Goal: Task Accomplishment & Management: Use online tool/utility

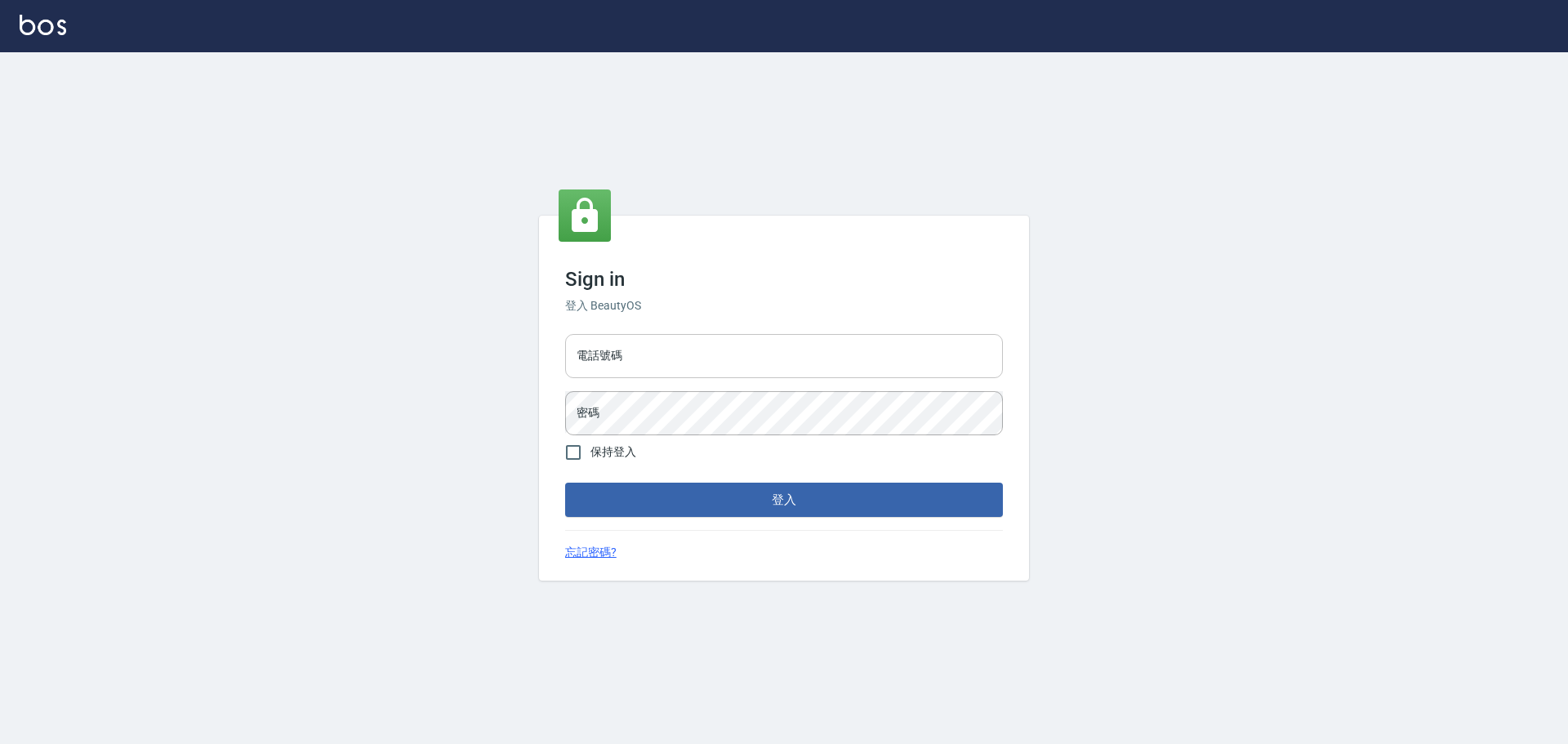
click at [717, 370] on input "電話號碼" at bounding box center [784, 356] width 438 height 44
type input "0989189977"
click at [565, 483] on button "登入" at bounding box center [784, 500] width 438 height 35
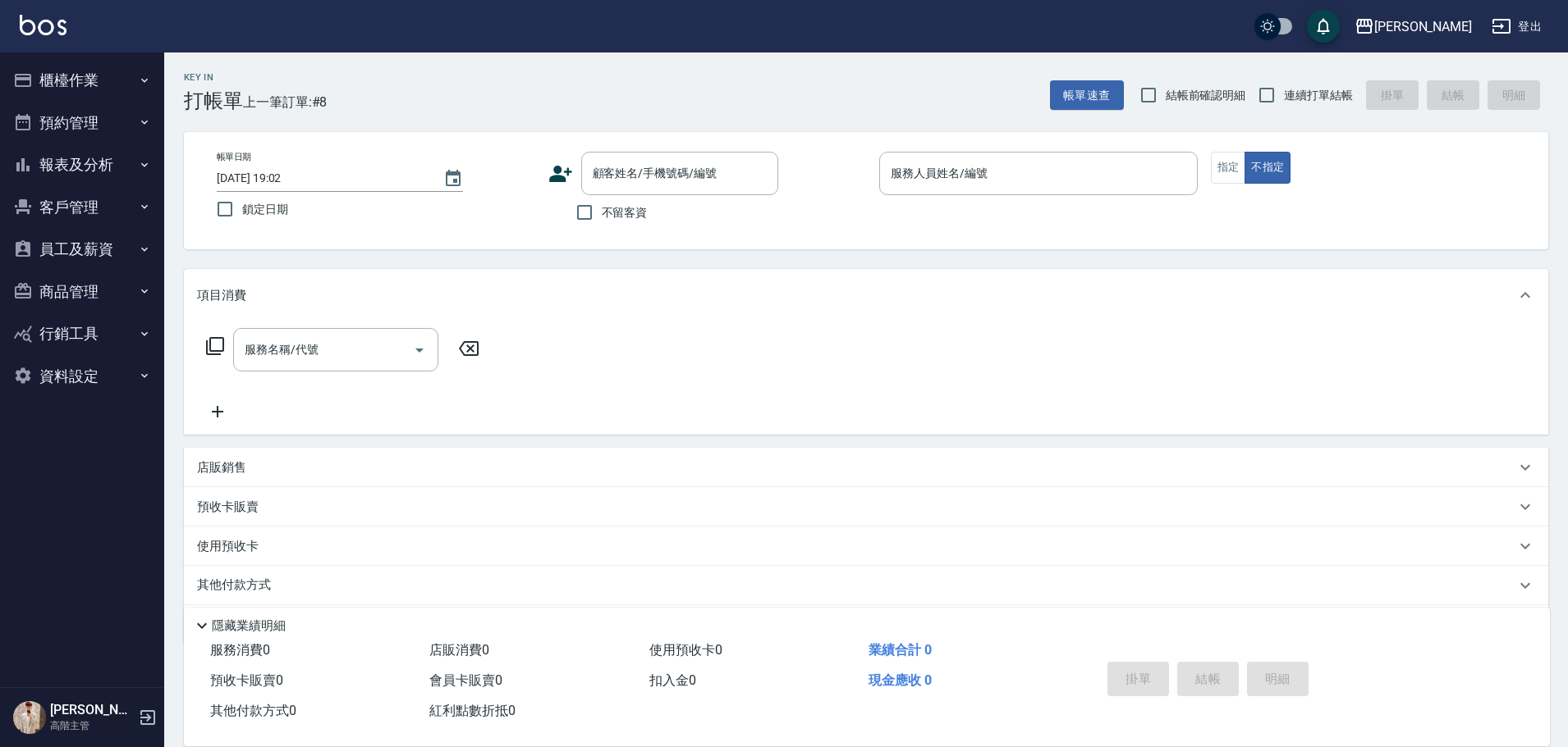
drag, startPoint x: 638, startPoint y: 206, endPoint x: 873, endPoint y: 198, distance: 235.1
click at [637, 206] on span "不留客資" at bounding box center [625, 213] width 46 height 17
click at [602, 206] on input "不留客資" at bounding box center [584, 212] width 35 height 35
checkbox input "true"
click at [1289, 101] on span "連續打單結帳" at bounding box center [1318, 95] width 69 height 17
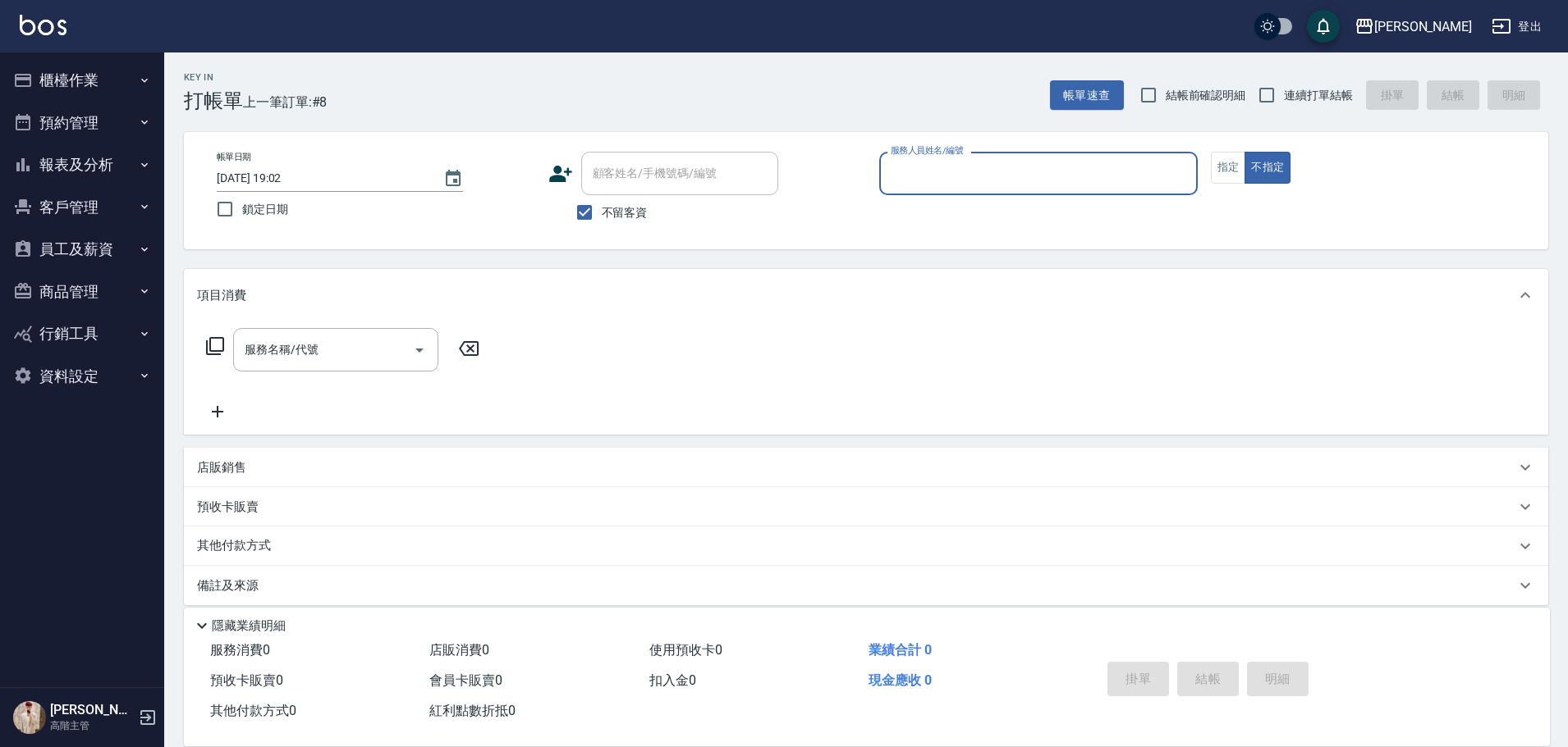
click at [1284, 101] on input "連續打單結帳" at bounding box center [1266, 95] width 35 height 35
checkbox input "true"
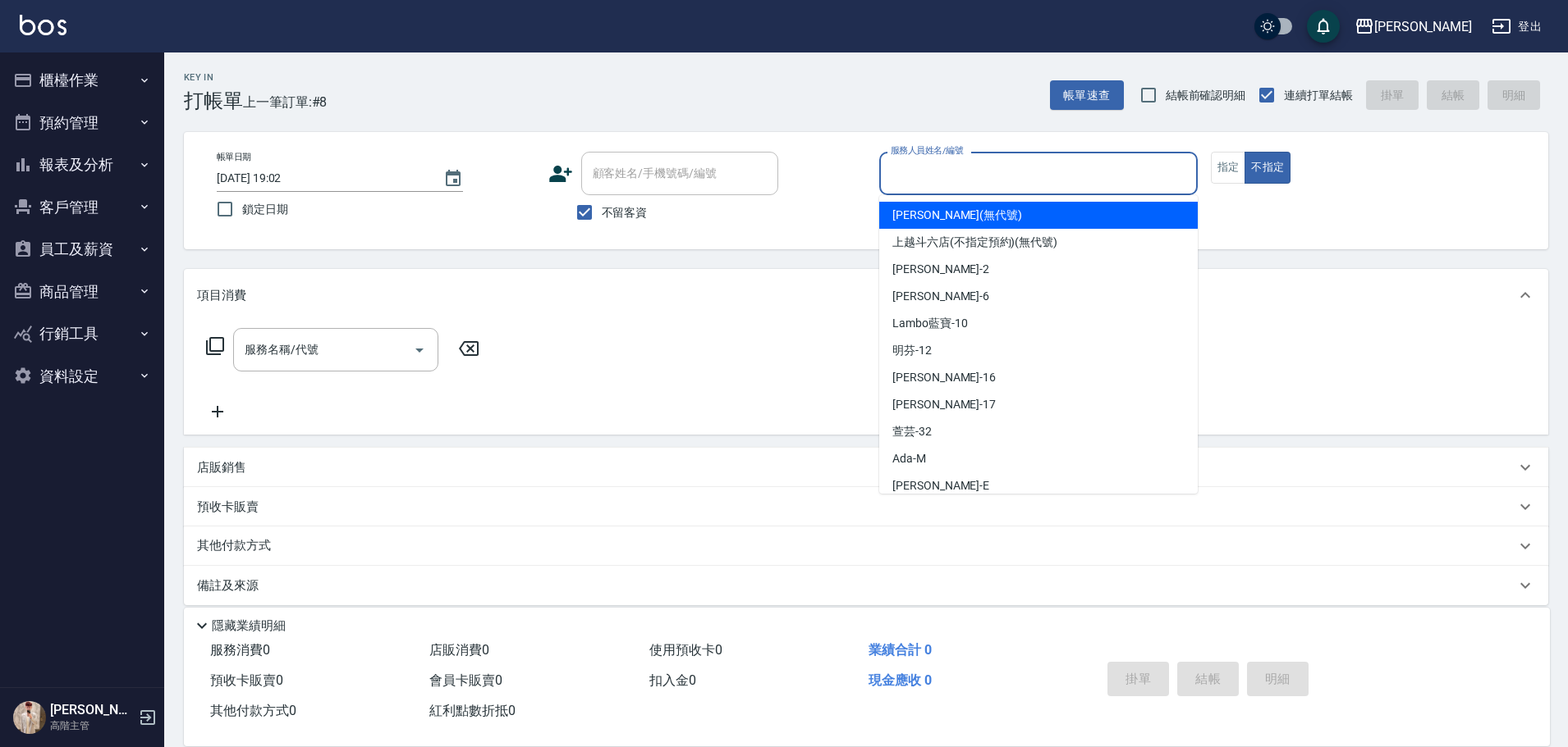
click at [1094, 180] on input "服務人員姓名/編號" at bounding box center [1039, 174] width 304 height 28
type input "e"
type button "false"
type input "[PERSON_NAME]"
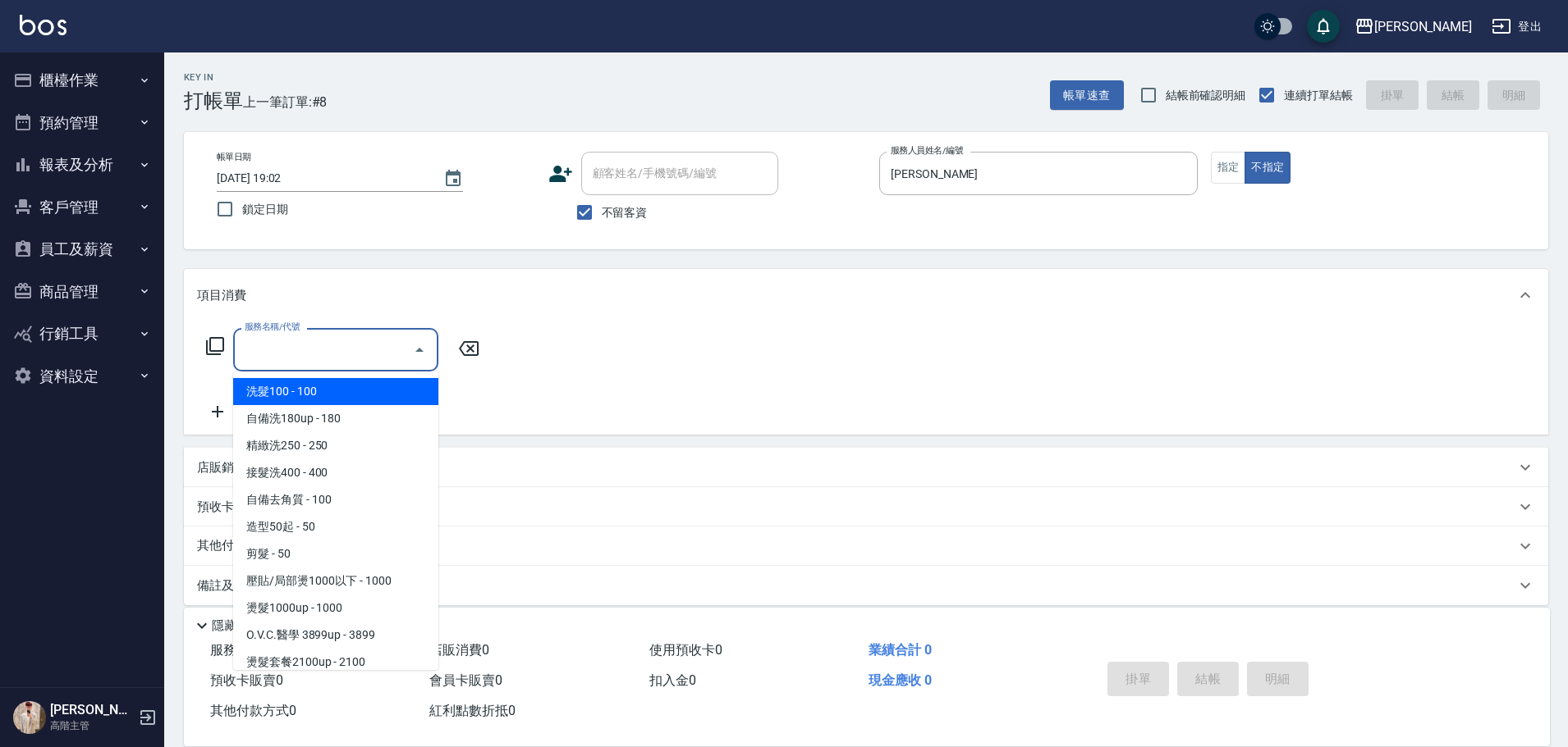
click at [309, 357] on input "服務名稱/代號" at bounding box center [324, 350] width 166 height 28
type input "line酷洗(酷1)"
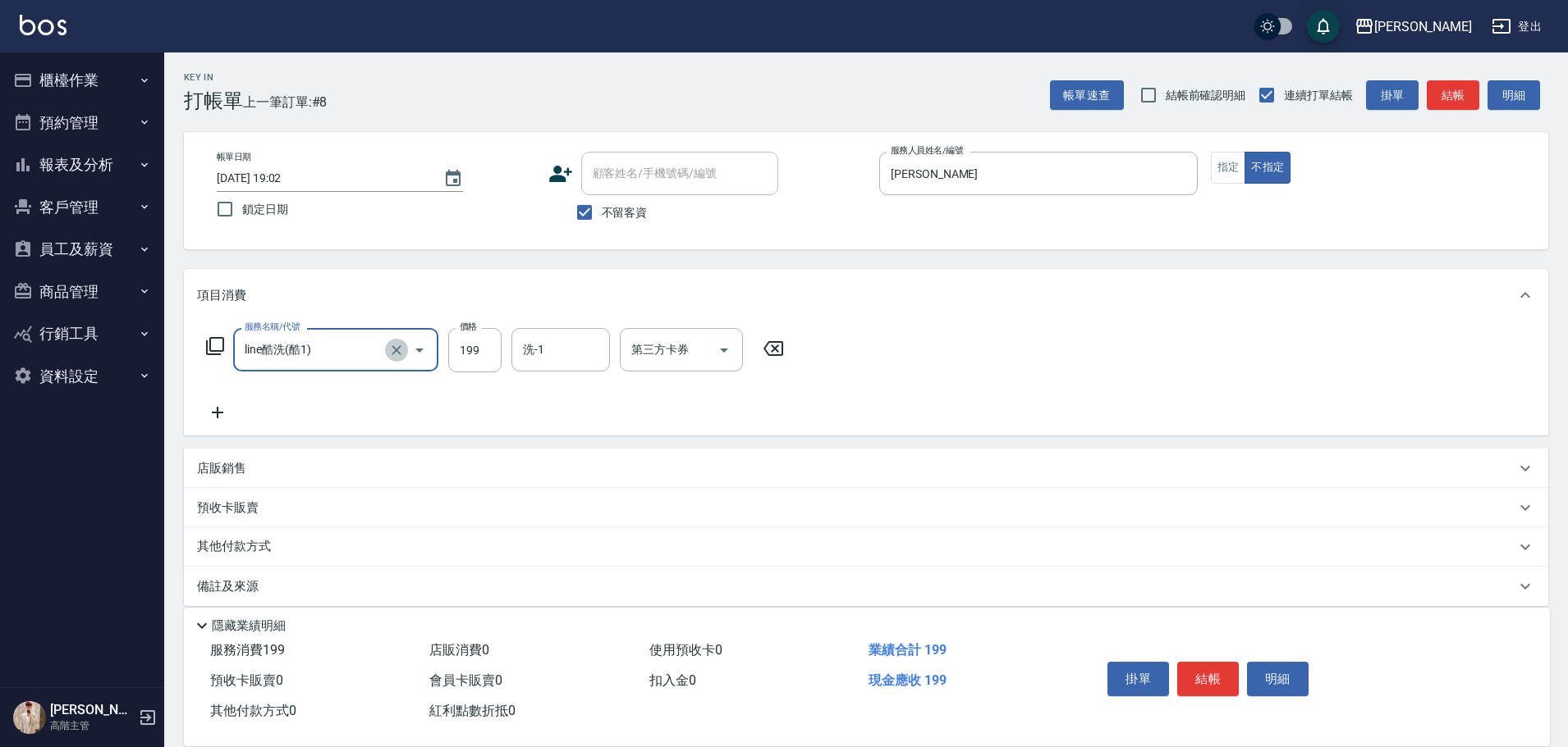
click at [388, 350] on icon "Clear" at bounding box center [395, 350] width 16 height 16
type input "洗剪450"
type input "Eason伊森-E"
click at [1211, 674] on button "結帳" at bounding box center [1207, 679] width 61 height 35
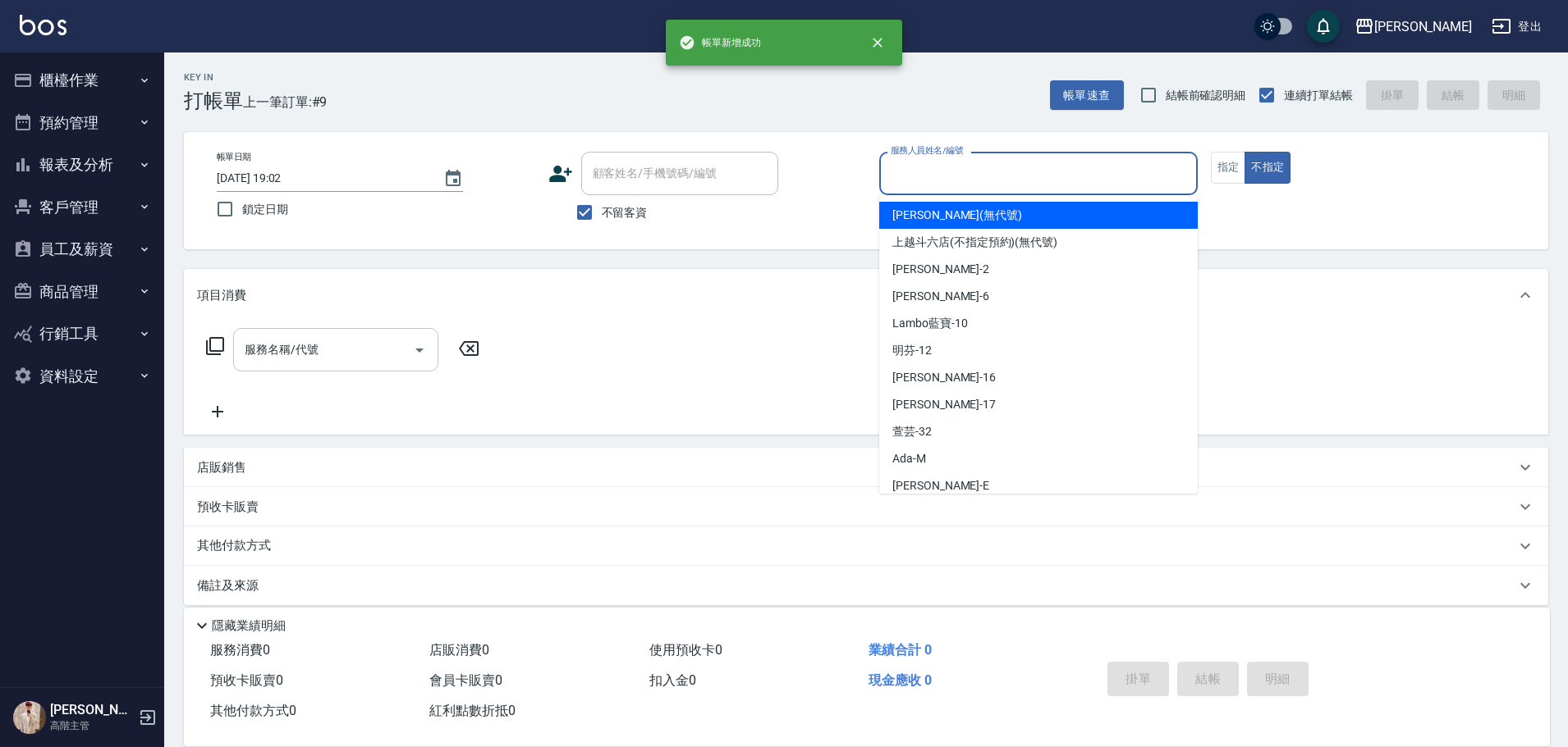
click at [967, 164] on input "服務人員姓名/編號" at bounding box center [1039, 174] width 304 height 28
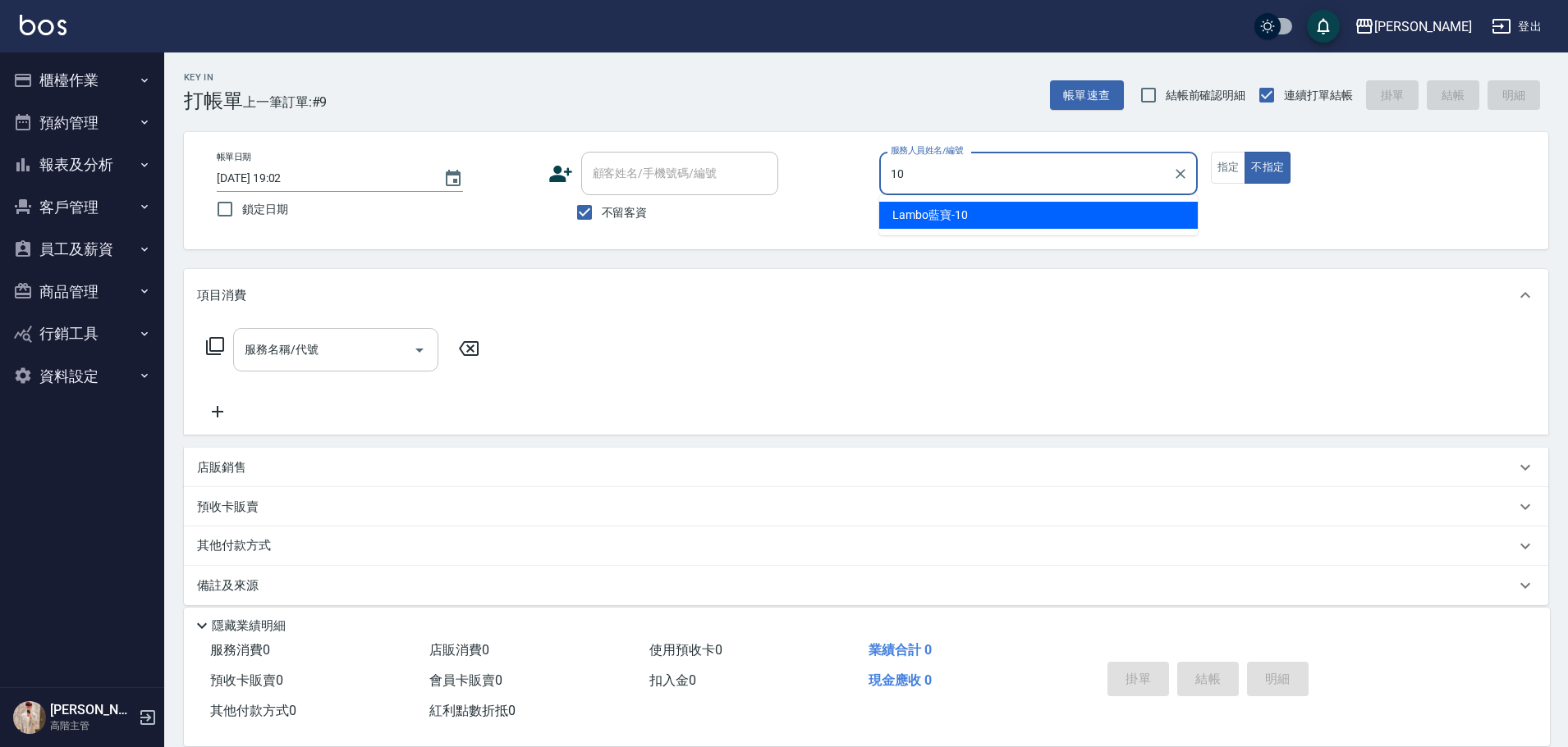
type input "Lambo藍寶-10"
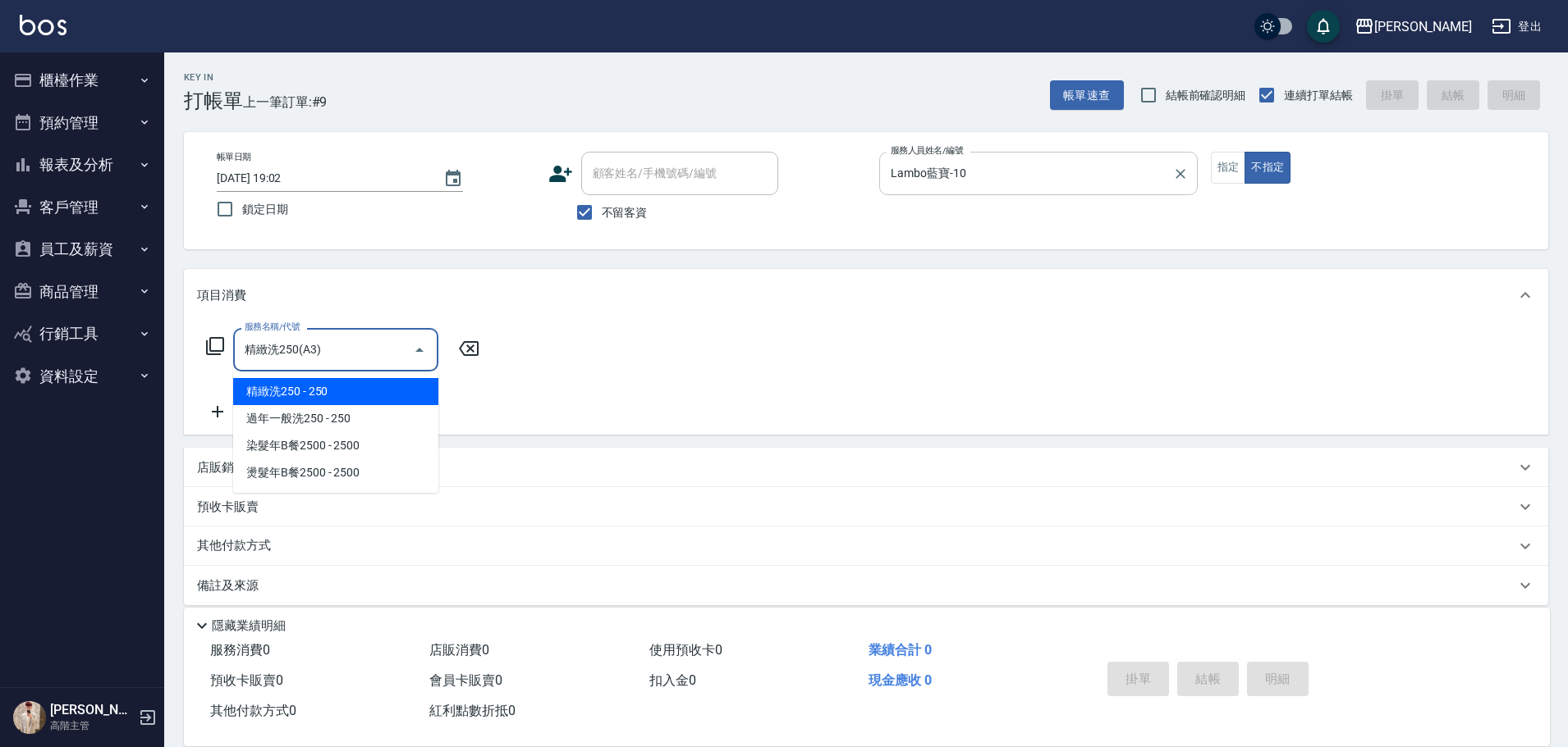
type input "精緻洗250(A3)"
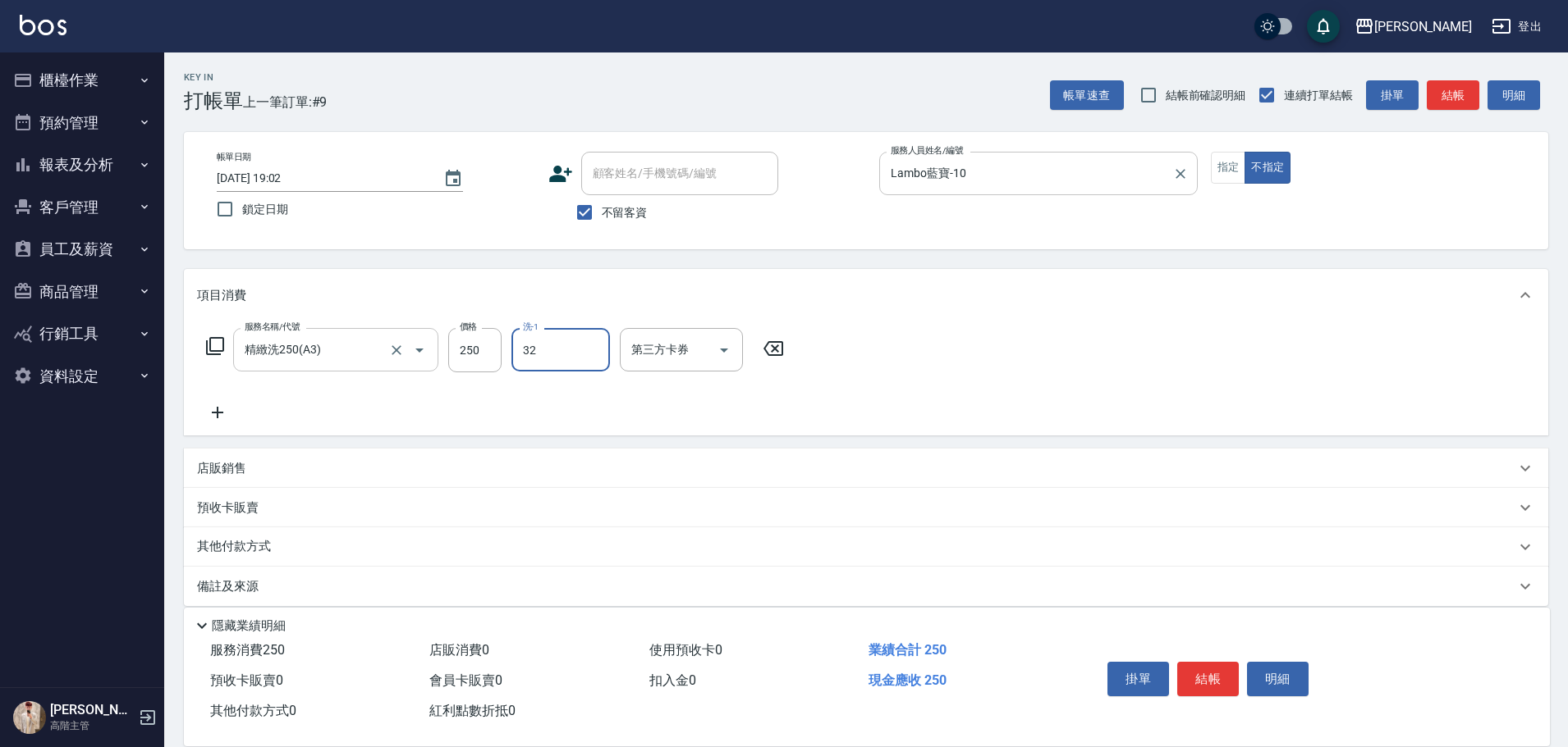
type input "萱芸-32"
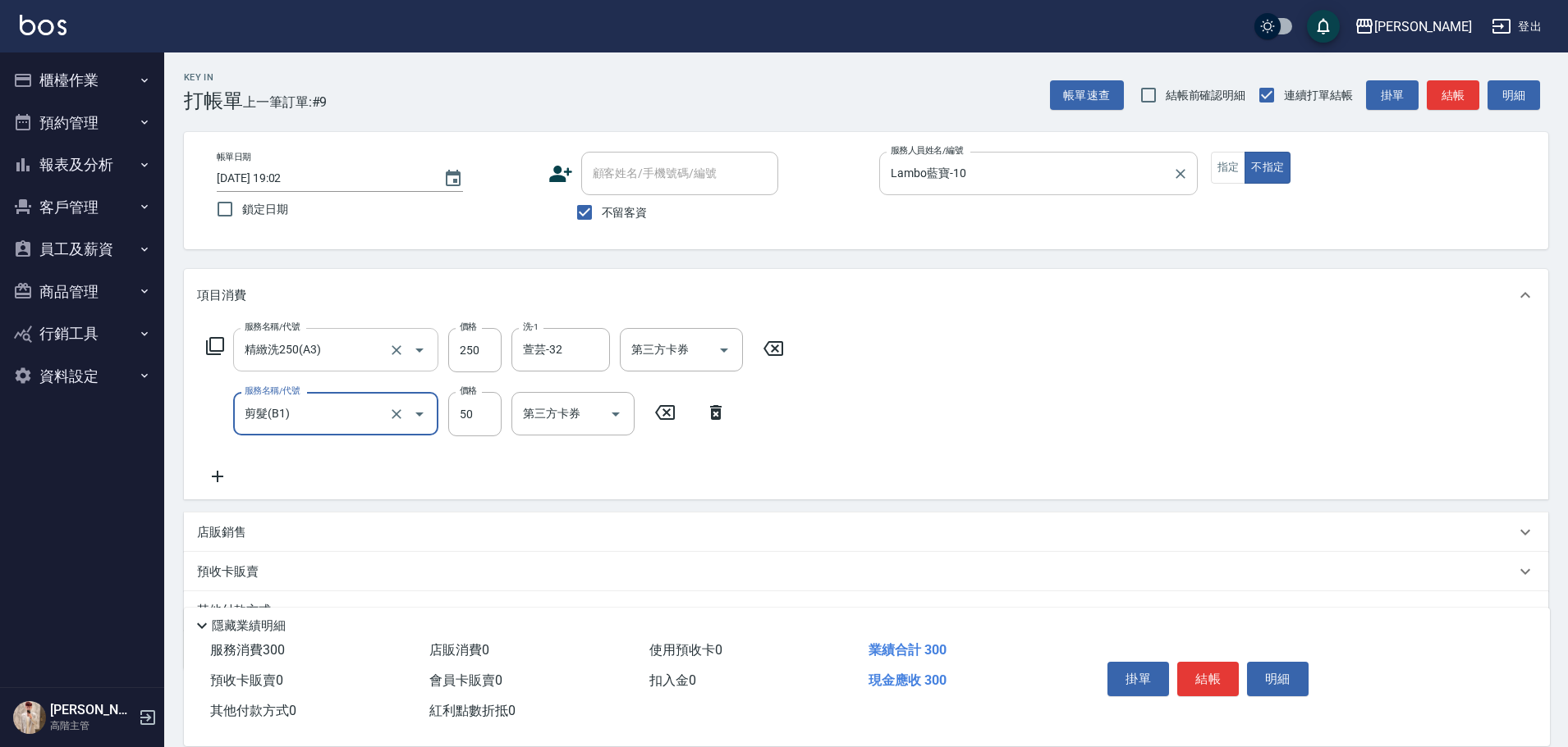
type input "剪髮(B1)"
click at [1213, 669] on button "結帳" at bounding box center [1207, 679] width 61 height 35
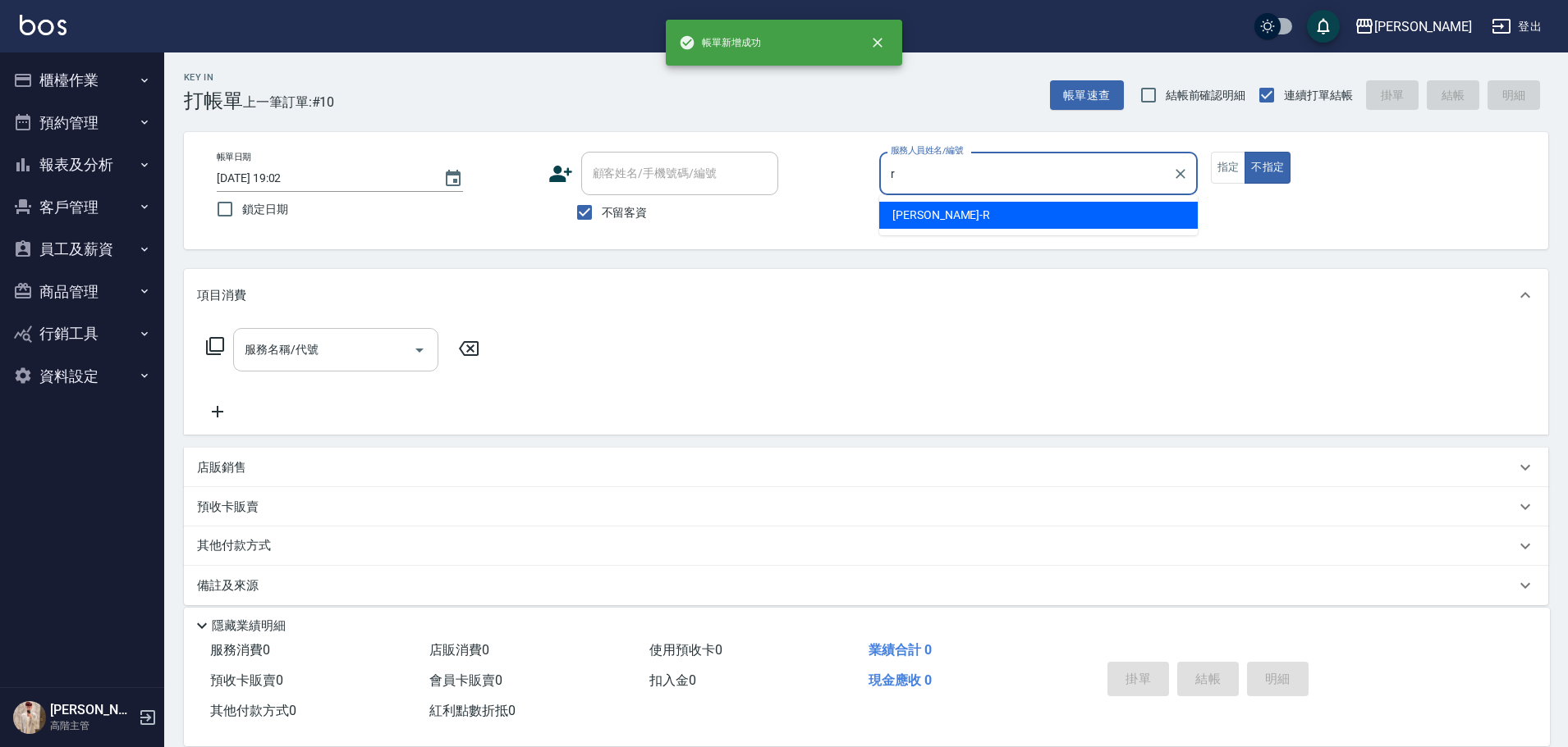
type input "Rebecca瑞瑞-R"
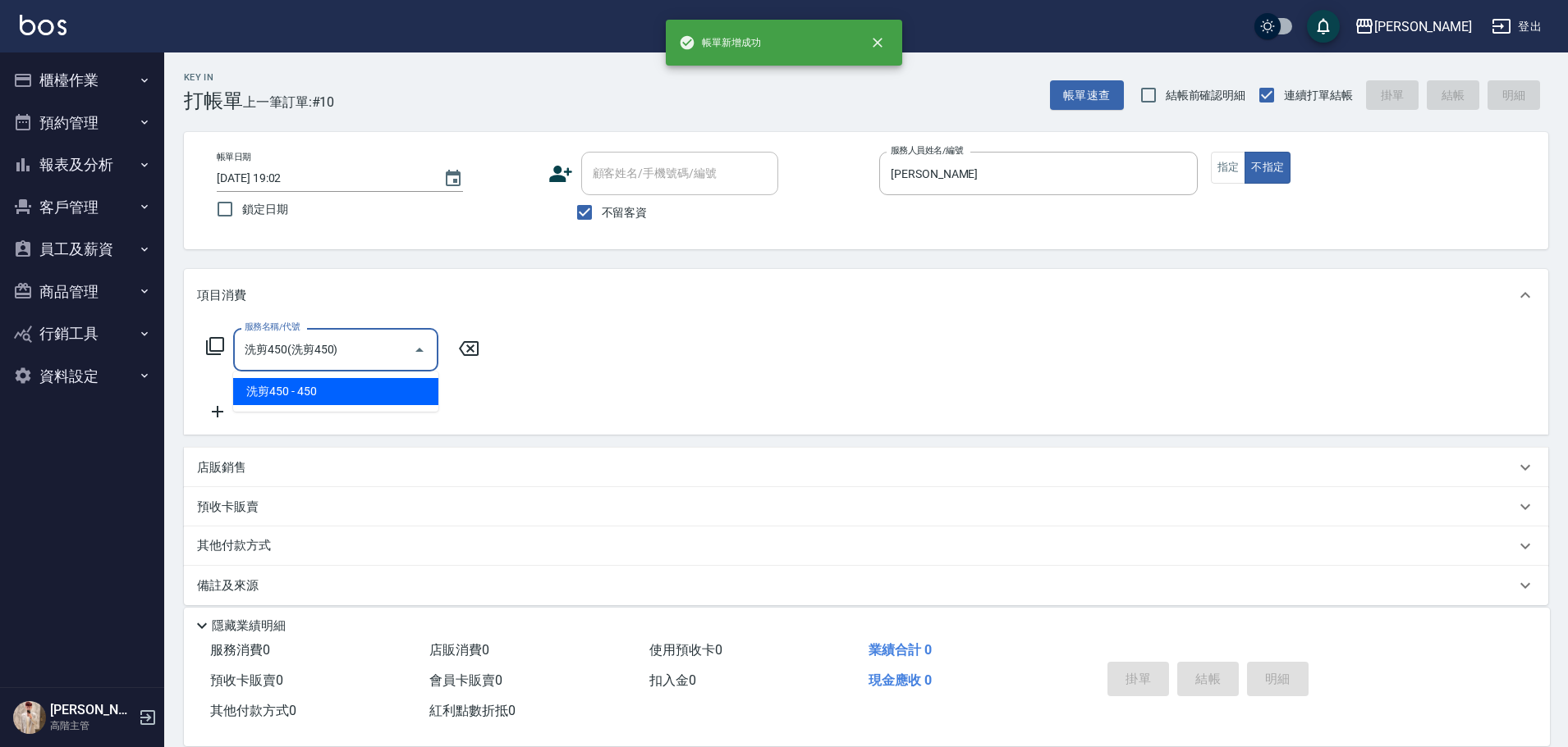
type input "洗剪450"
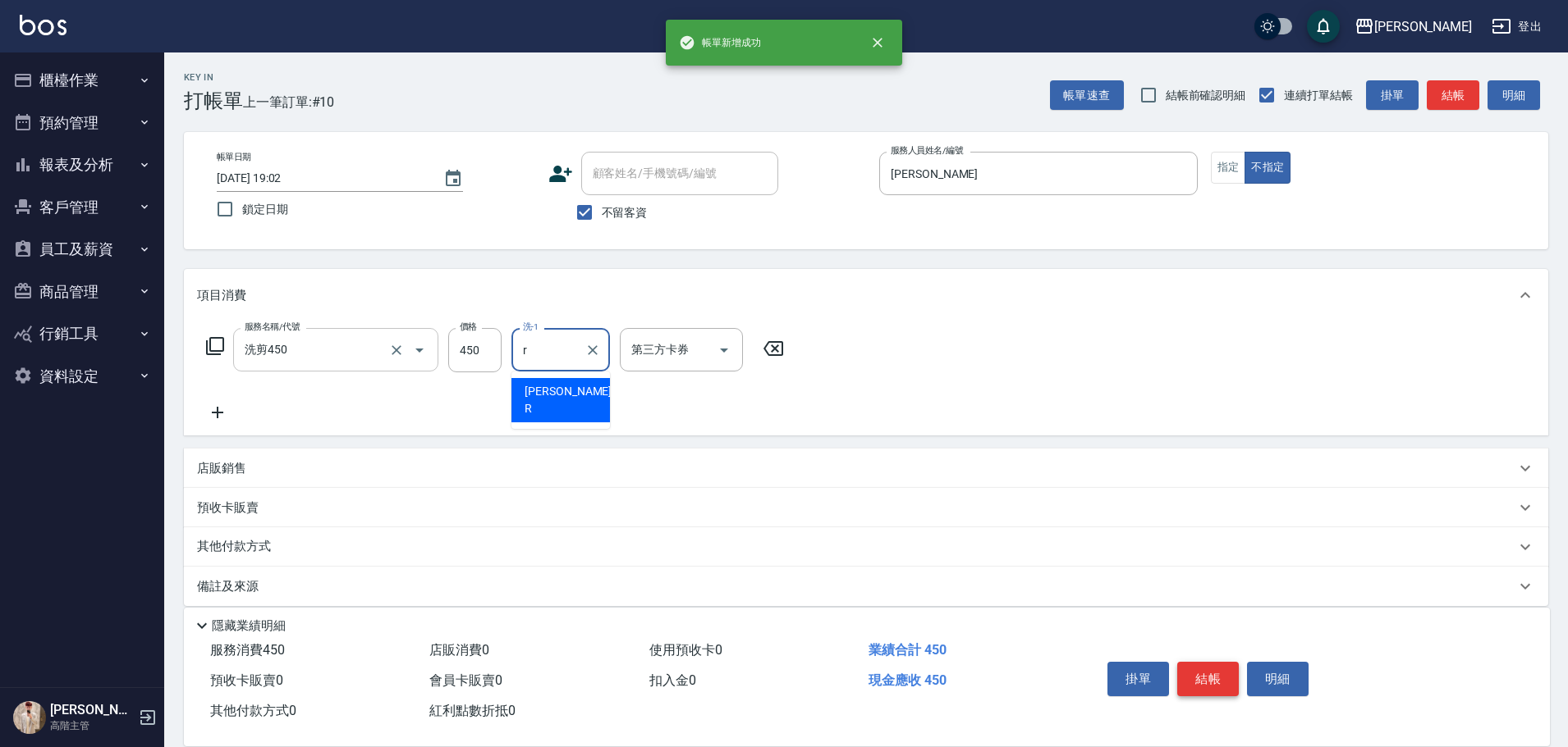
type input "Rebecca瑞瑞-R"
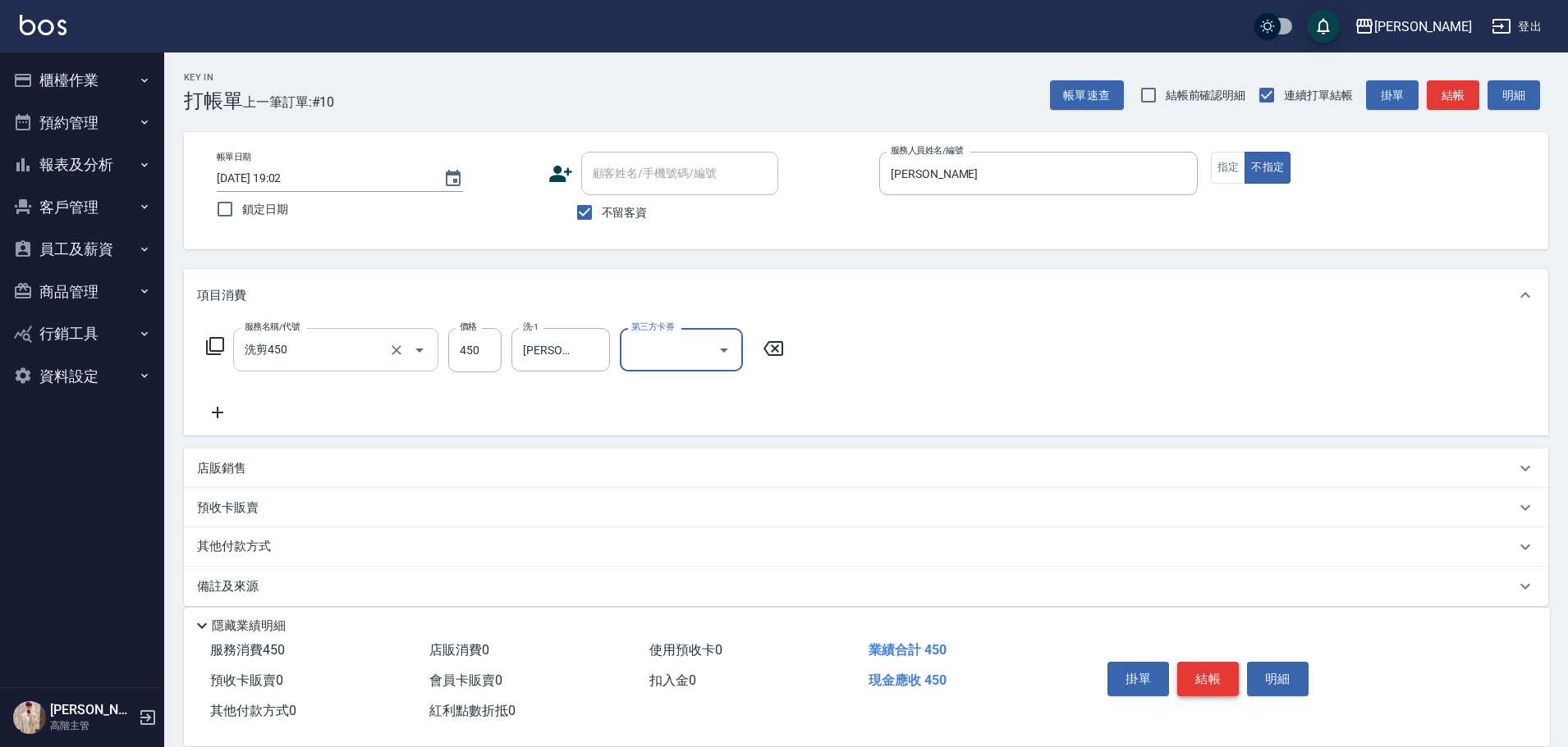
click at [1213, 669] on button "結帳" at bounding box center [1207, 679] width 61 height 35
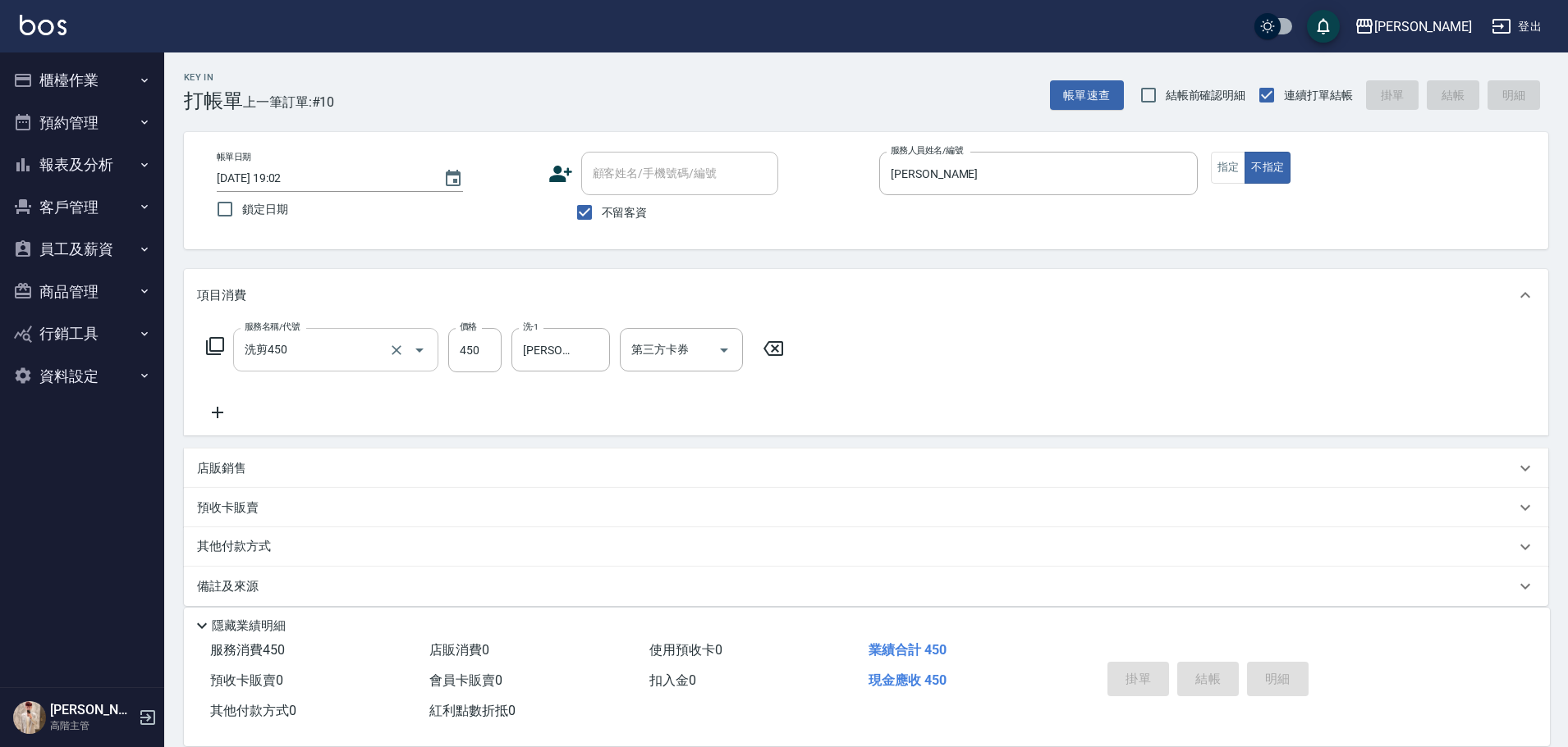
type input "2025/09/23 19:03"
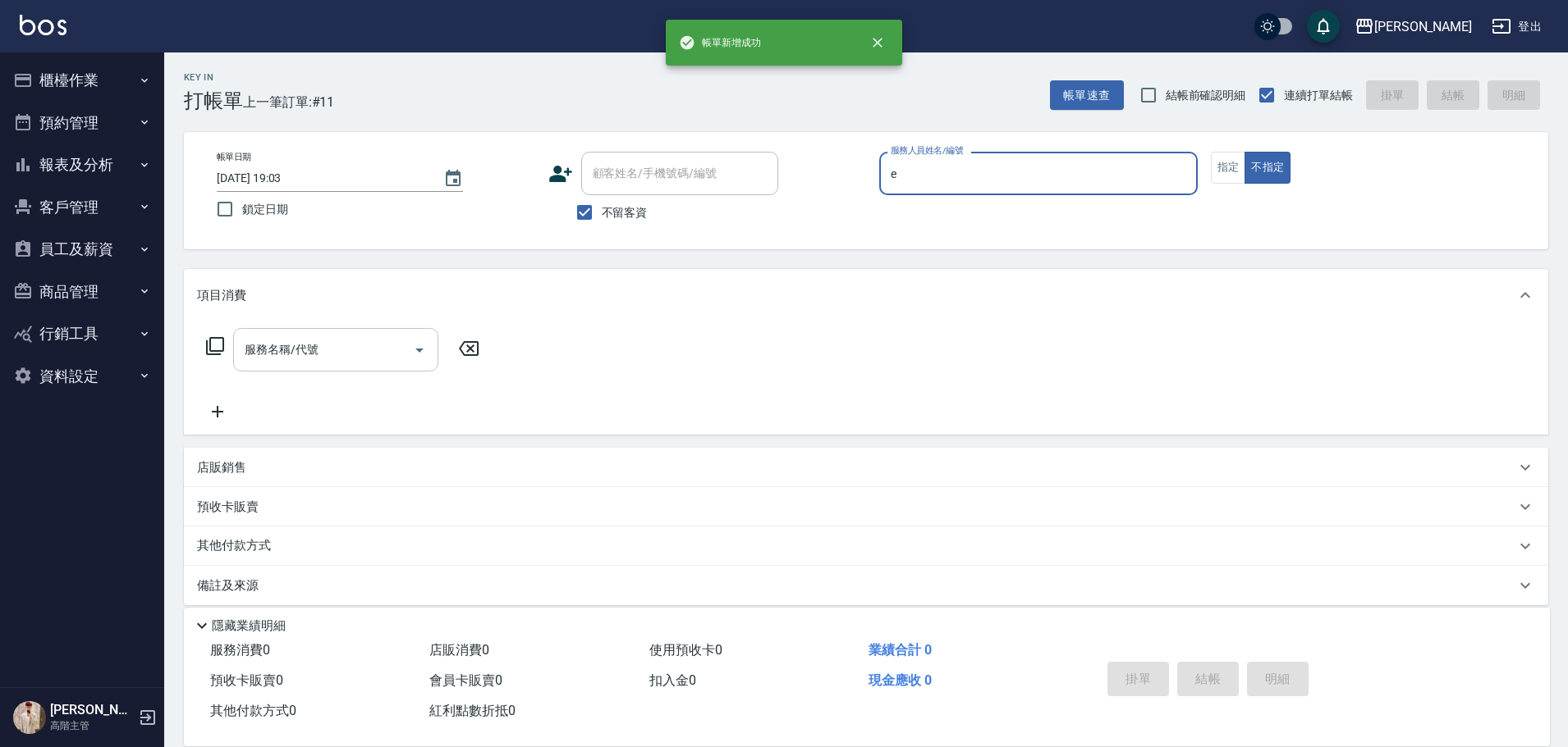
type input "Eason伊森-E"
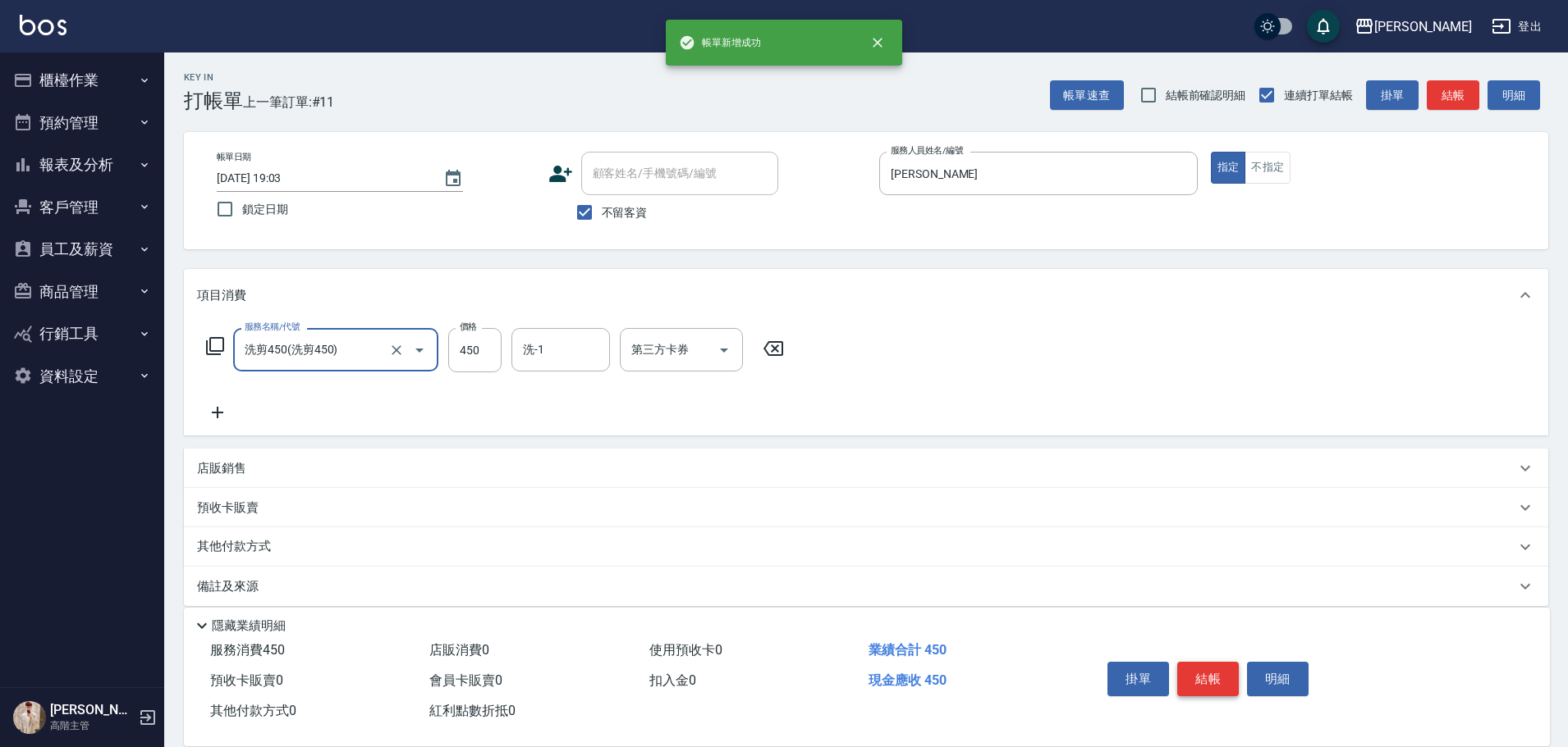
type input "洗剪450"
type input "萱芸-32"
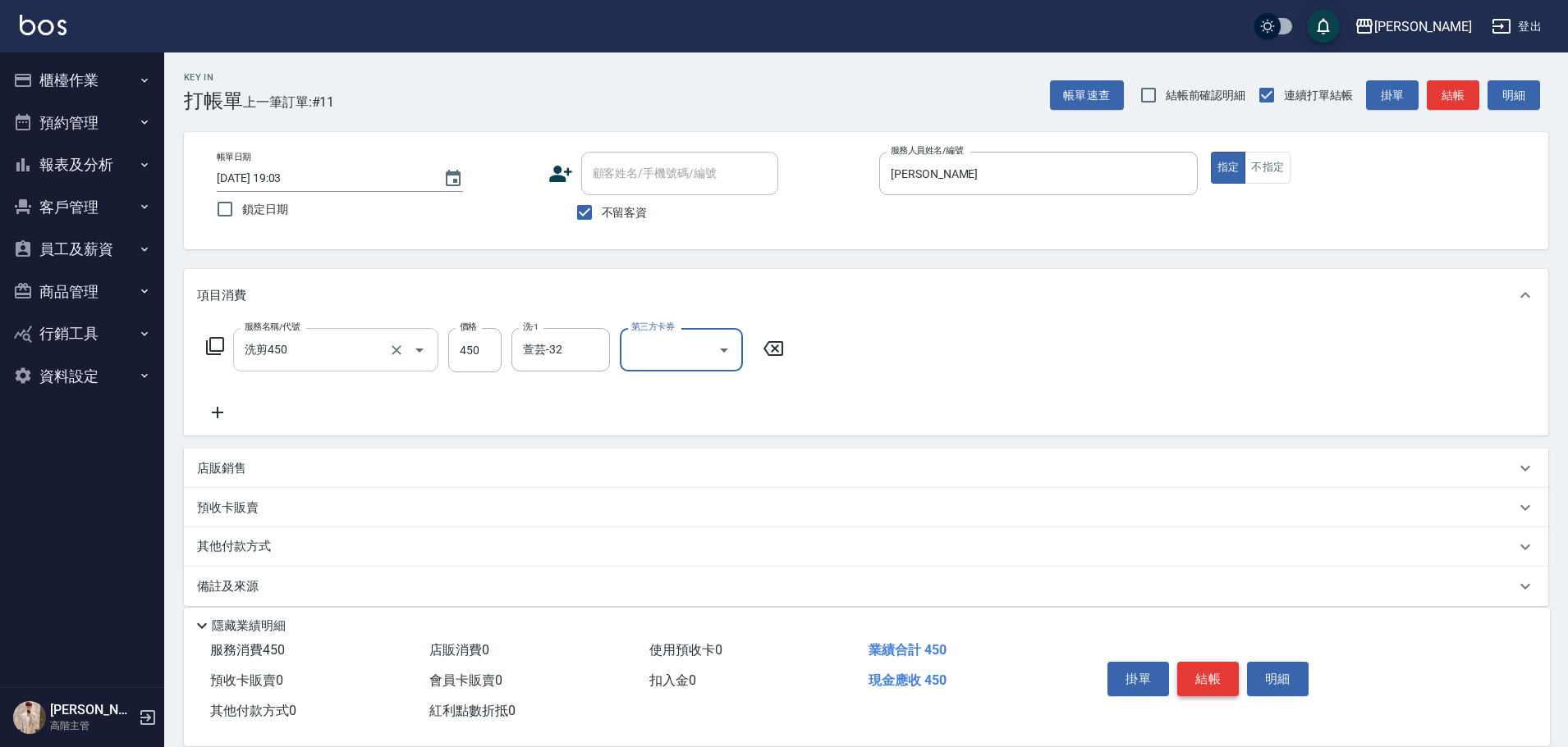
click at [1213, 669] on button "結帳" at bounding box center [1207, 679] width 61 height 35
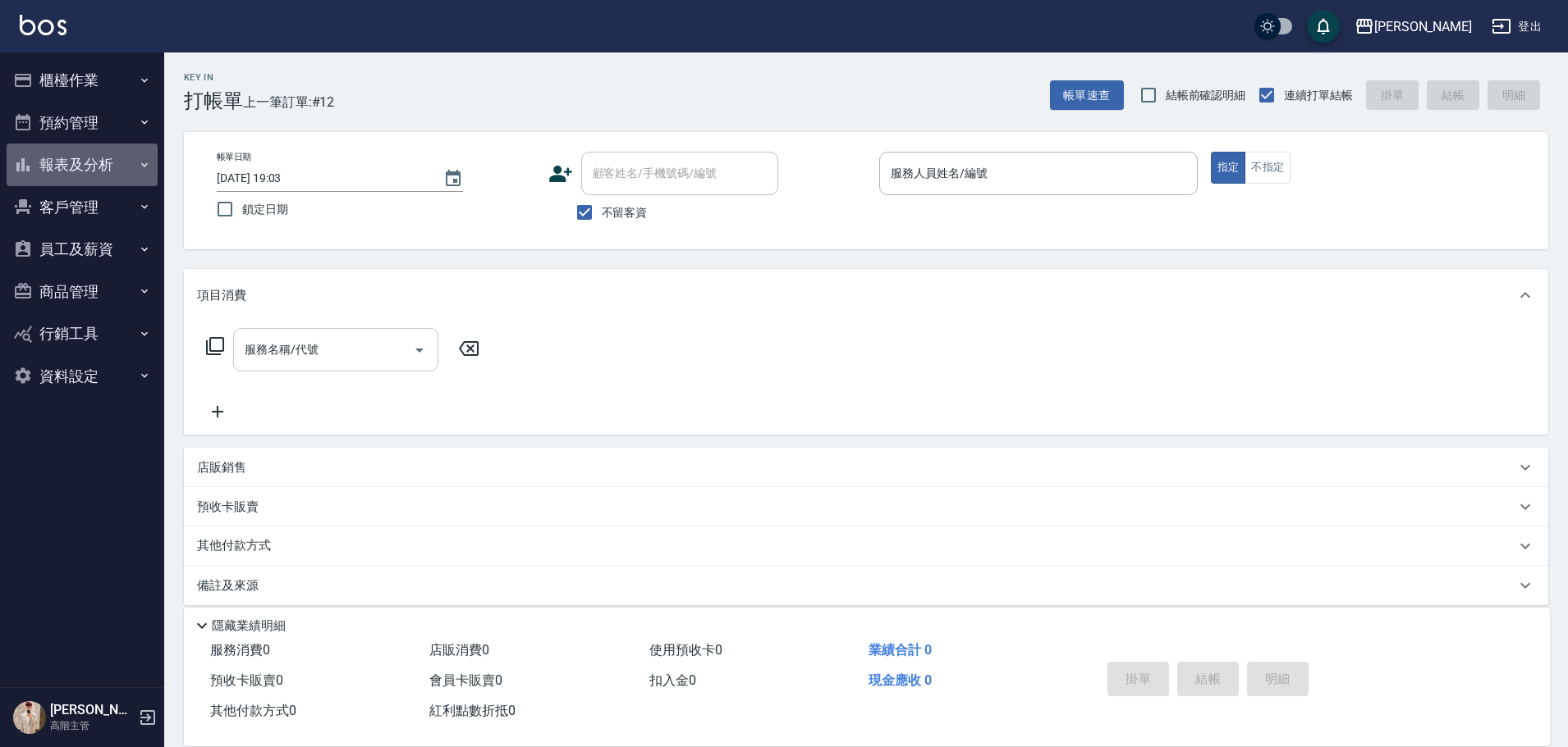
click at [59, 155] on button "報表及分析" at bounding box center [82, 164] width 151 height 42
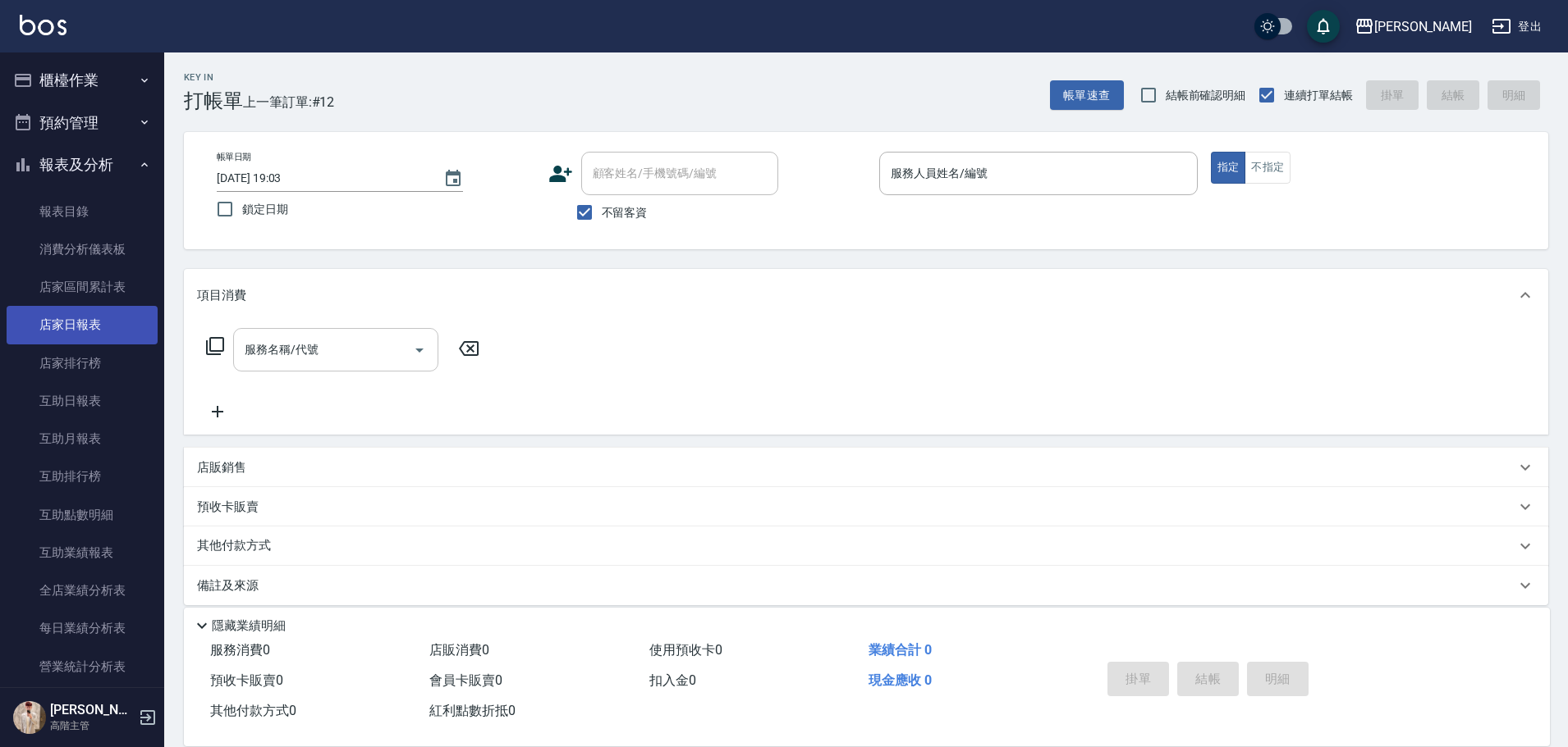
click at [92, 325] on link "店家日報表" at bounding box center [82, 324] width 151 height 38
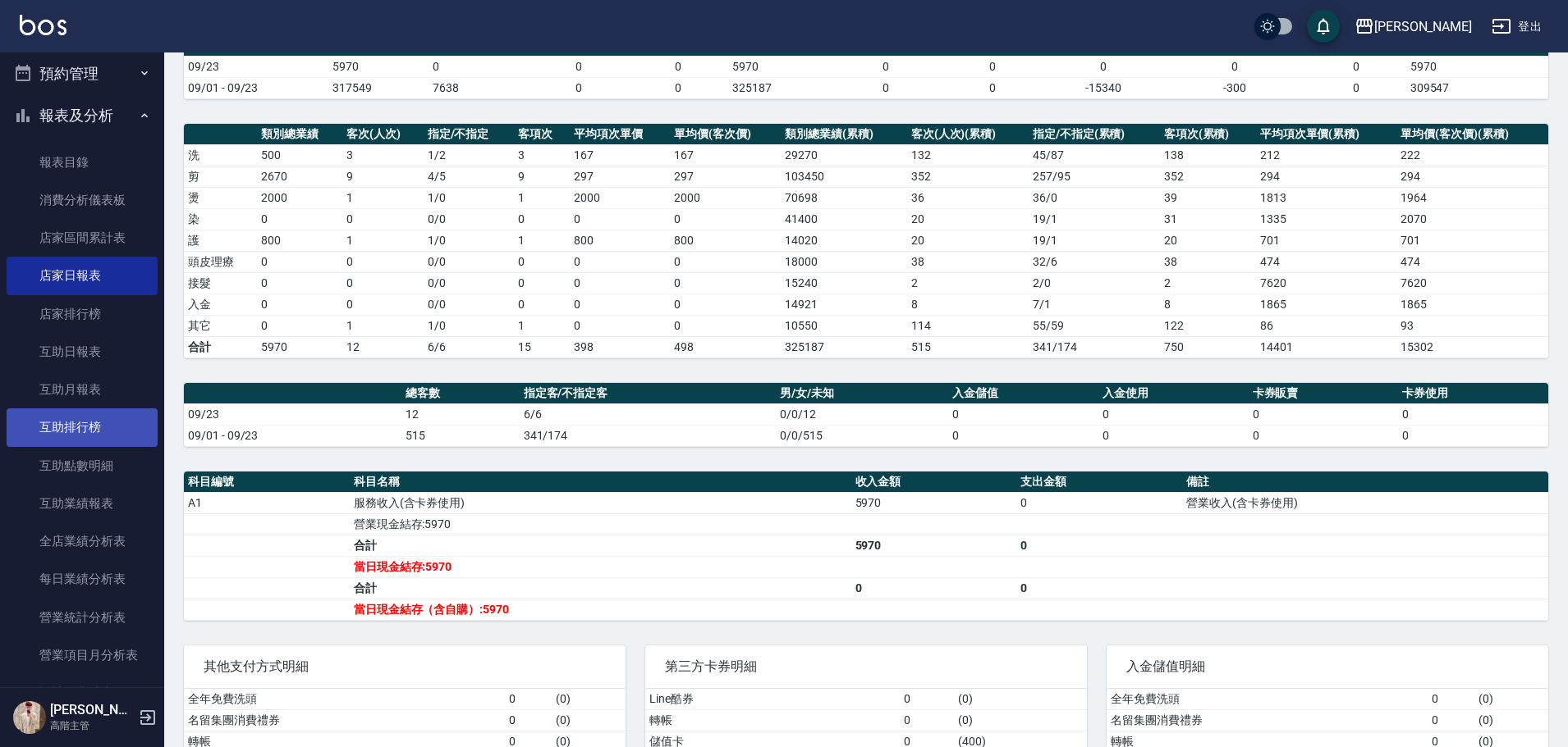
scroll to position [246, 0]
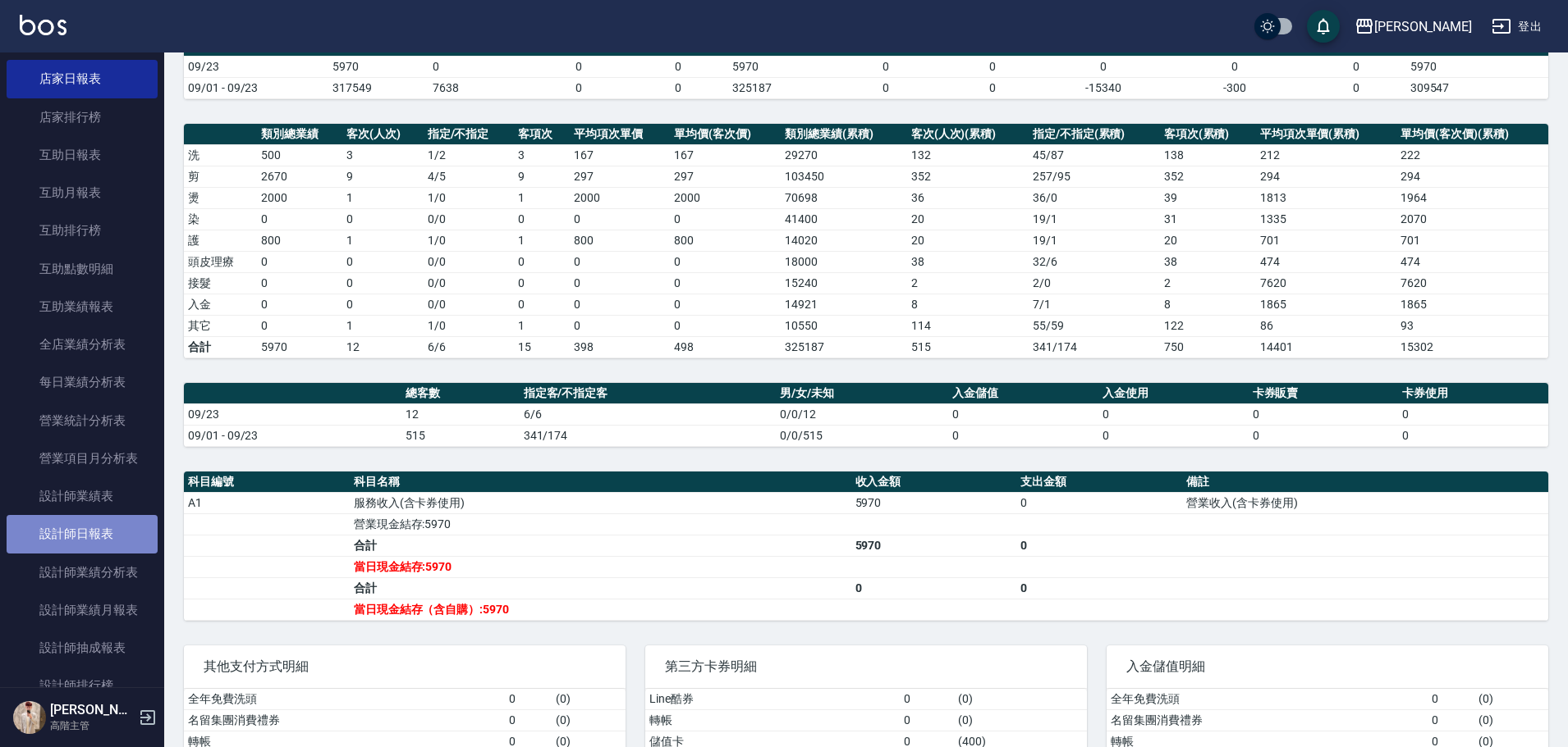
click at [117, 547] on link "設計師日報表" at bounding box center [82, 534] width 151 height 38
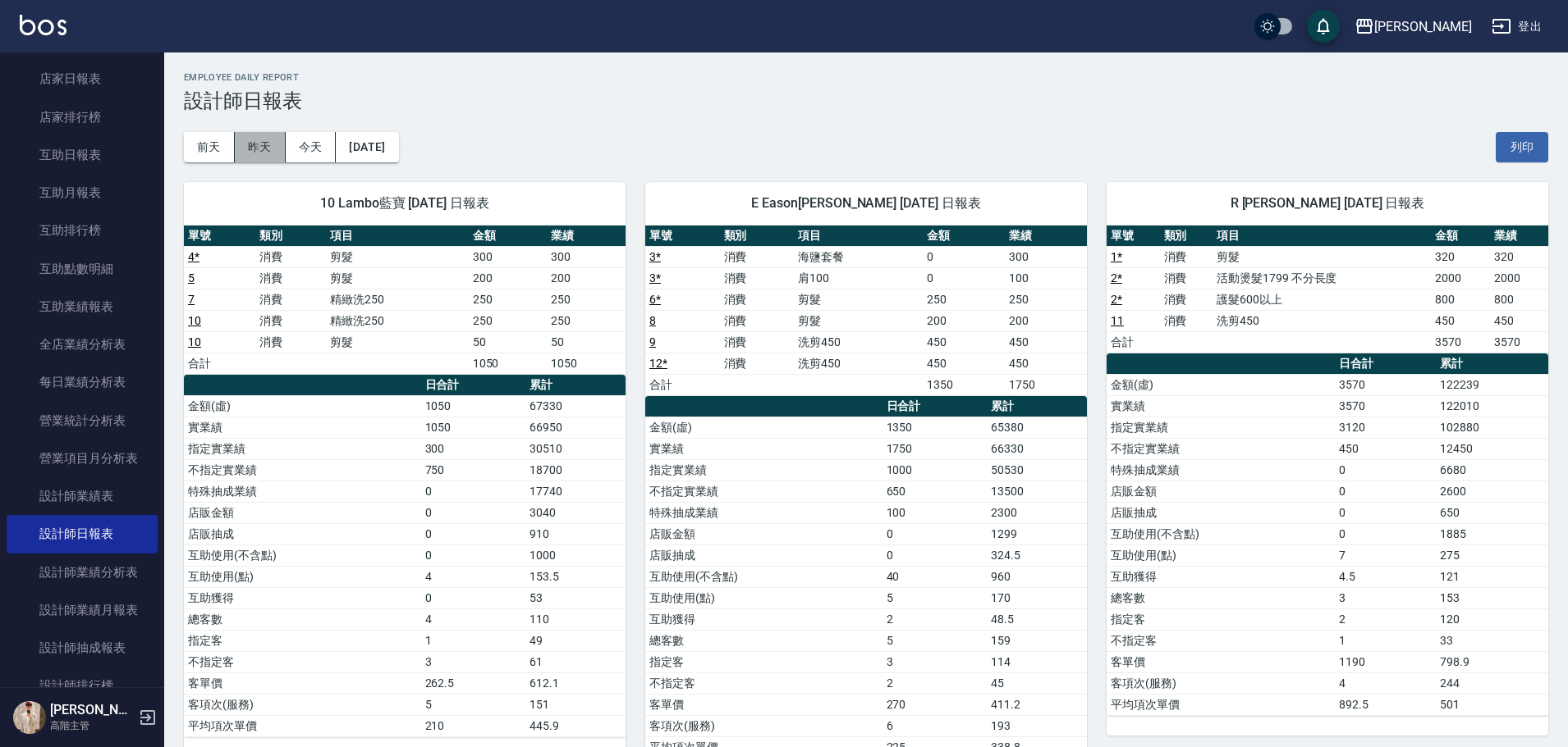
click at [267, 145] on button "昨天" at bounding box center [260, 147] width 51 height 30
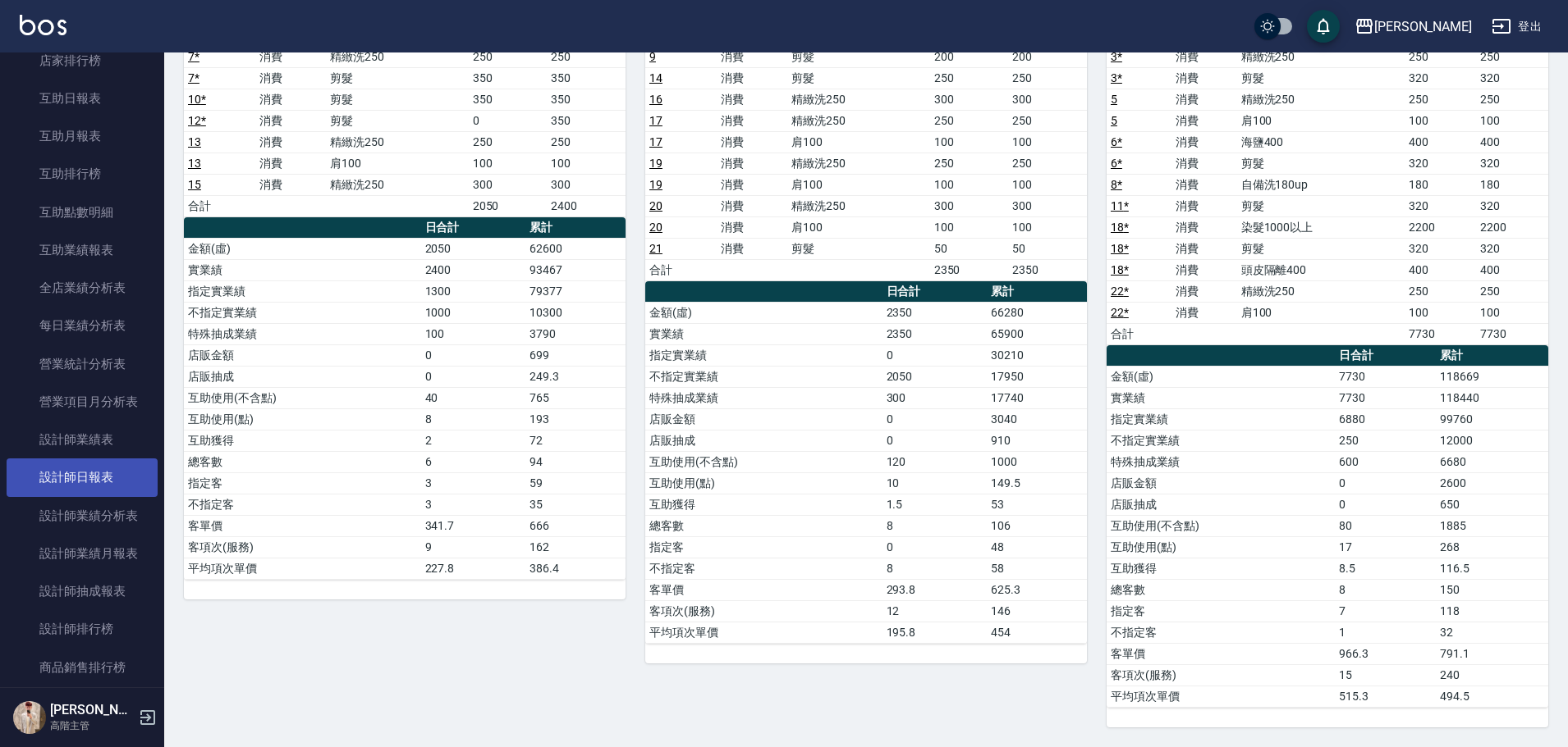
scroll to position [410, 0]
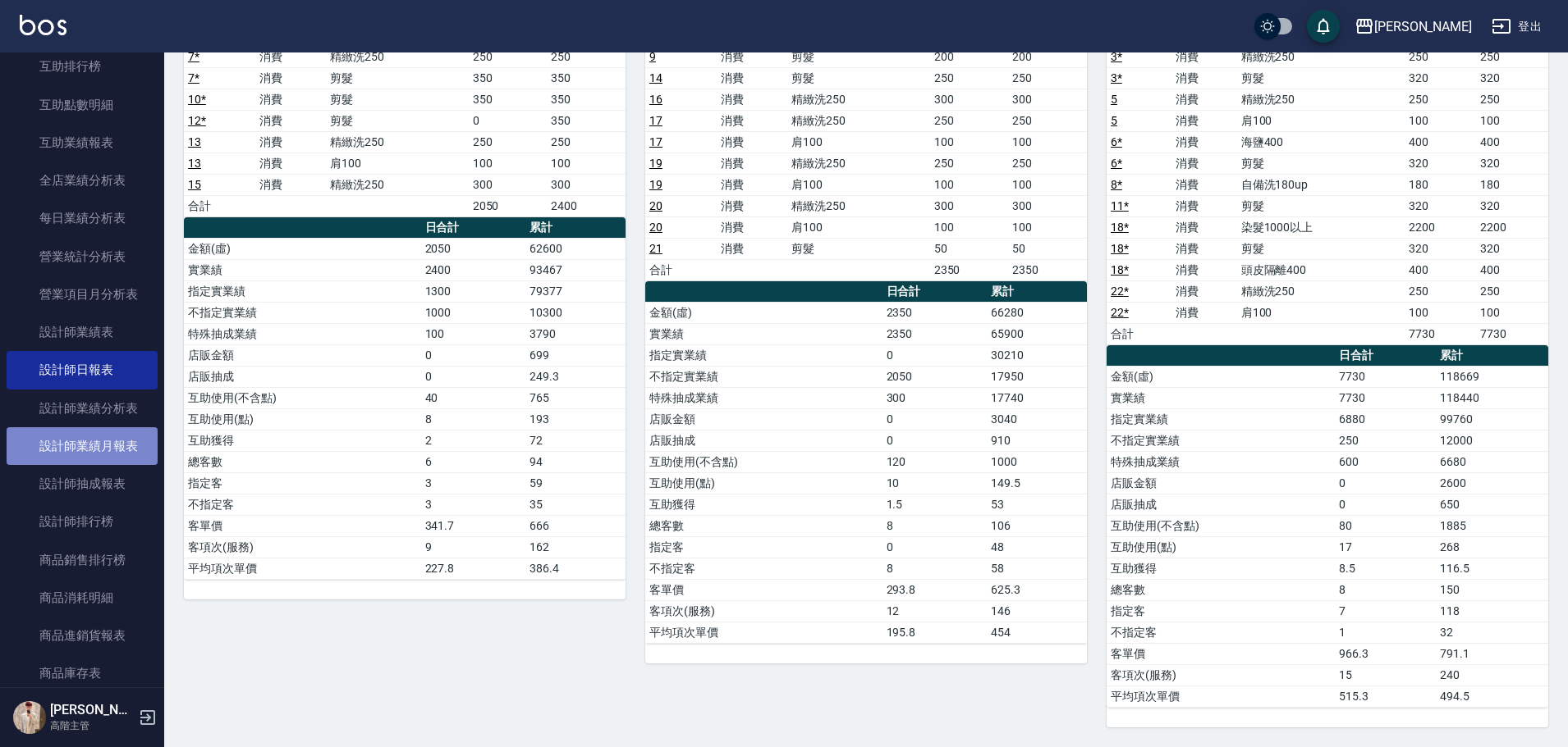
click at [116, 439] on link "設計師業績月報表" at bounding box center [82, 446] width 151 height 38
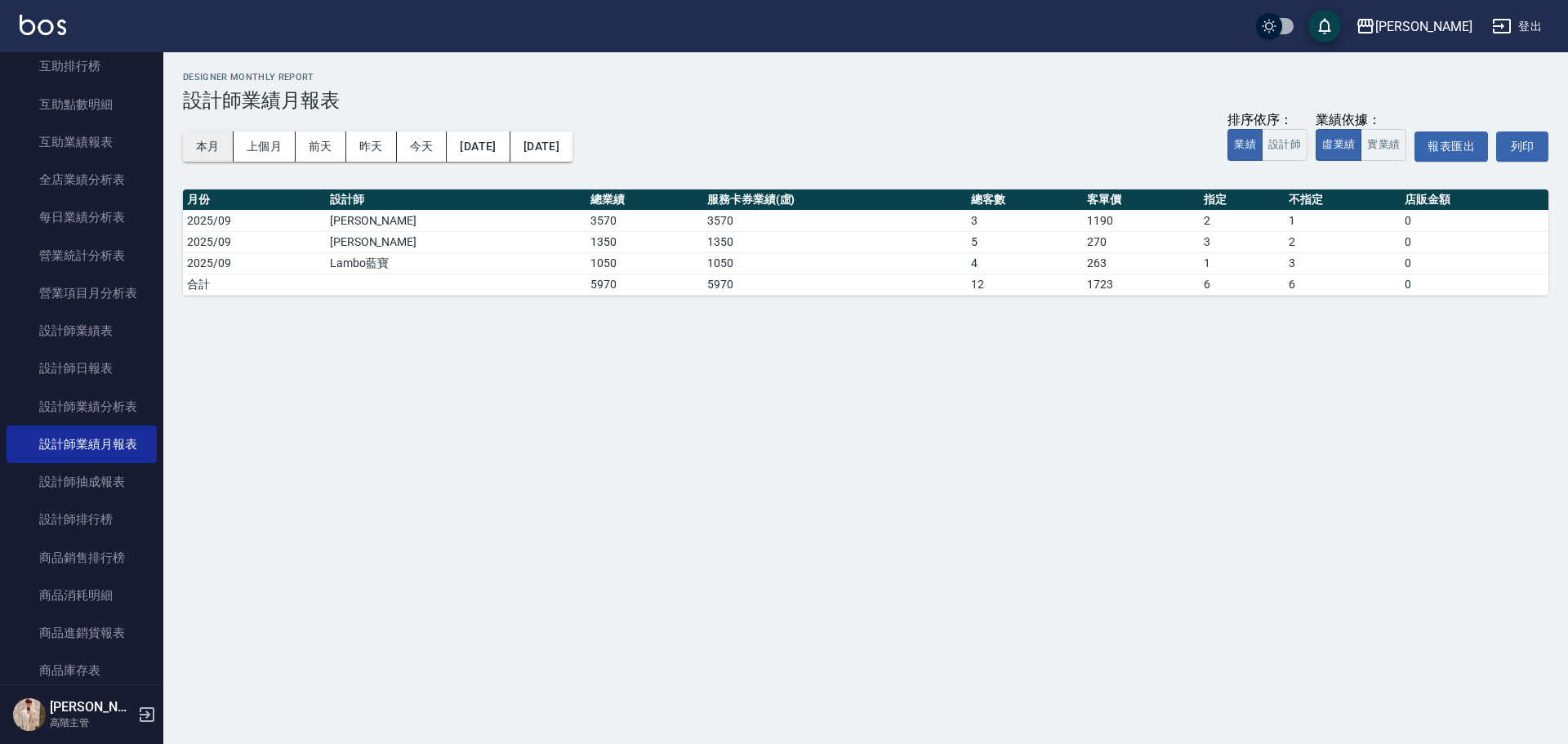
click at [210, 137] on button "本月" at bounding box center [208, 147] width 51 height 30
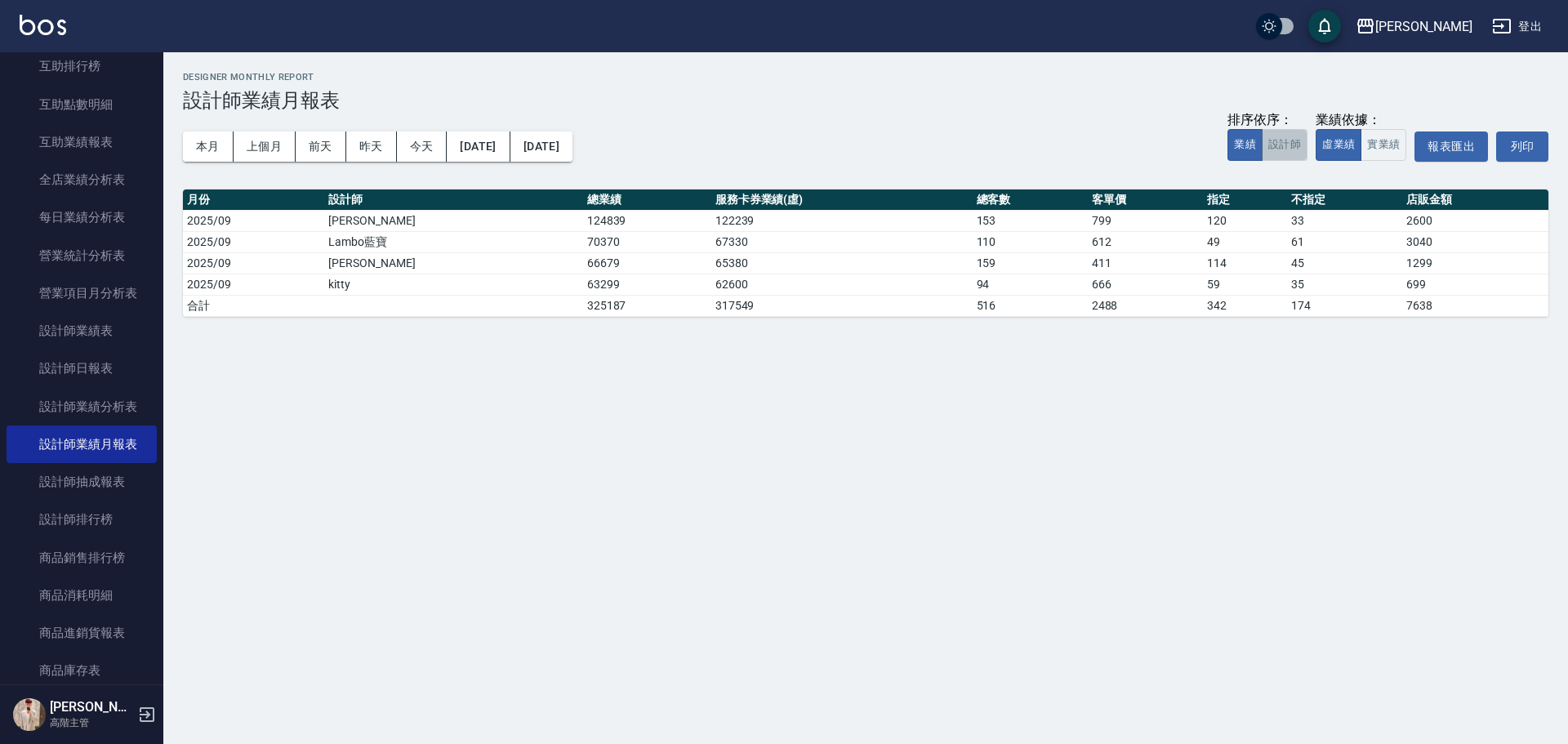
click at [1275, 148] on button "設計師" at bounding box center [1284, 145] width 46 height 32
click at [1380, 158] on button "實業績" at bounding box center [1383, 145] width 46 height 32
click at [1242, 144] on button "業績" at bounding box center [1244, 145] width 35 height 32
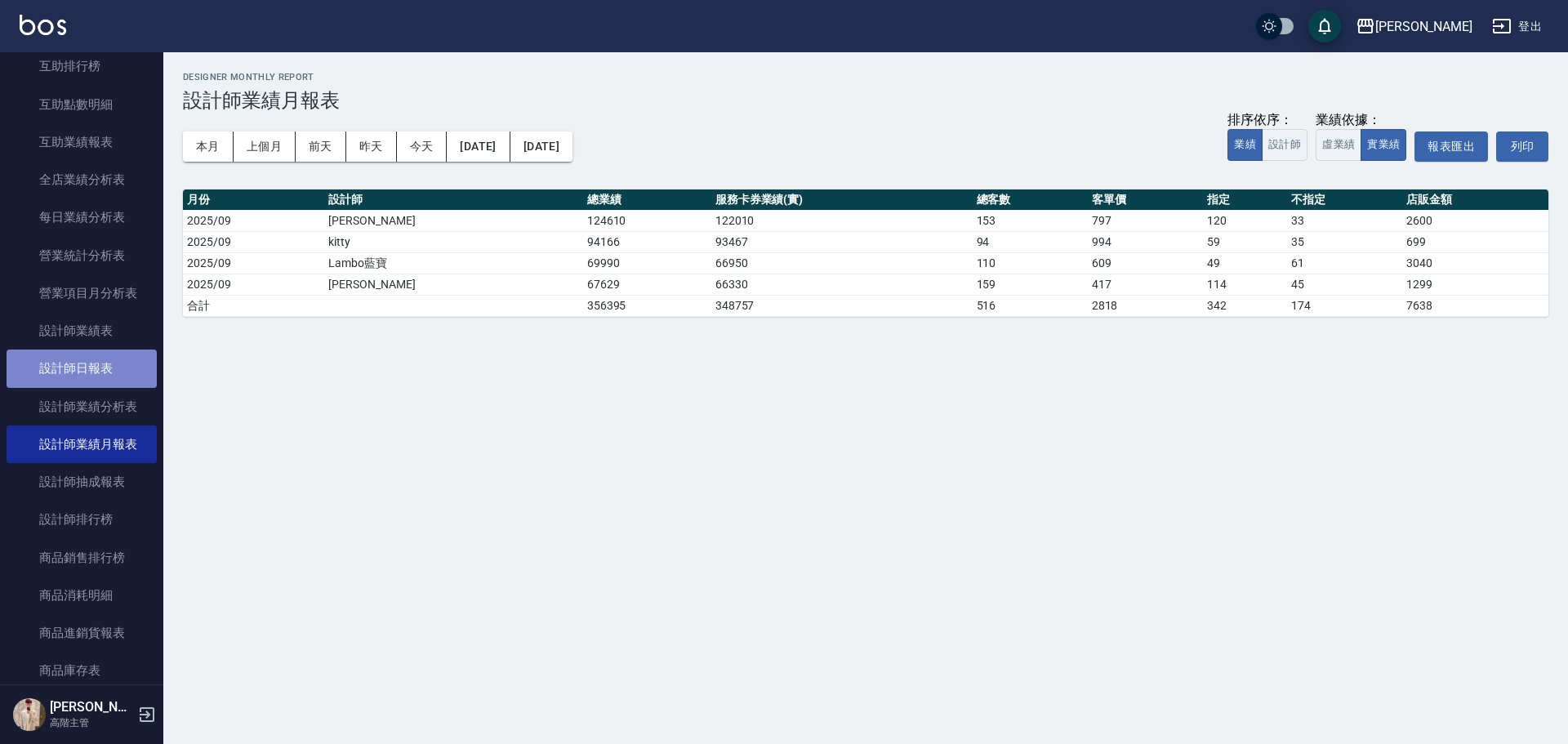
click at [85, 352] on link "設計師日報表" at bounding box center [82, 368] width 150 height 38
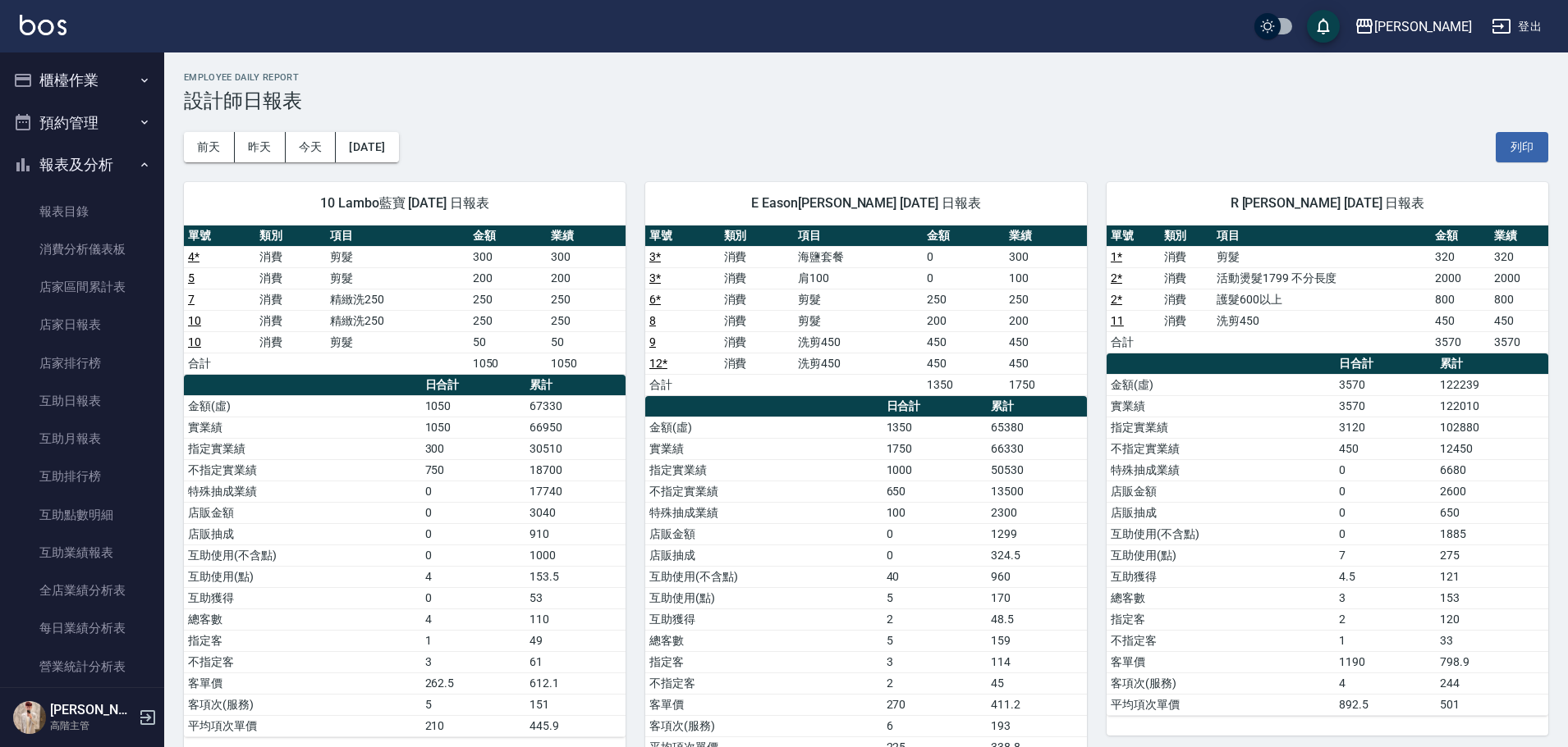
click at [98, 86] on button "櫃檯作業" at bounding box center [82, 80] width 151 height 42
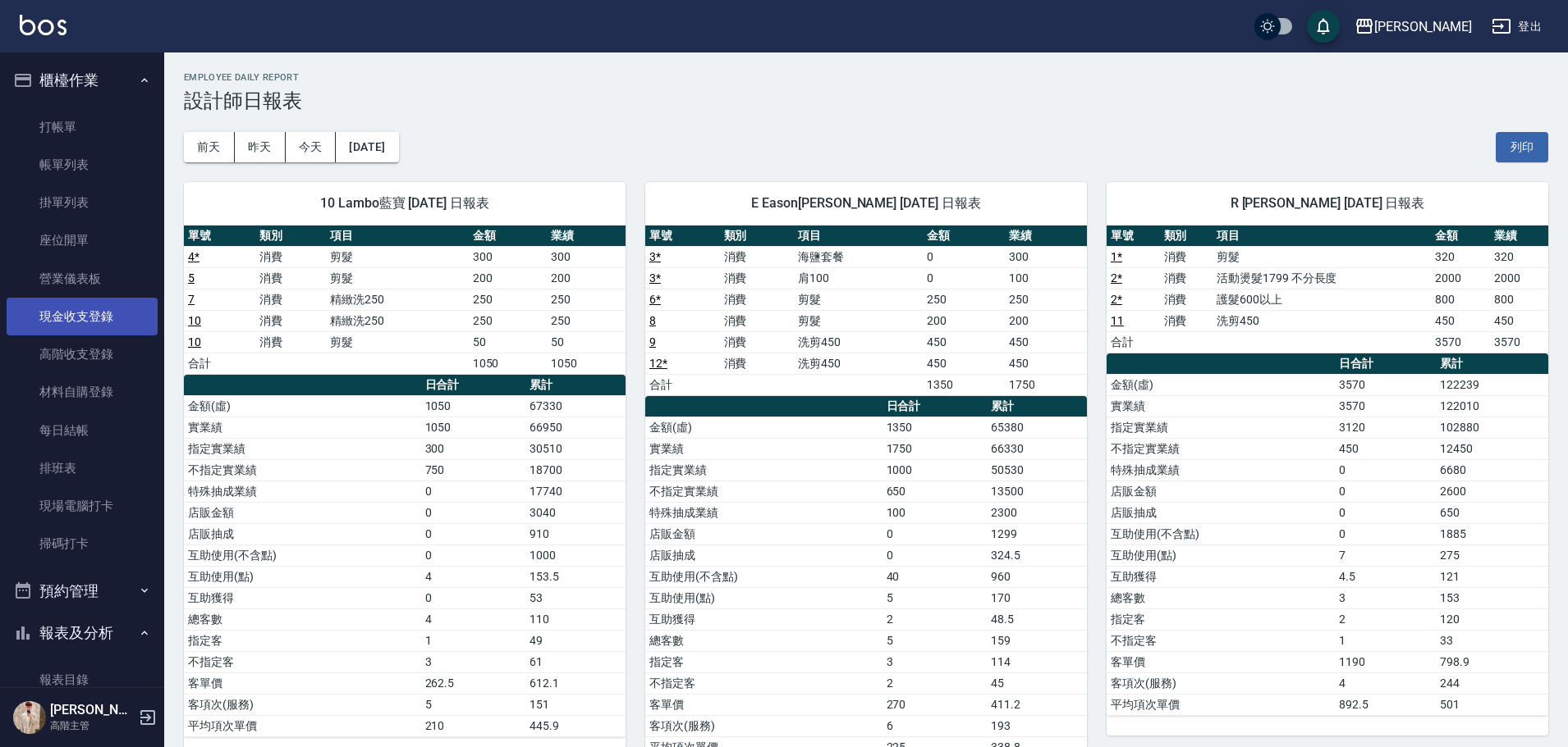
click at [116, 319] on link "現金收支登錄" at bounding box center [82, 317] width 151 height 38
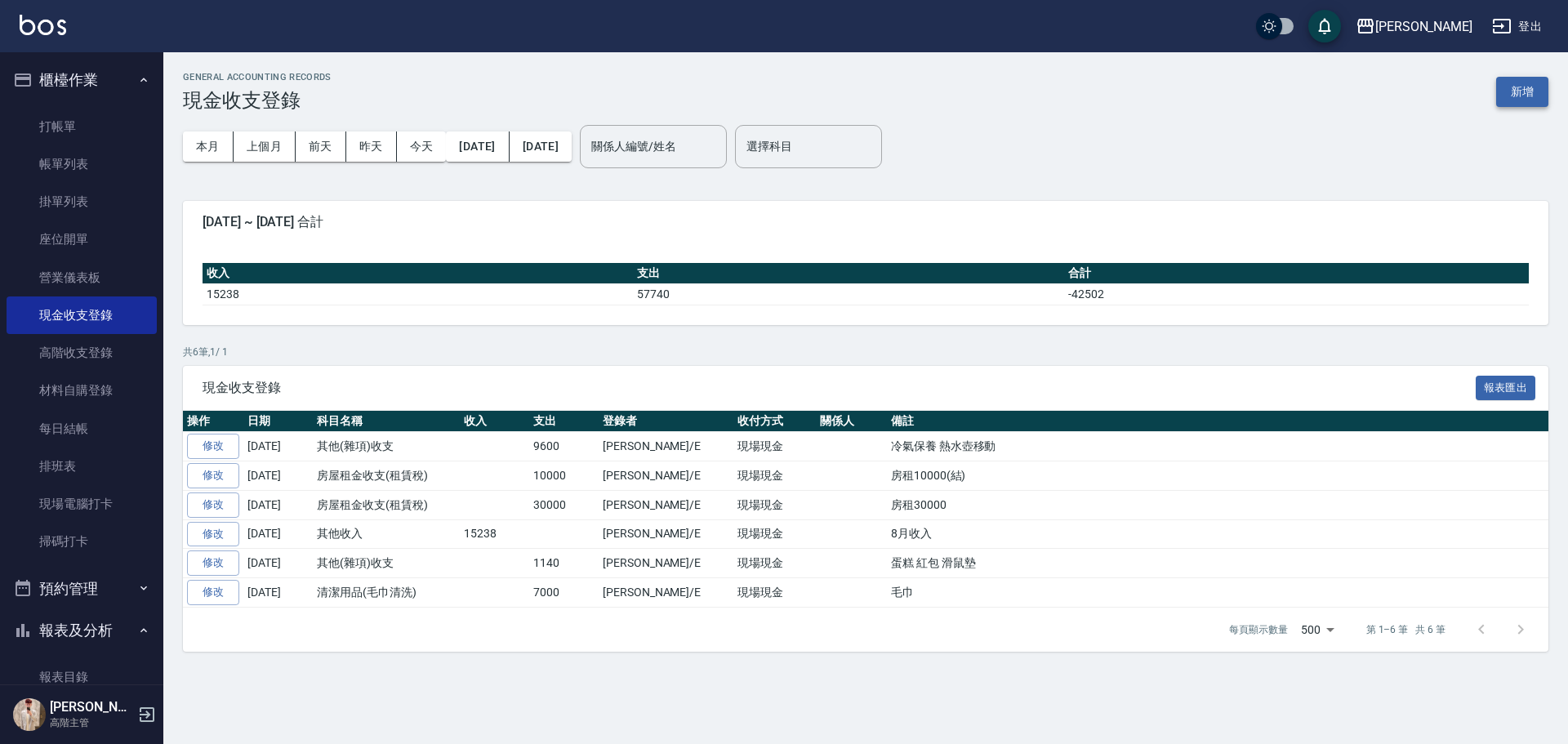
click at [1517, 83] on button "新增" at bounding box center [1523, 92] width 53 height 30
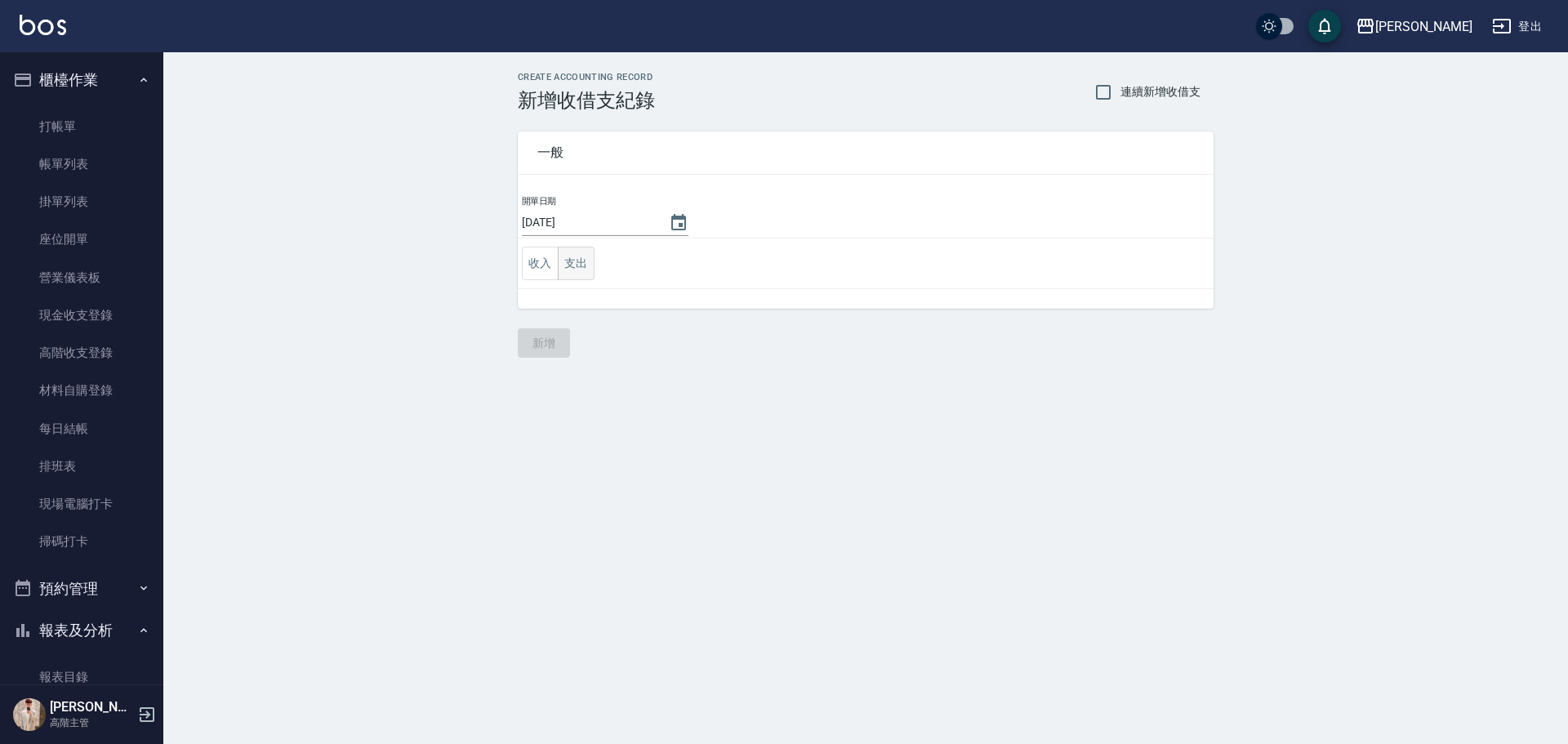
click at [581, 262] on button "支出" at bounding box center [576, 264] width 37 height 34
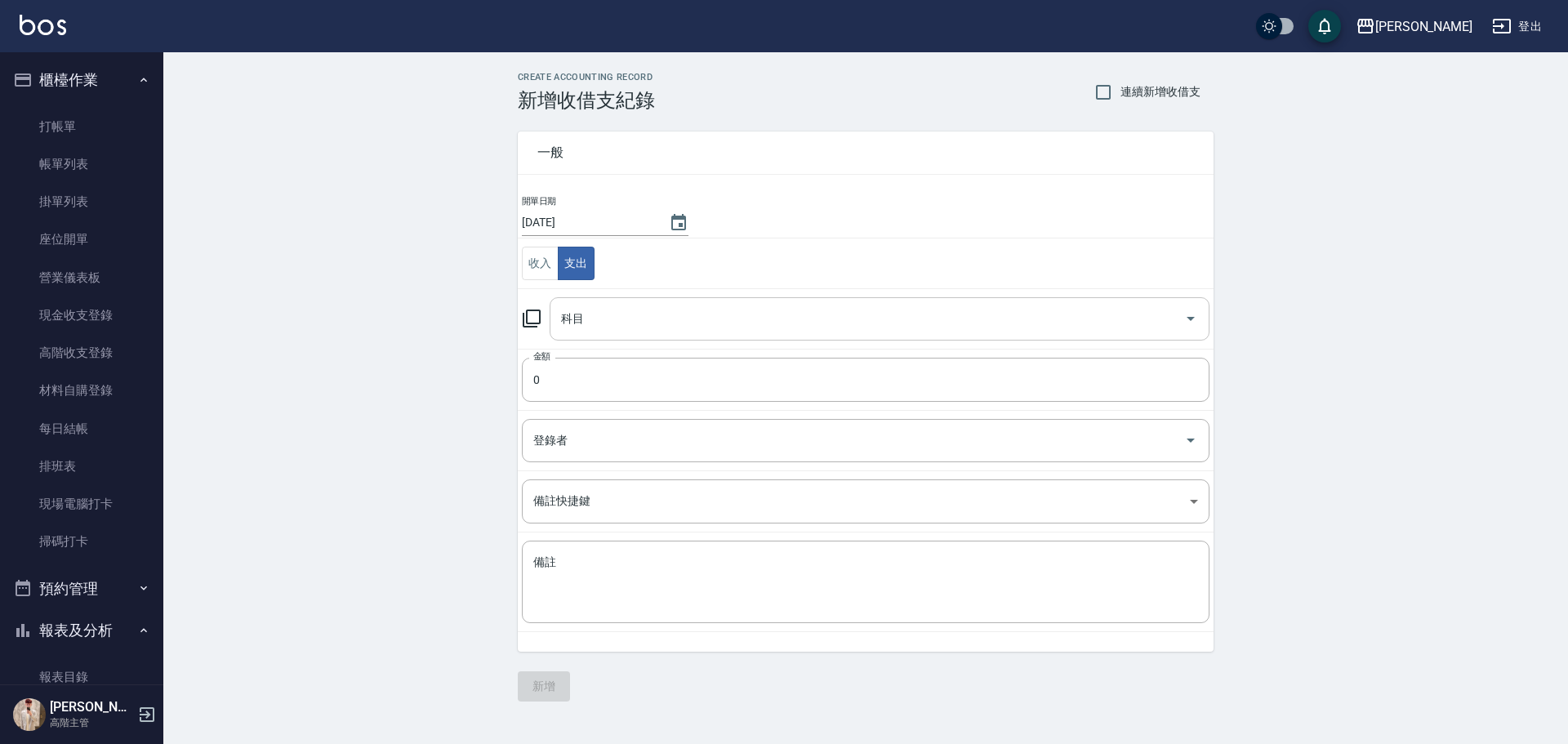
drag, startPoint x: 624, startPoint y: 353, endPoint x: 655, endPoint y: 325, distance: 41.8
click at [625, 353] on td "金額 0 金額" at bounding box center [866, 379] width 696 height 61
click at [656, 324] on input "科目" at bounding box center [867, 318] width 621 height 28
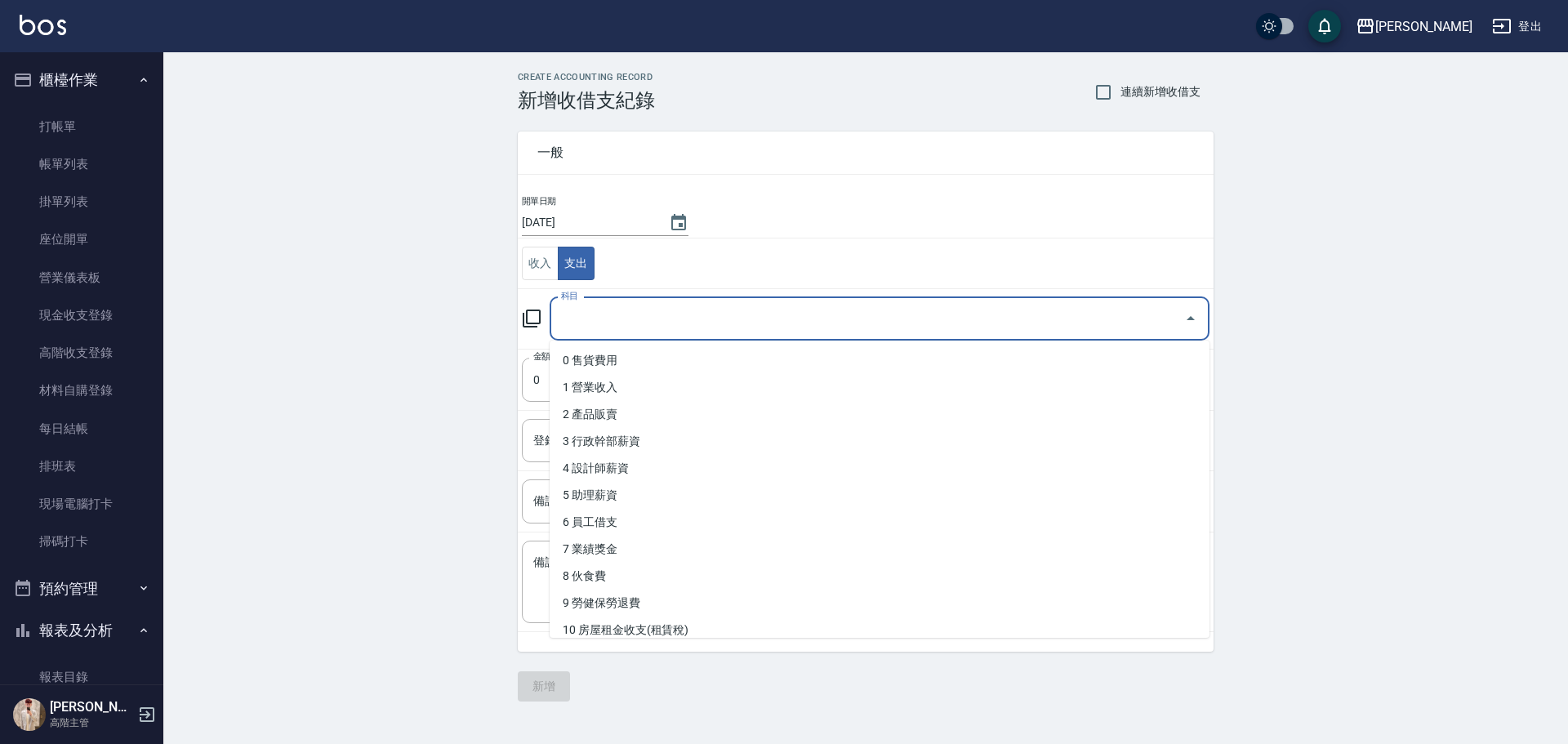
type input "ㄐ"
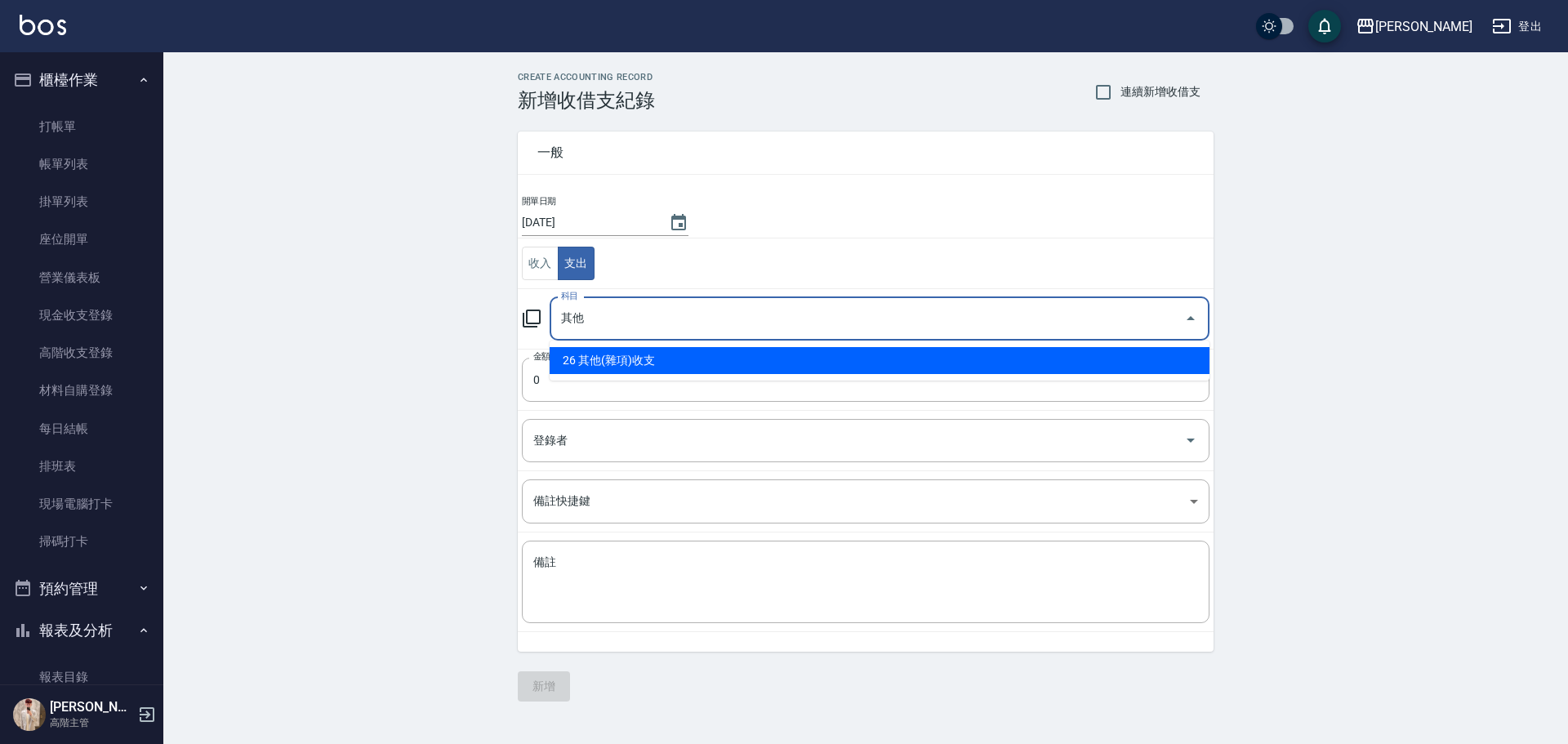
type input "26 其他(雜項)收支"
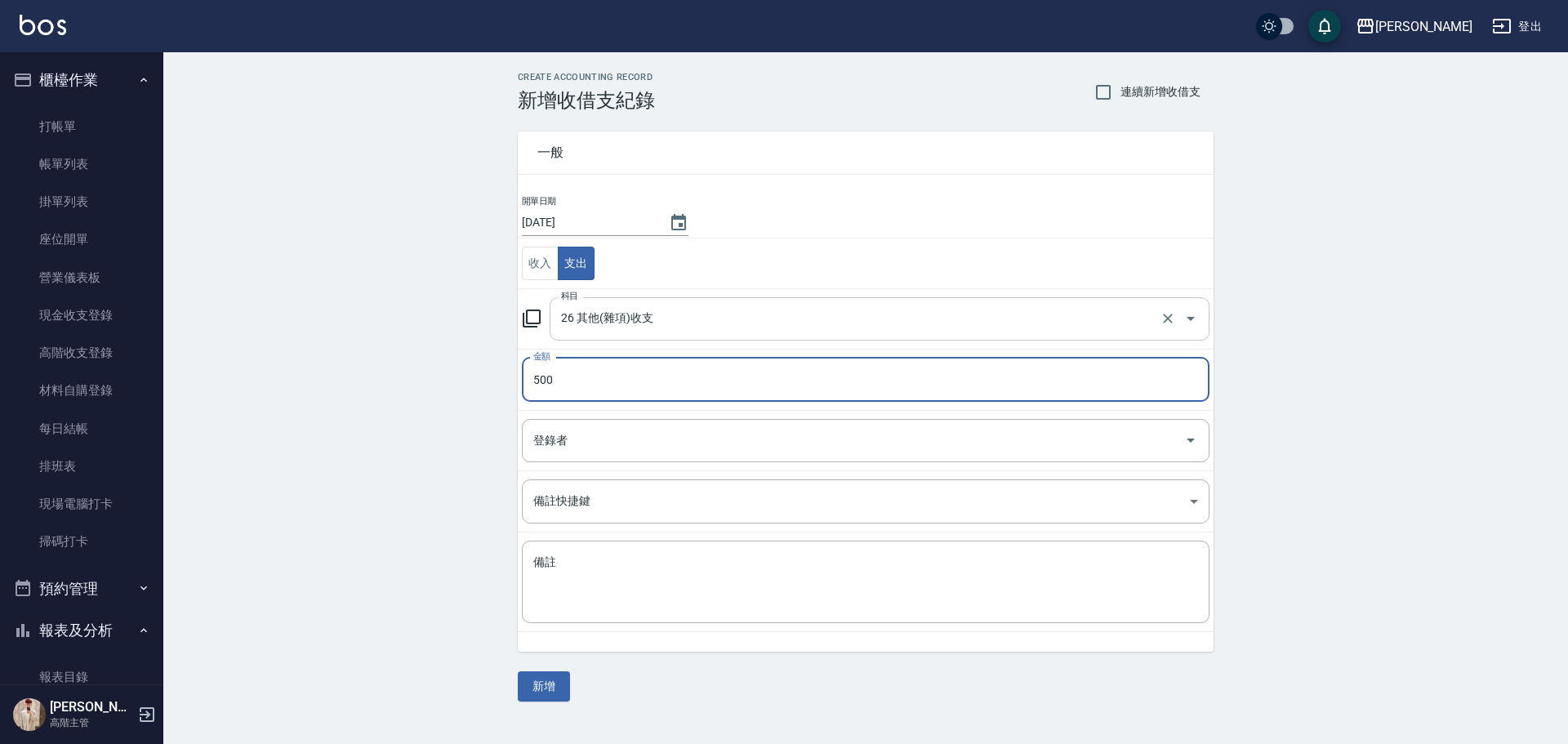
type input "500"
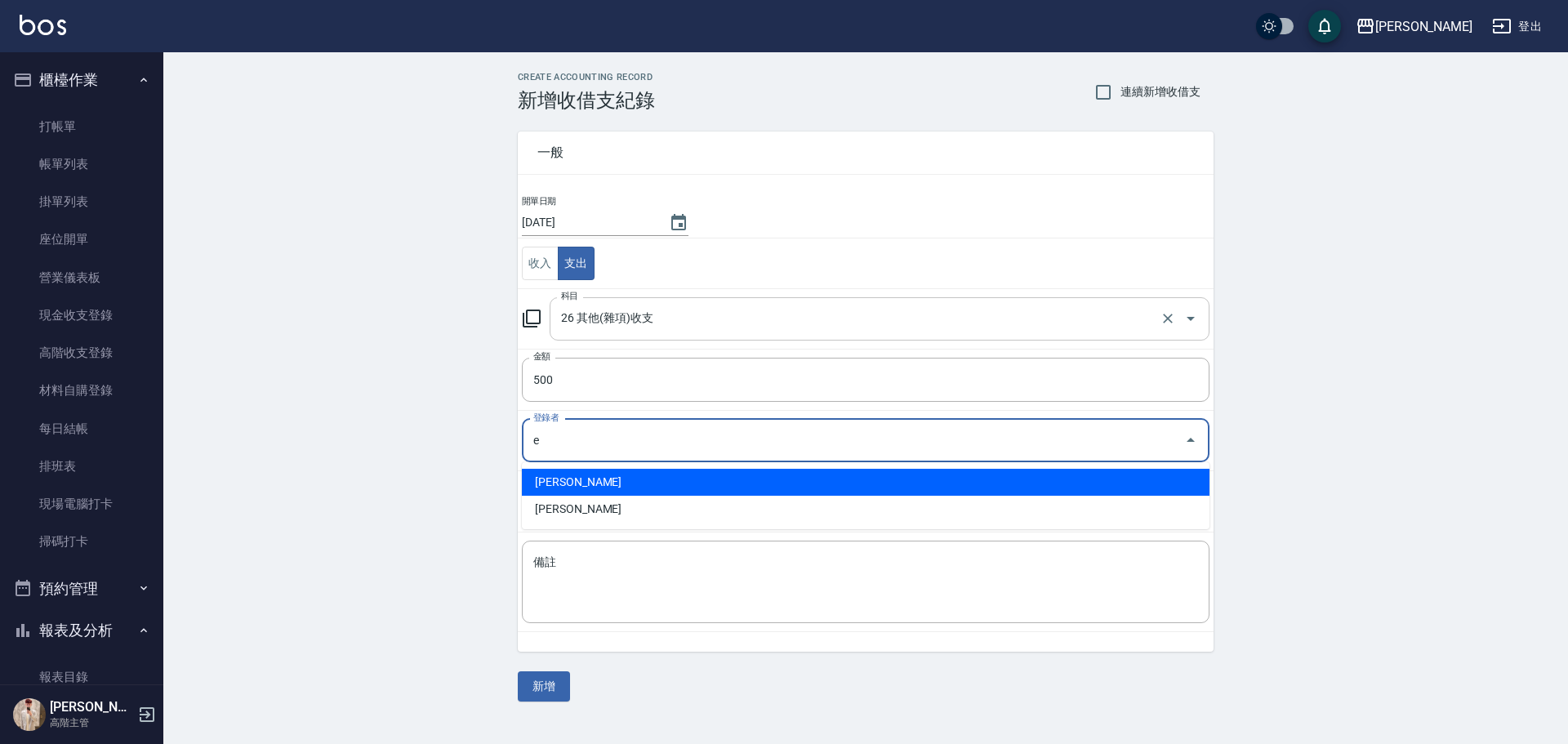
type input "Eason伊森-E"
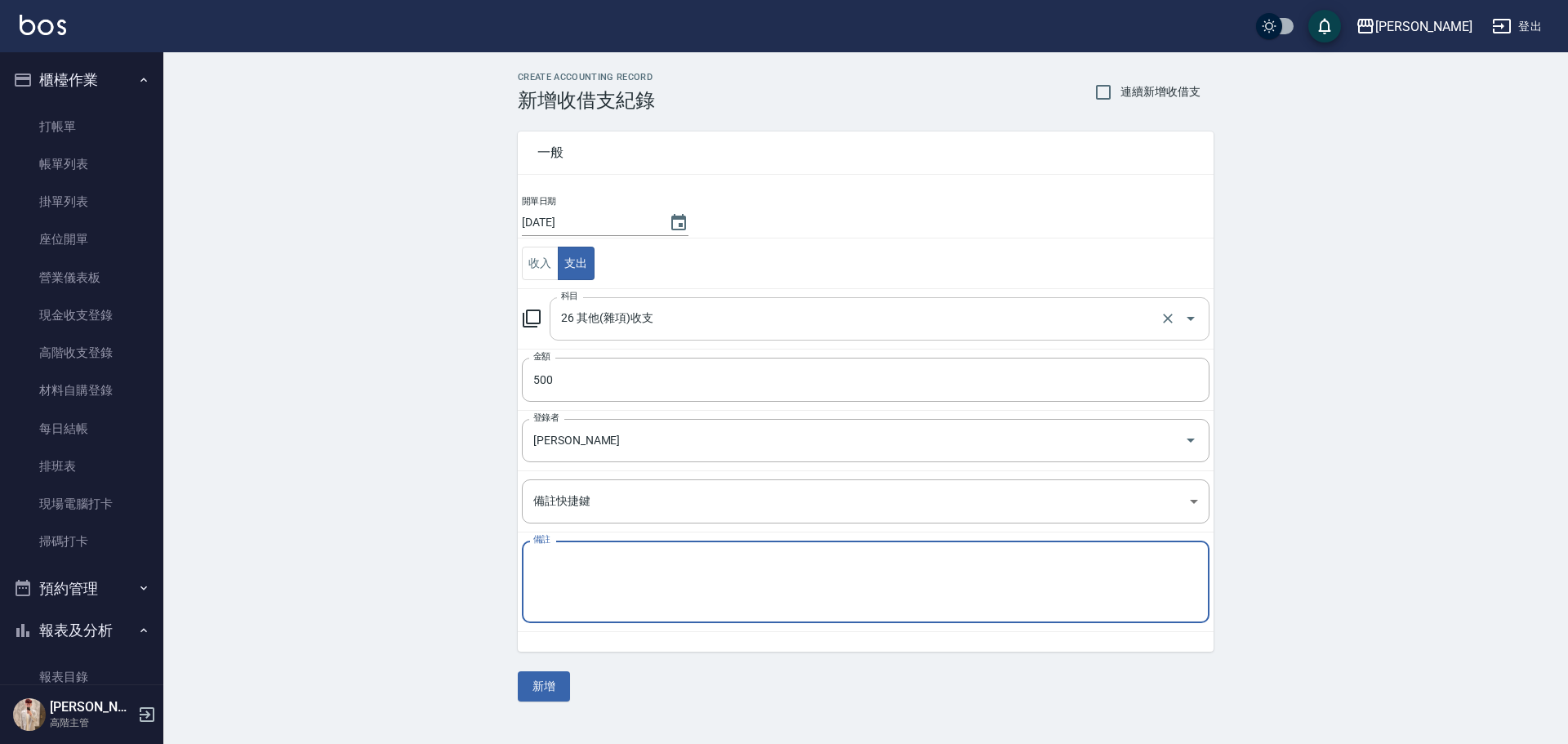
type textarea "E"
type textarea "ㄏ"
type textarea "拜"
type textarea "拜拜水果花"
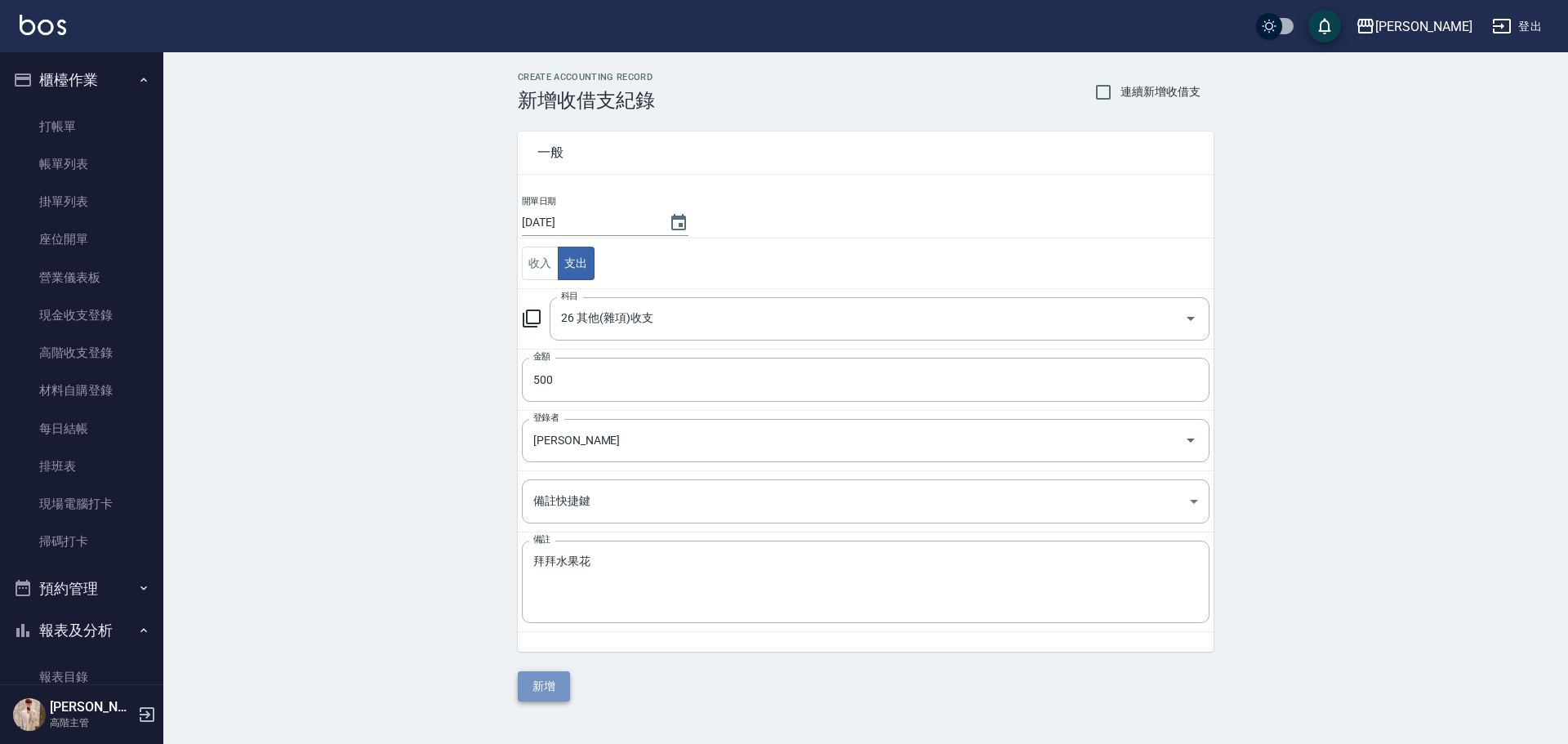
click at [550, 685] on button "新增" at bounding box center [545, 687] width 53 height 30
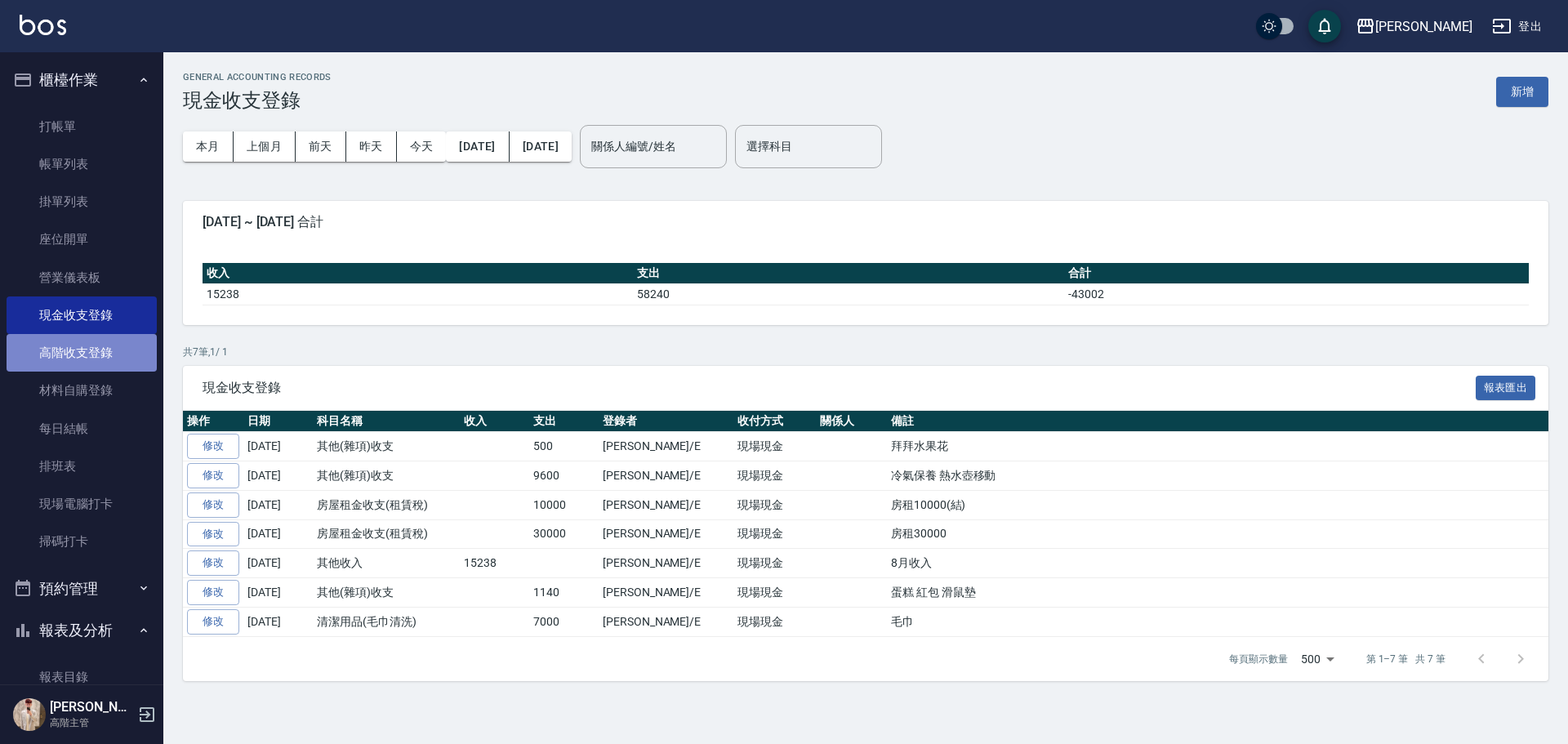
click at [110, 342] on link "高階收支登錄" at bounding box center [82, 353] width 150 height 38
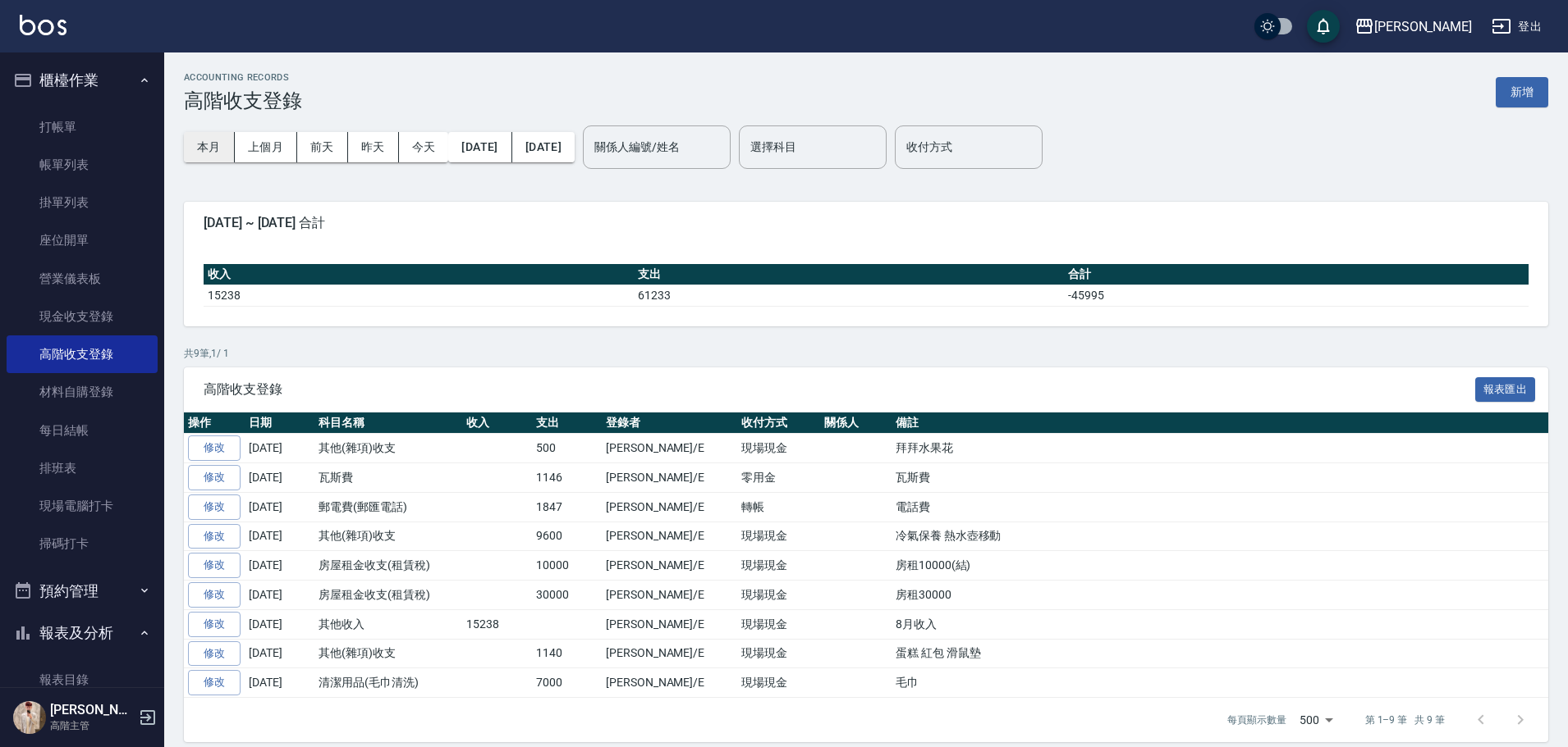
click at [213, 148] on button "本月" at bounding box center [209, 147] width 51 height 30
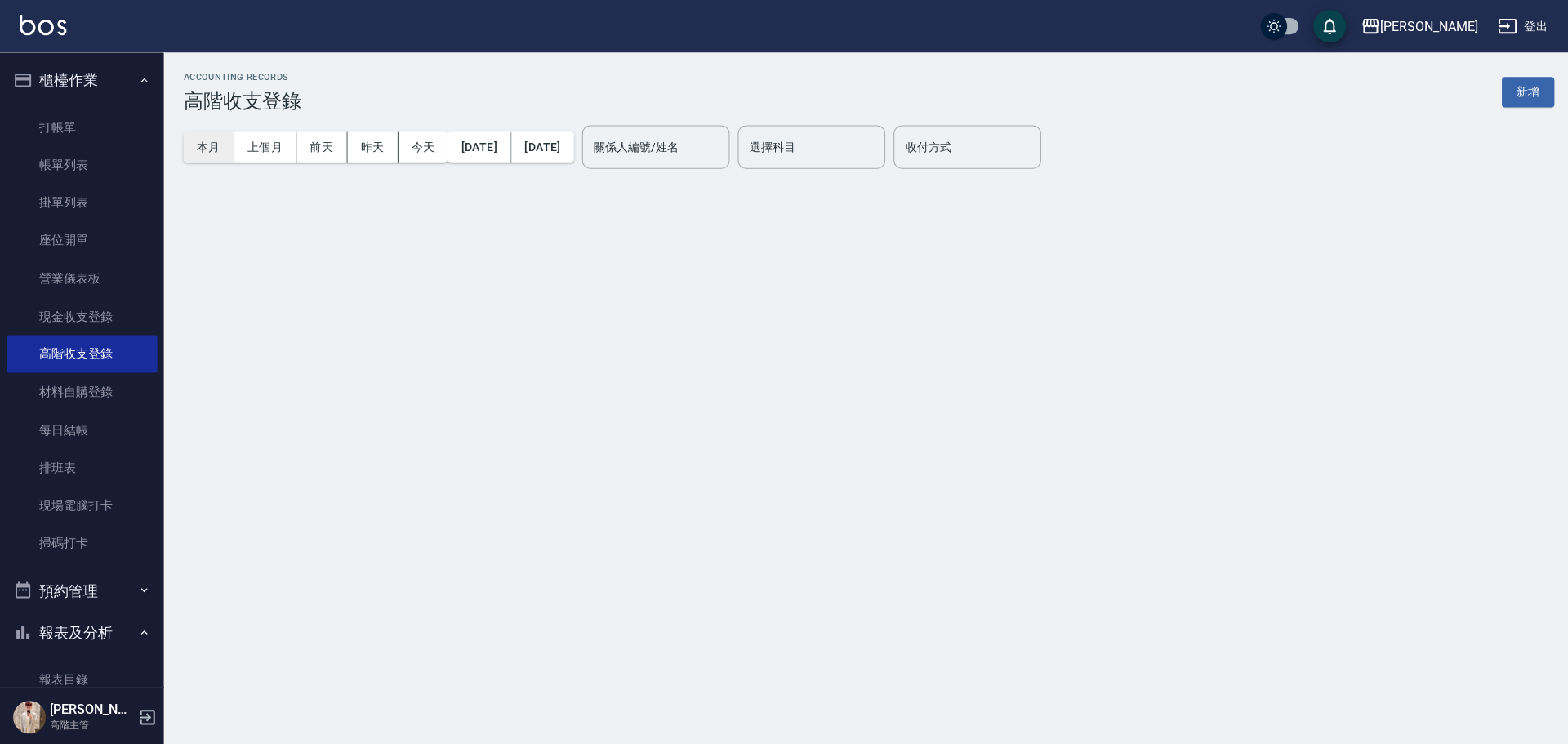
click at [212, 147] on button "本月" at bounding box center [208, 147] width 51 height 30
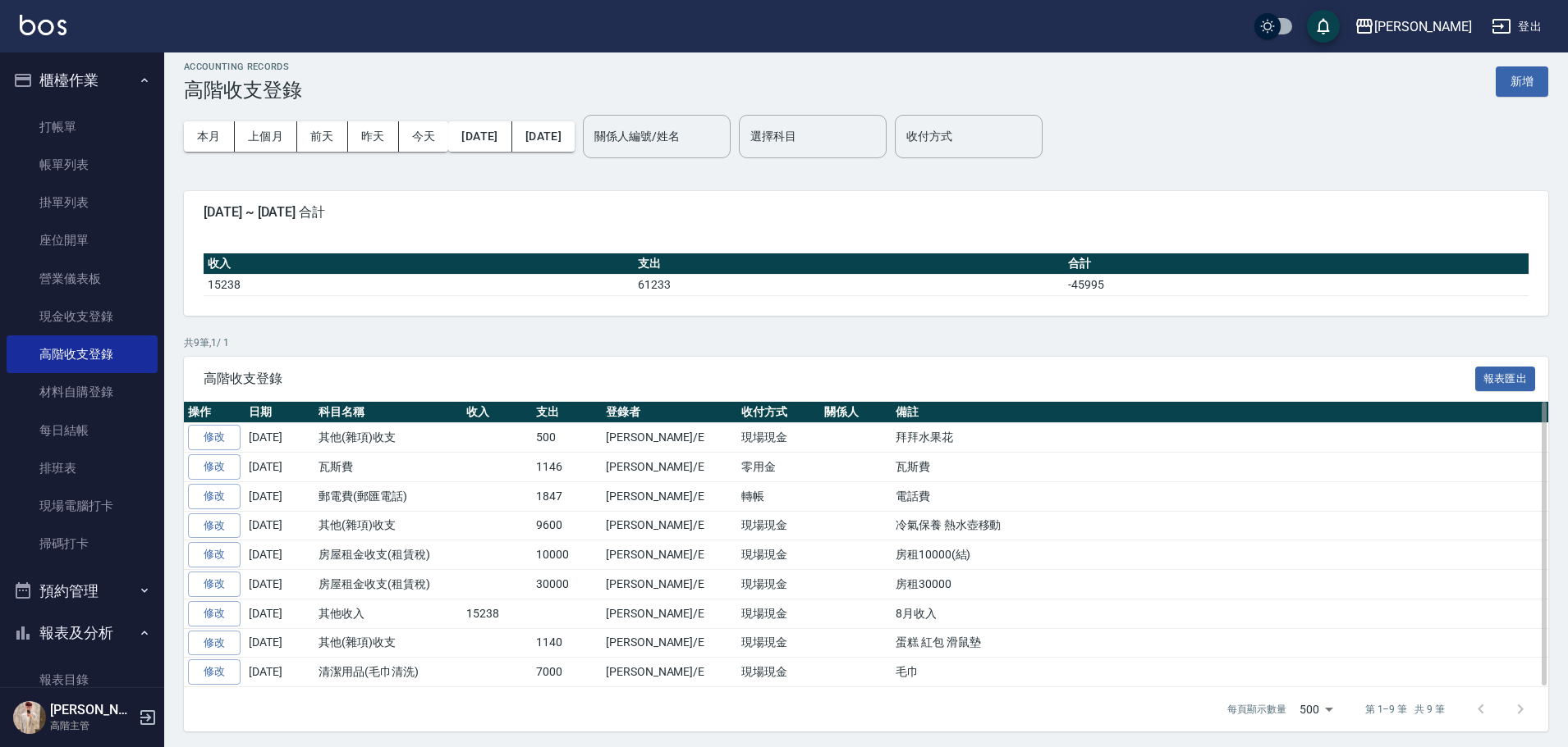
scroll to position [15, 0]
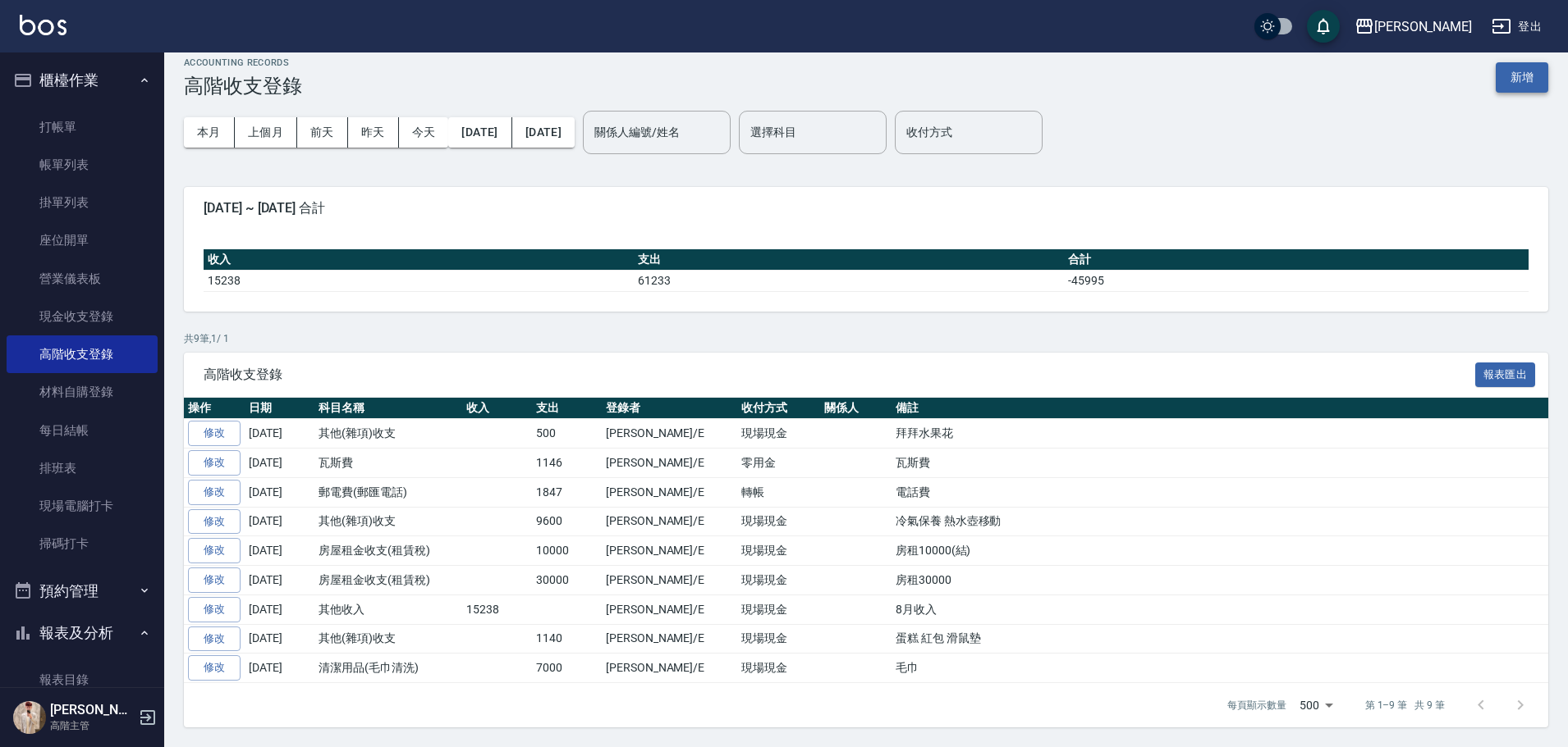
click at [1510, 72] on button "新增" at bounding box center [1522, 77] width 53 height 30
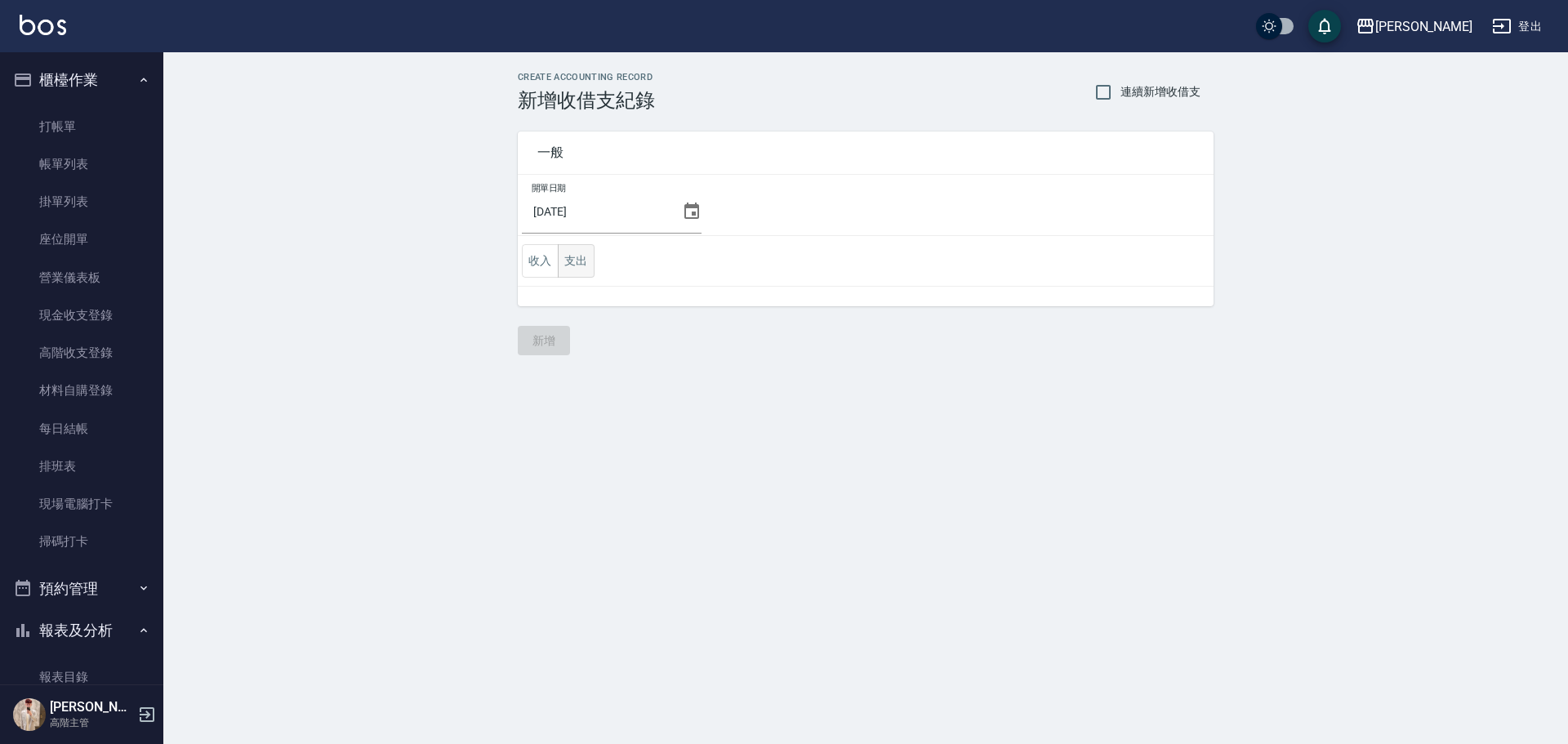
click at [579, 258] on button "支出" at bounding box center [576, 261] width 37 height 34
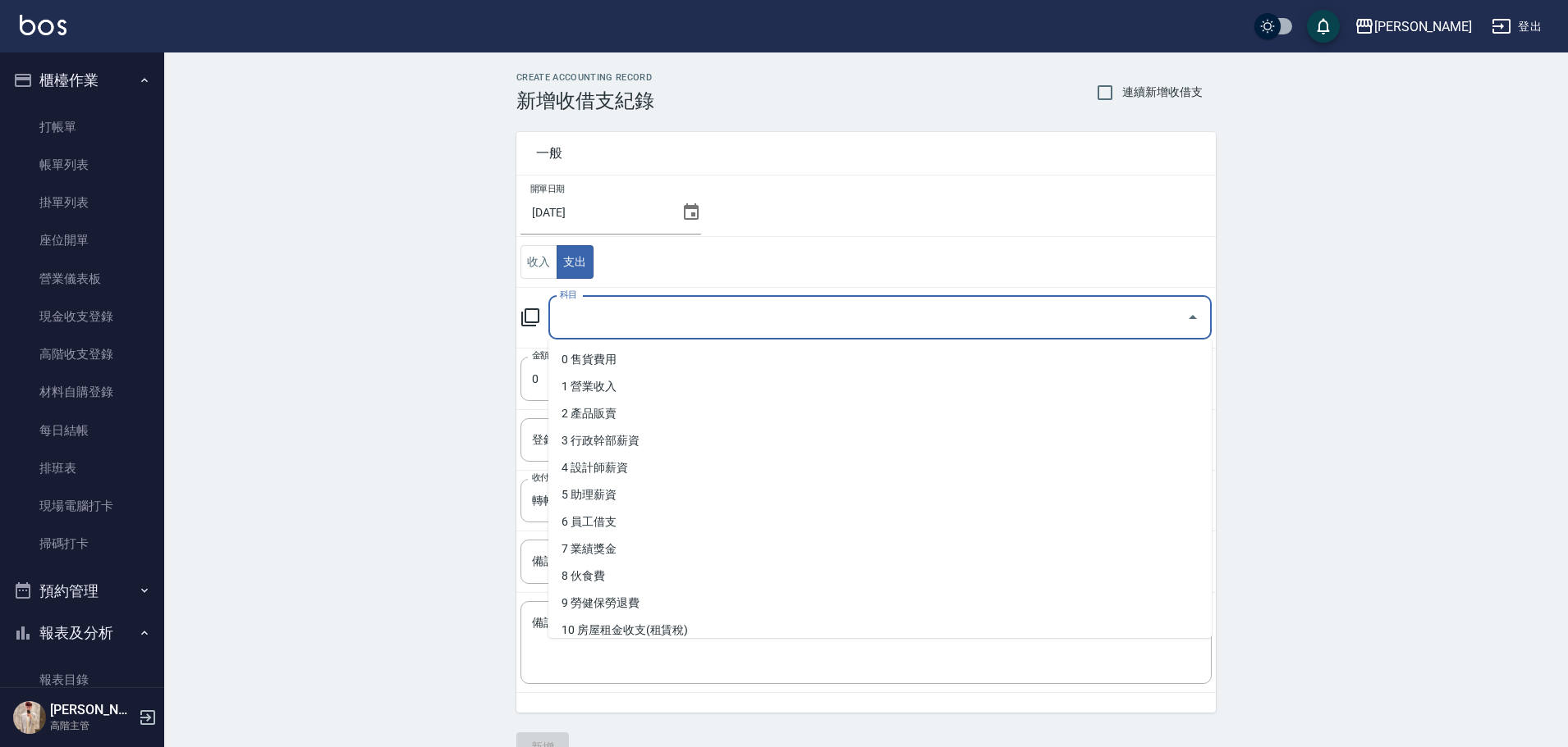
click at [620, 310] on input "科目" at bounding box center [867, 318] width 624 height 28
type input "ㄍ"
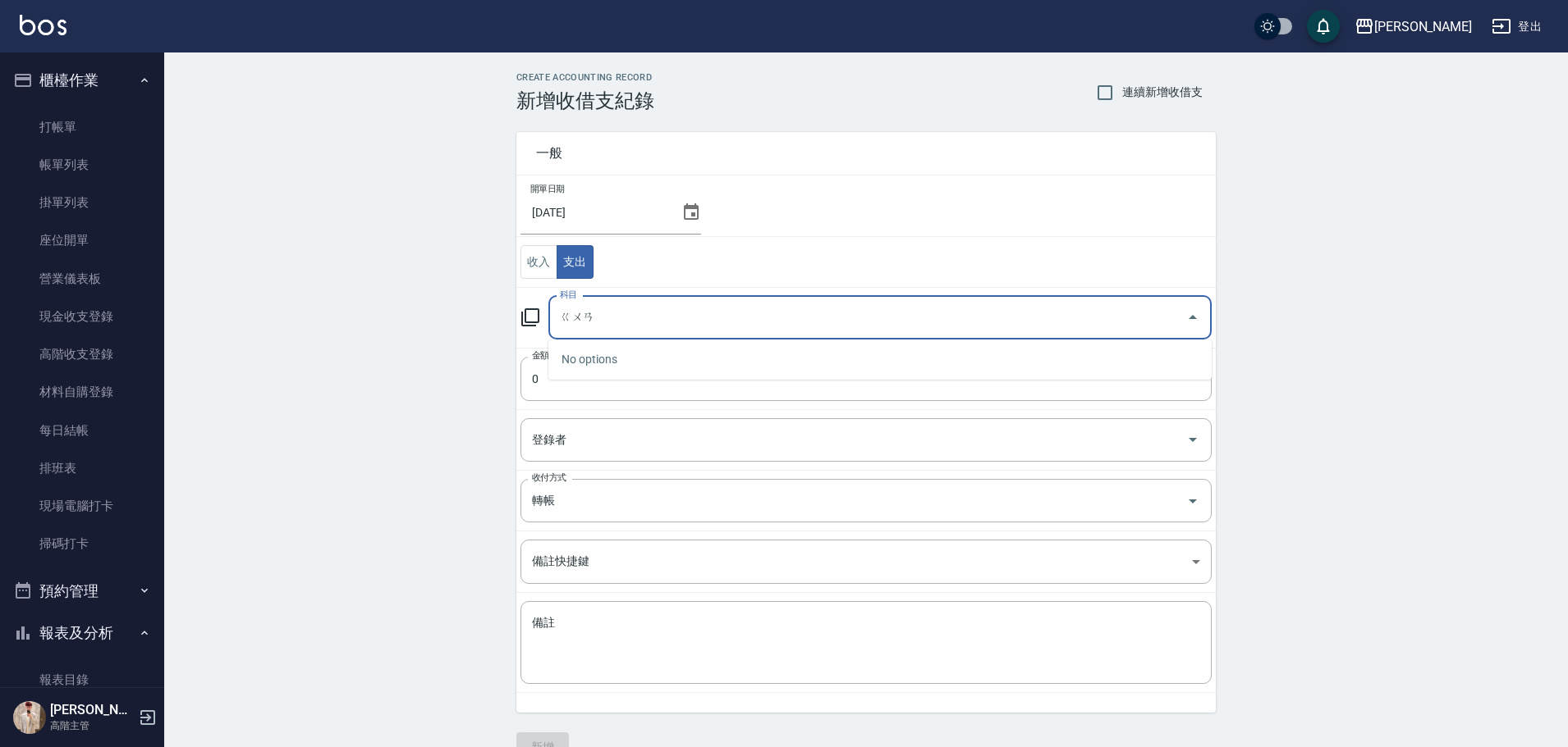
type input "館"
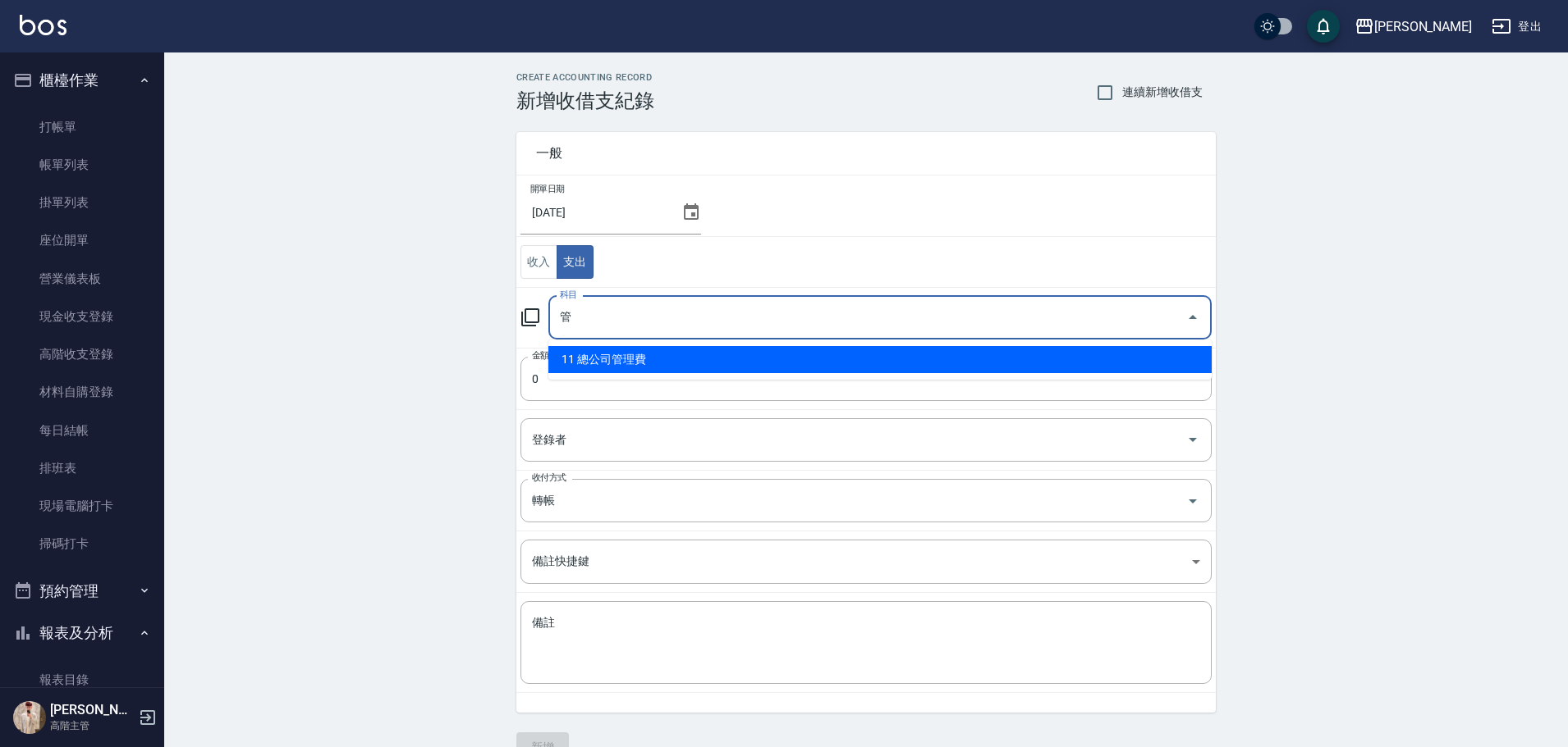
type input "11 總公司管理費"
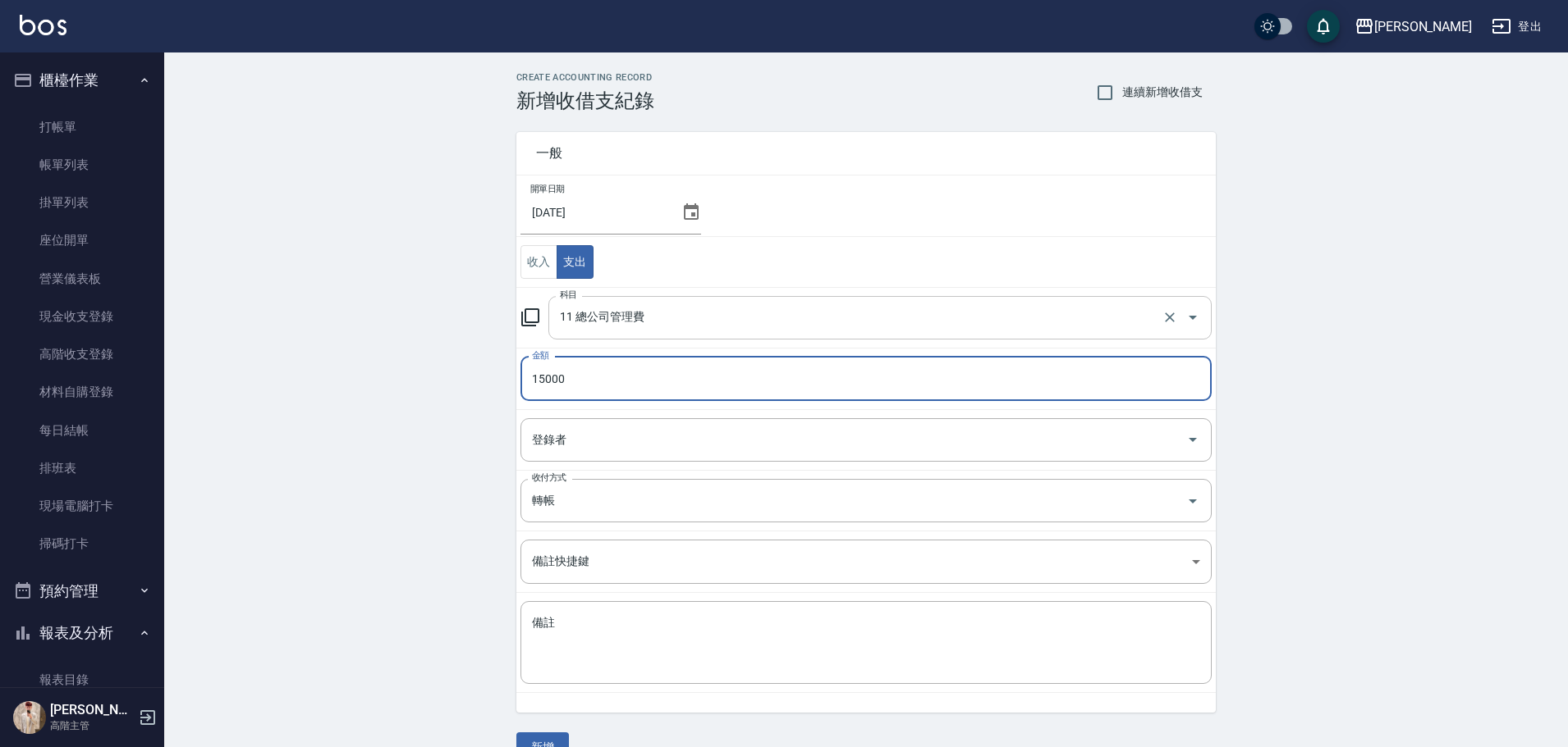
type input "15000"
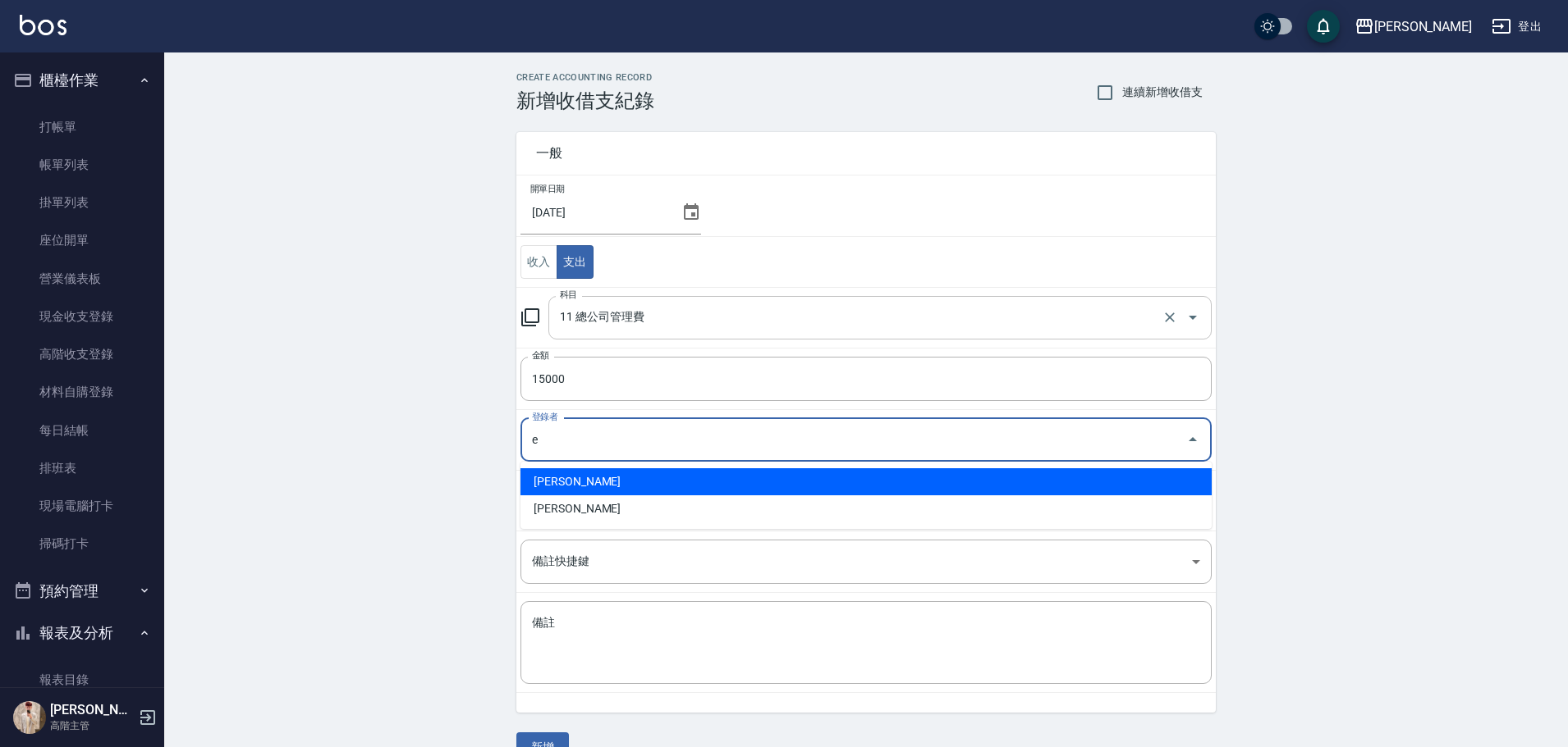
type input "Eason伊森-E"
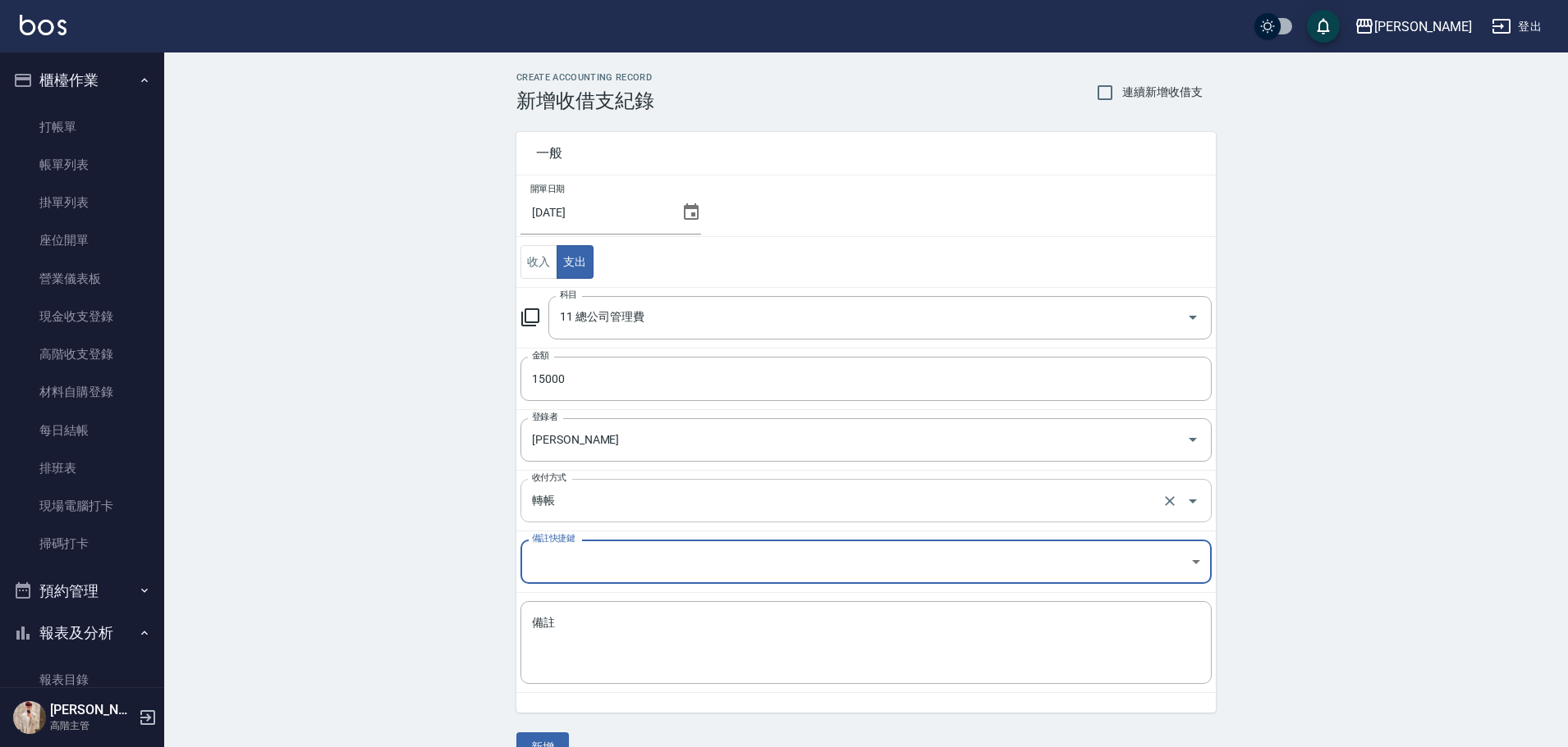
click at [584, 503] on input "轉帳" at bounding box center [842, 501] width 630 height 28
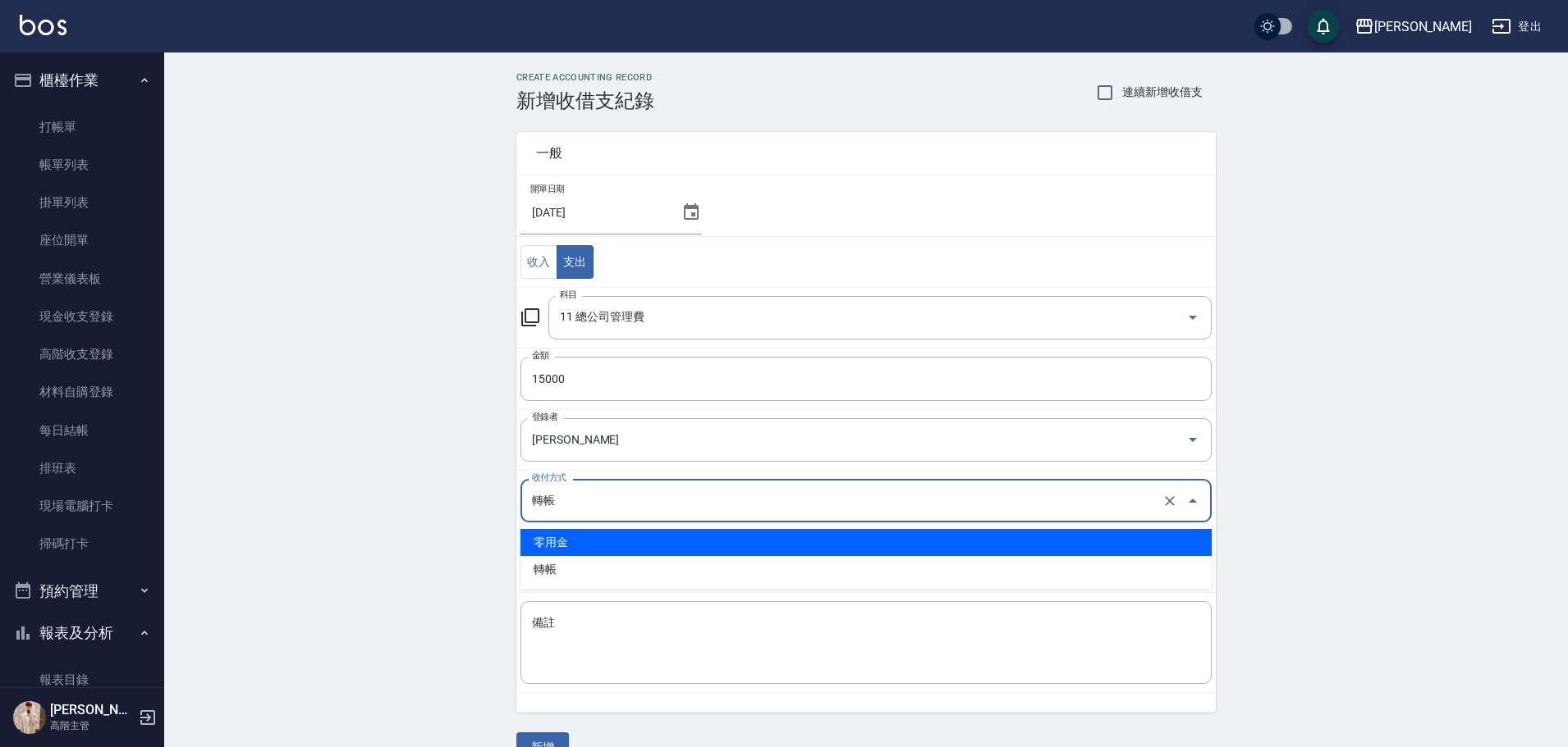
click at [577, 548] on li "零用金" at bounding box center [866, 542] width 691 height 27
type input "零用金"
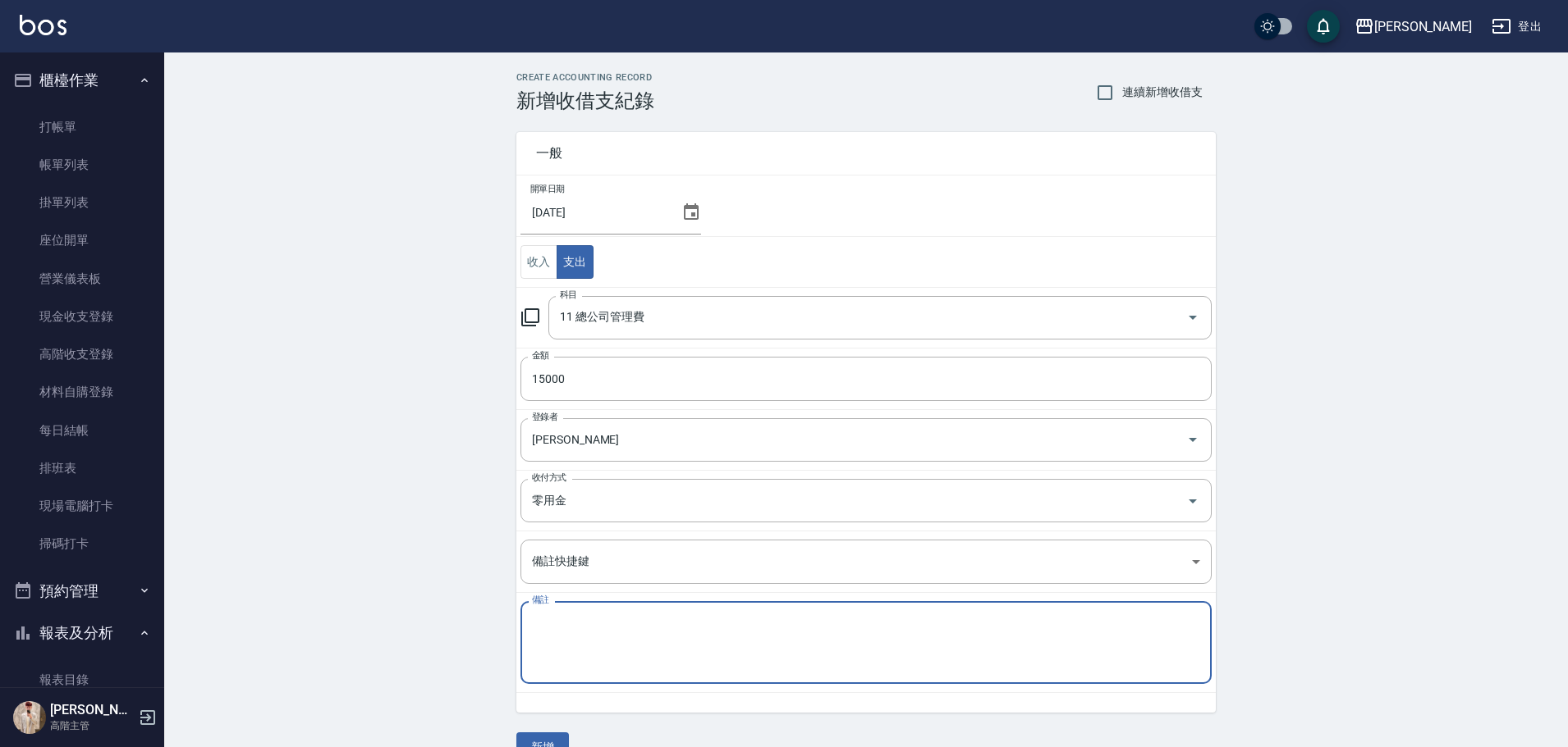
click at [596, 616] on textarea "備註" at bounding box center [866, 642] width 668 height 56
type textarea "E"
type textarea "ㄏ"
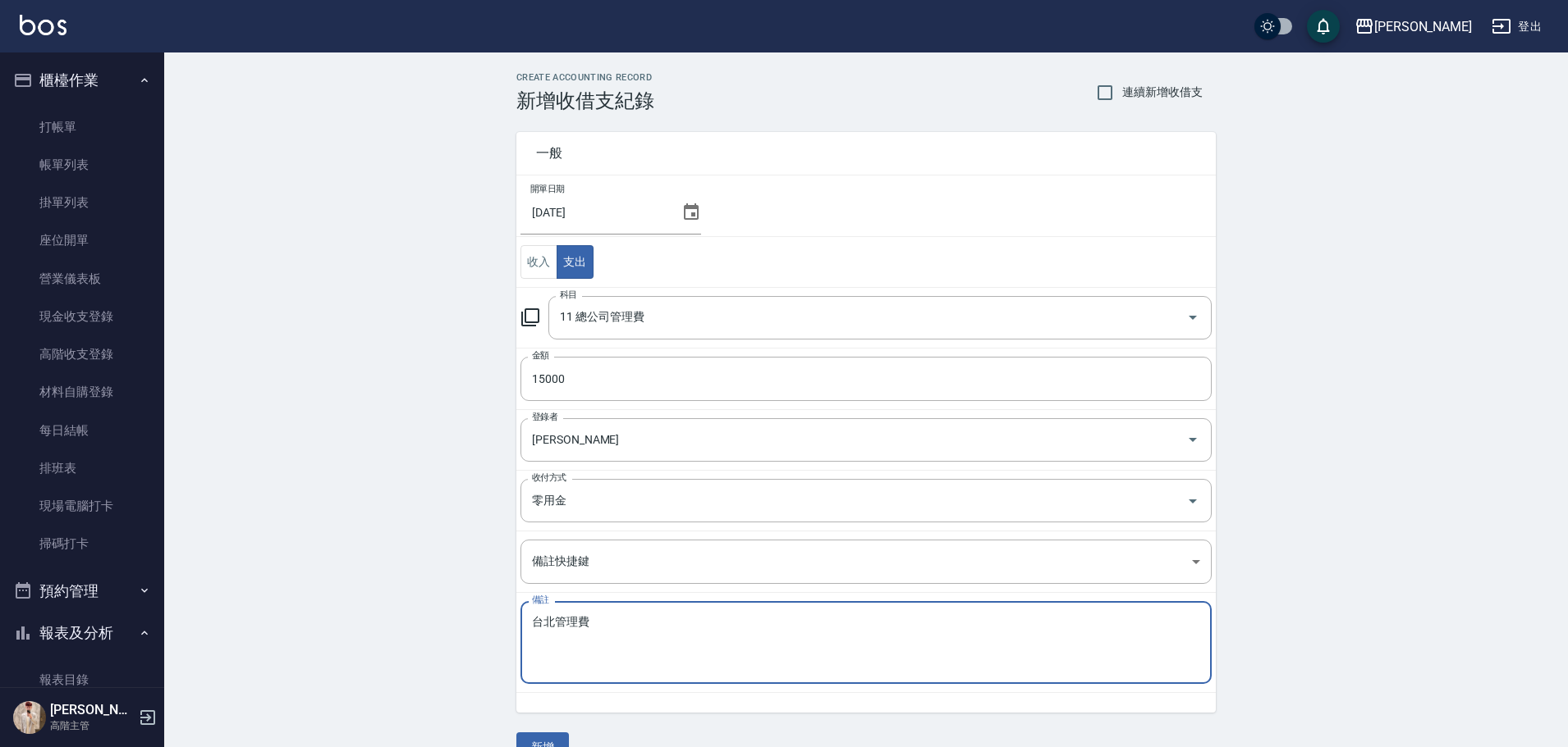
type textarea "台北管理費"
click at [1136, 114] on div "一般 開單日期 2025/09/23 收入 支出 科目 11 總公司管理費 科目 金額 15000 金額 登錄者 Eason伊森-E 登錄者 收付方式 零用金…" at bounding box center [856, 412] width 719 height 601
click at [1145, 99] on span "連續新增收借支" at bounding box center [1161, 92] width 80 height 17
click at [1122, 99] on input "連續新增收借支" at bounding box center [1105, 92] width 35 height 35
checkbox input "true"
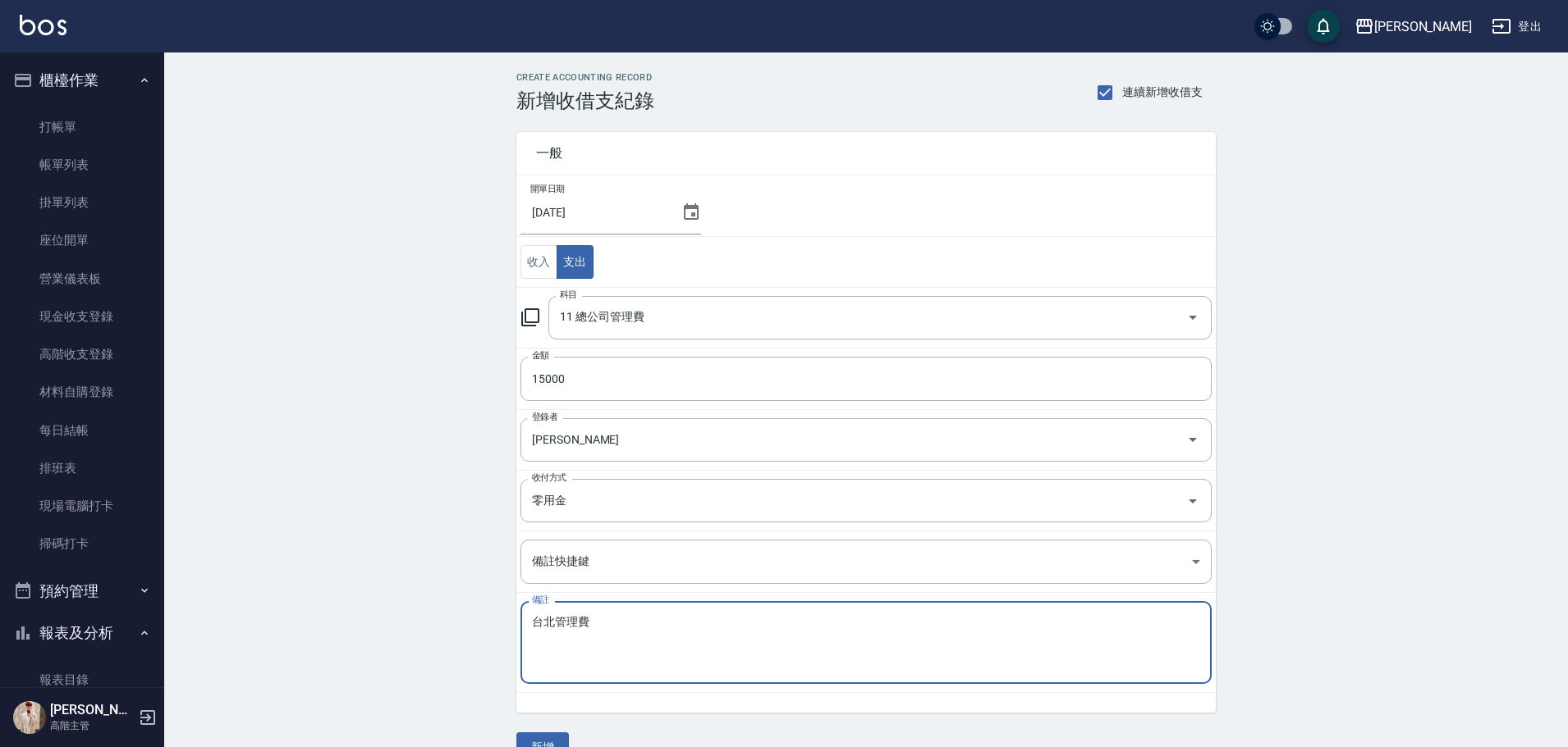
drag, startPoint x: 552, startPoint y: 623, endPoint x: 495, endPoint y: 624, distance: 57.0
click at [495, 624] on div "CREATE ACCOUNTING RECORD 新增收借支紀錄 連續新增收借支 一般 開單日期 2025/09/23 收入 支出 科目 11 總公司管理費 …" at bounding box center [866, 418] width 1404 height 730
click at [556, 741] on button "新增" at bounding box center [542, 748] width 53 height 30
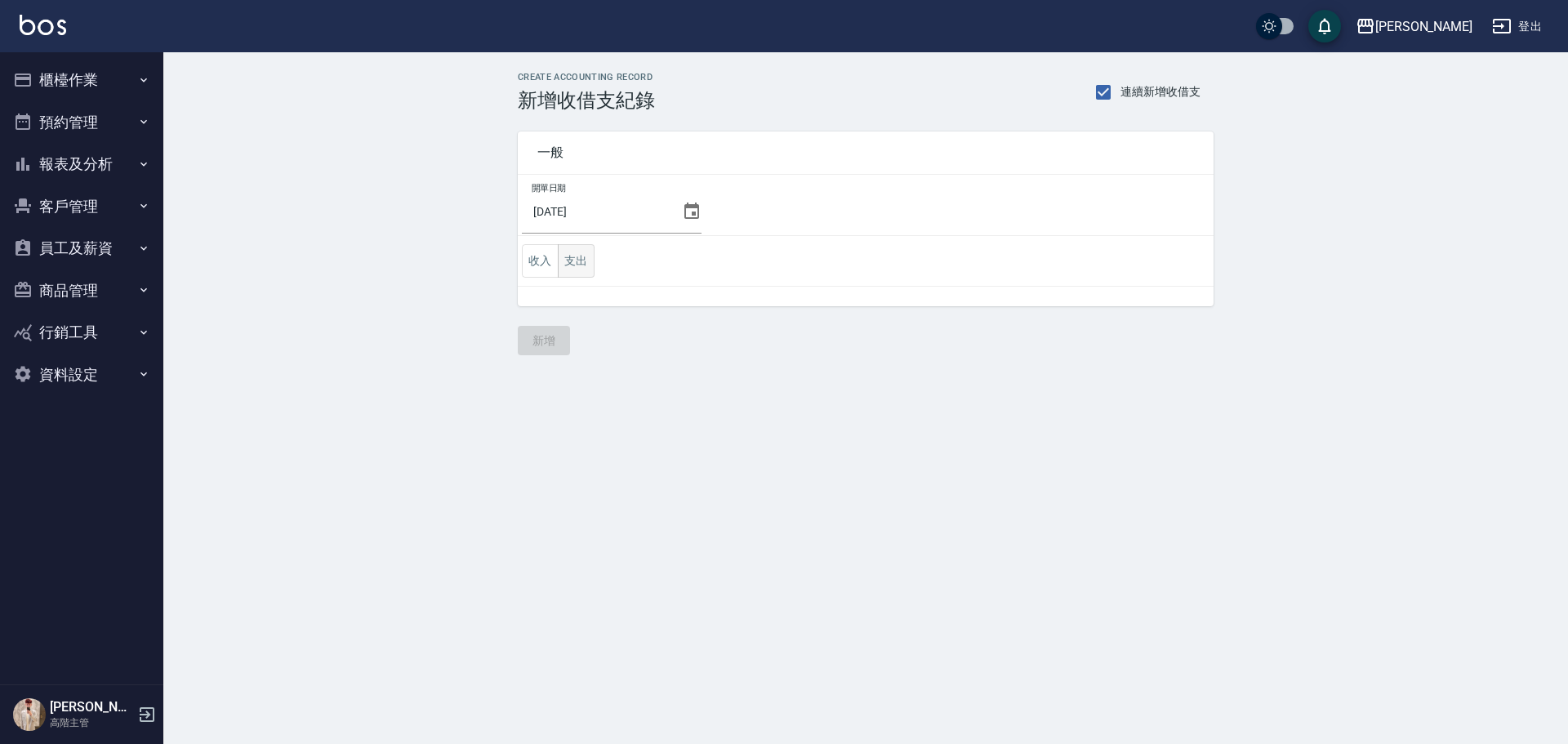
click at [584, 259] on button "支出" at bounding box center [576, 261] width 37 height 34
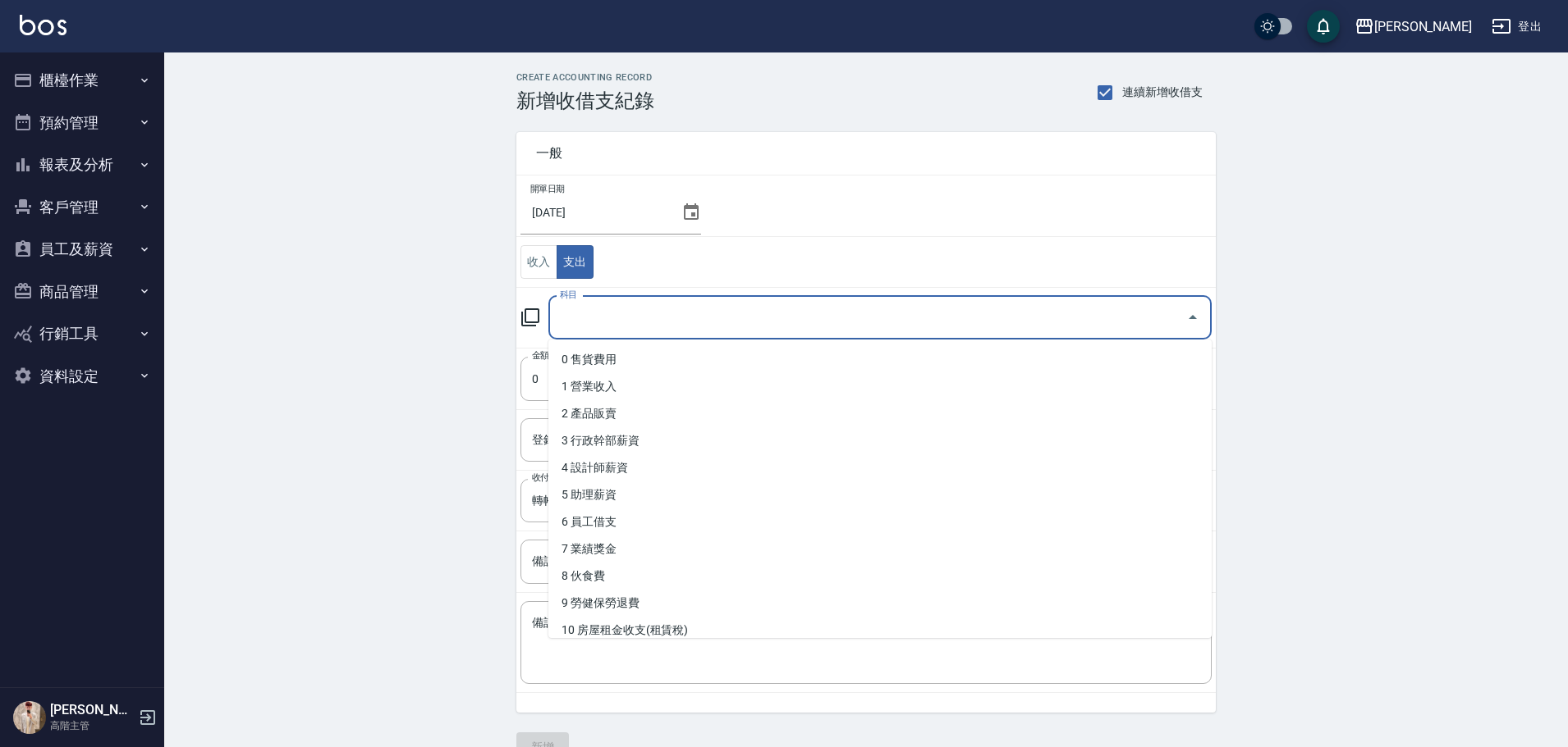
click at [696, 319] on input "科目" at bounding box center [867, 318] width 624 height 28
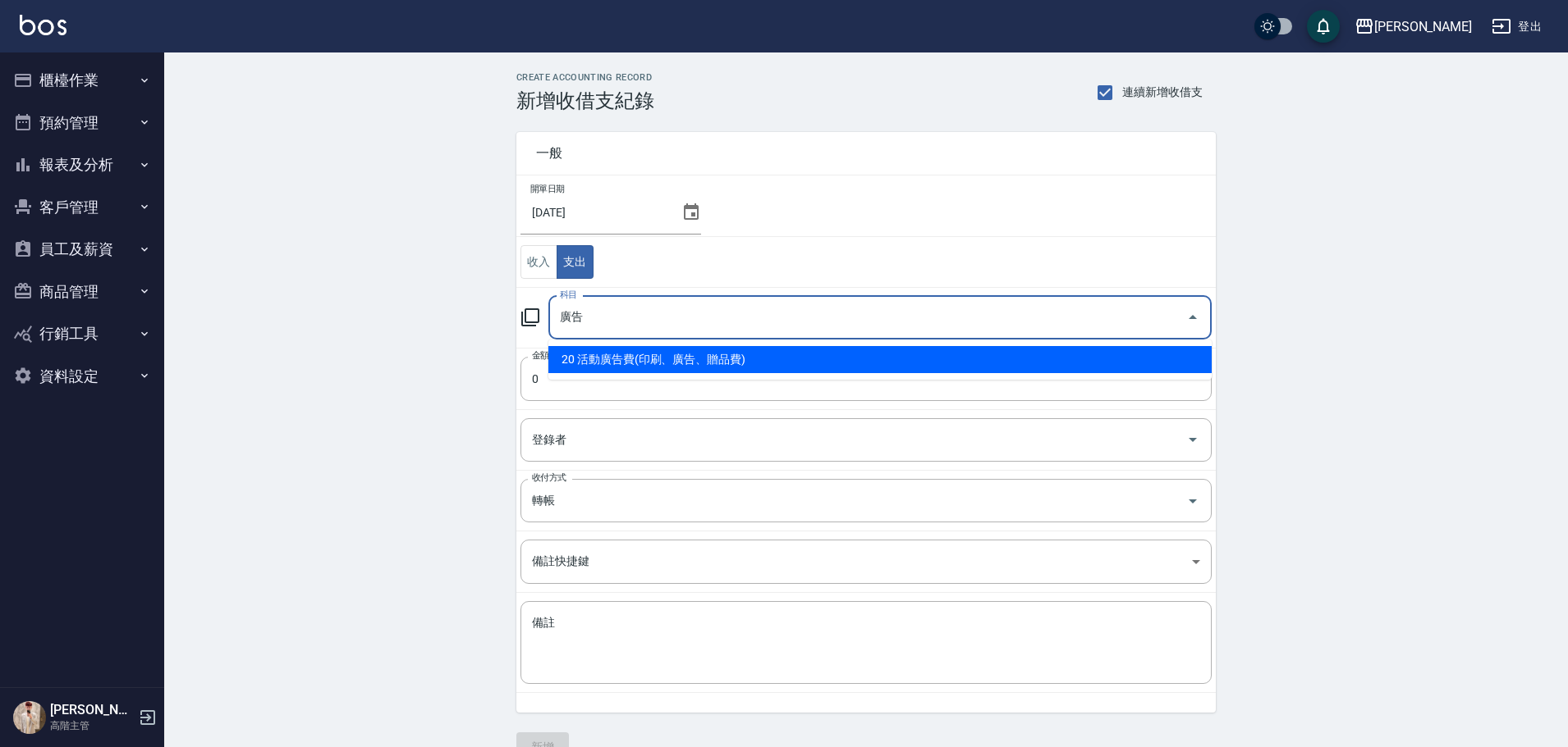
type input "20 活動廣告費(印刷、廣告、贈品費)"
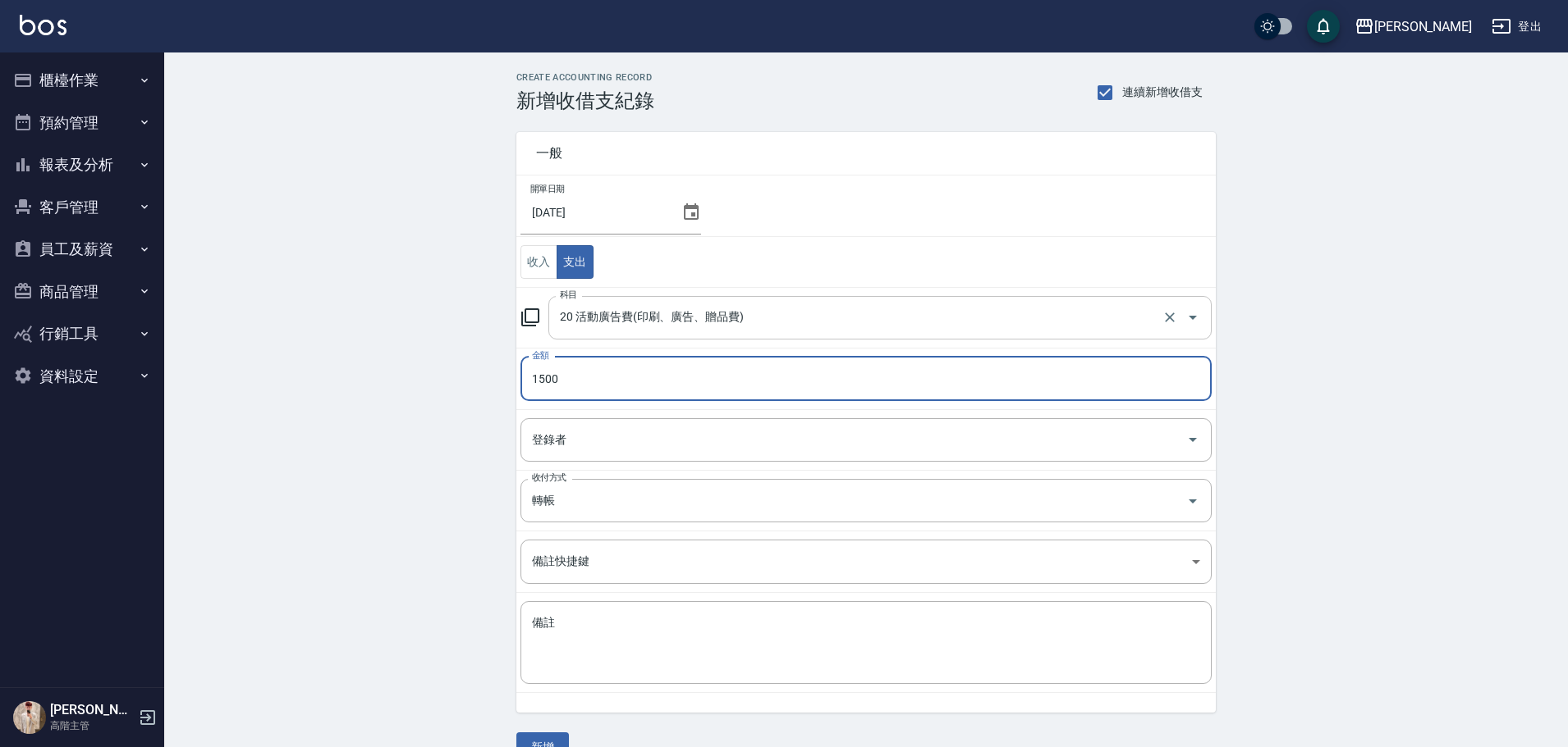
type input "1500"
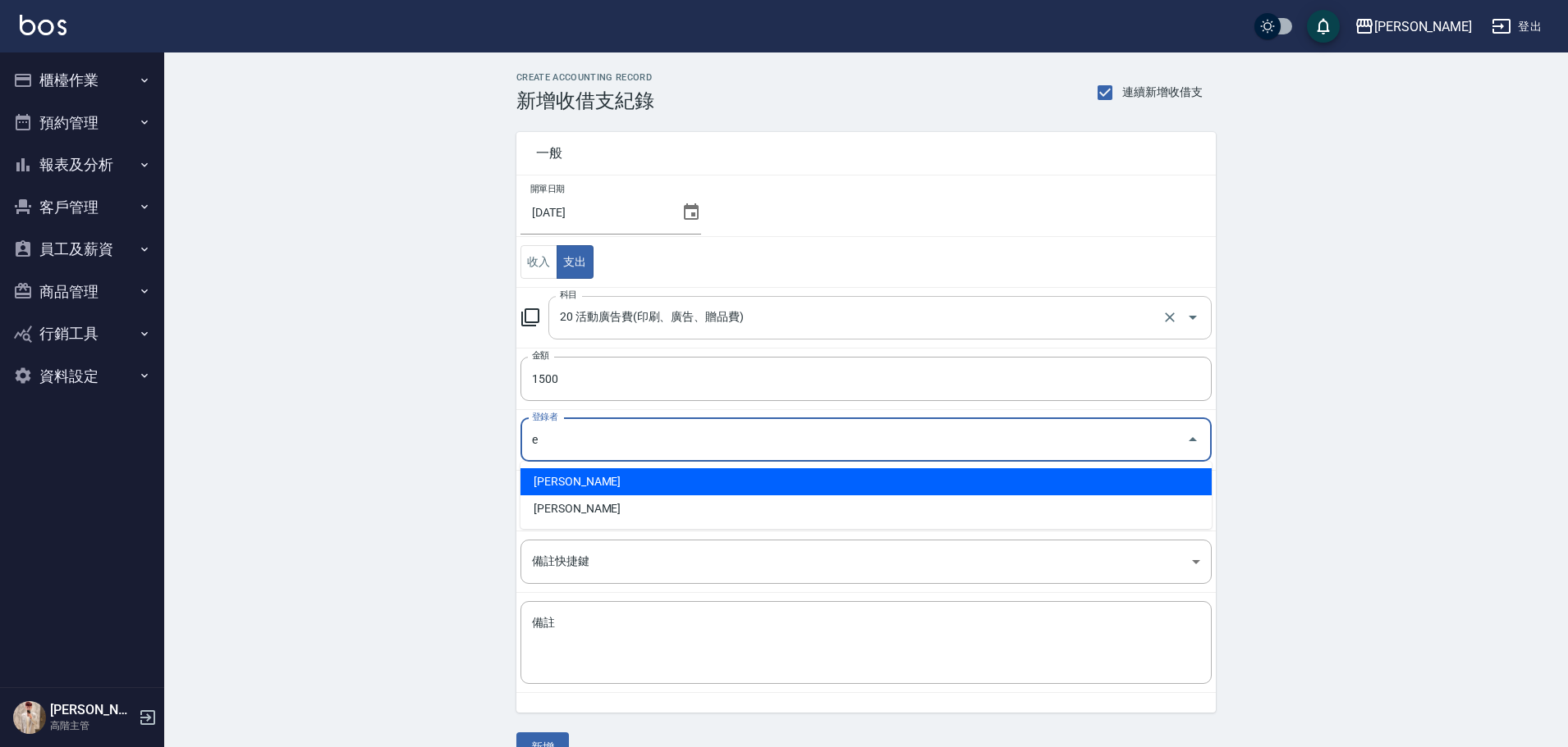
type input "[PERSON_NAME]"
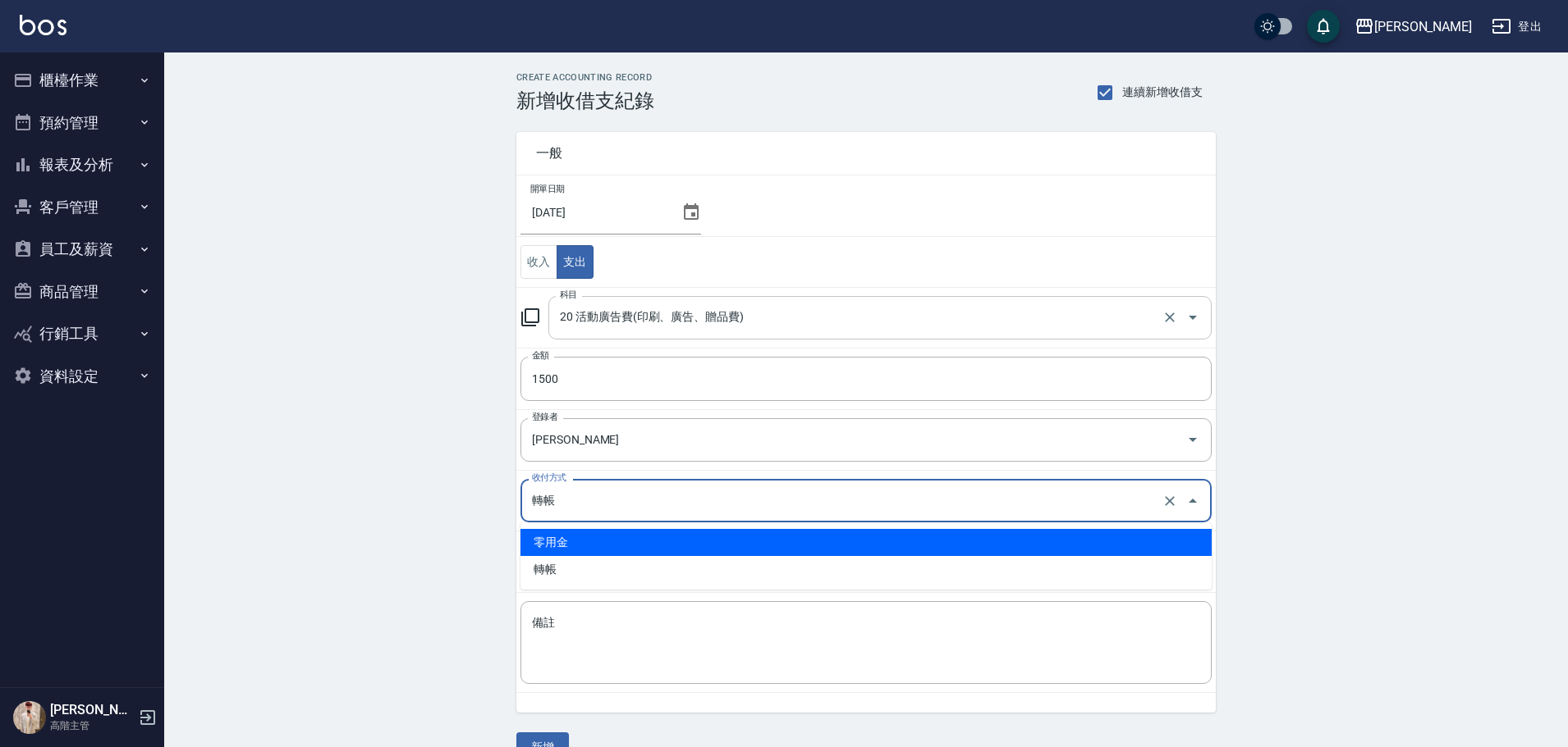
type input "零用金"
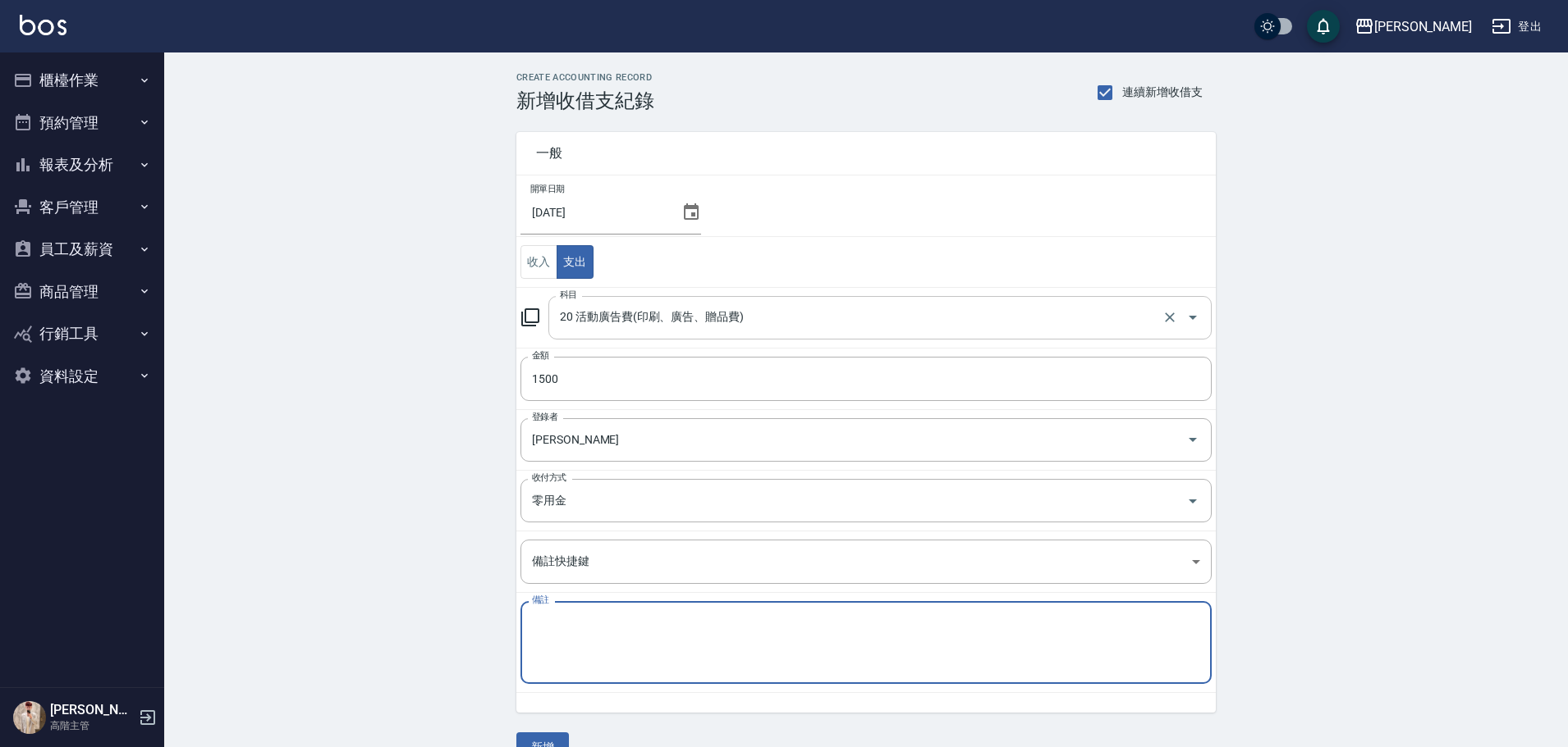
type textarea "E"
type textarea "V"
paste textarea "台北"
type textarea "台北廣告"
click at [533, 734] on button "新增" at bounding box center [542, 748] width 53 height 30
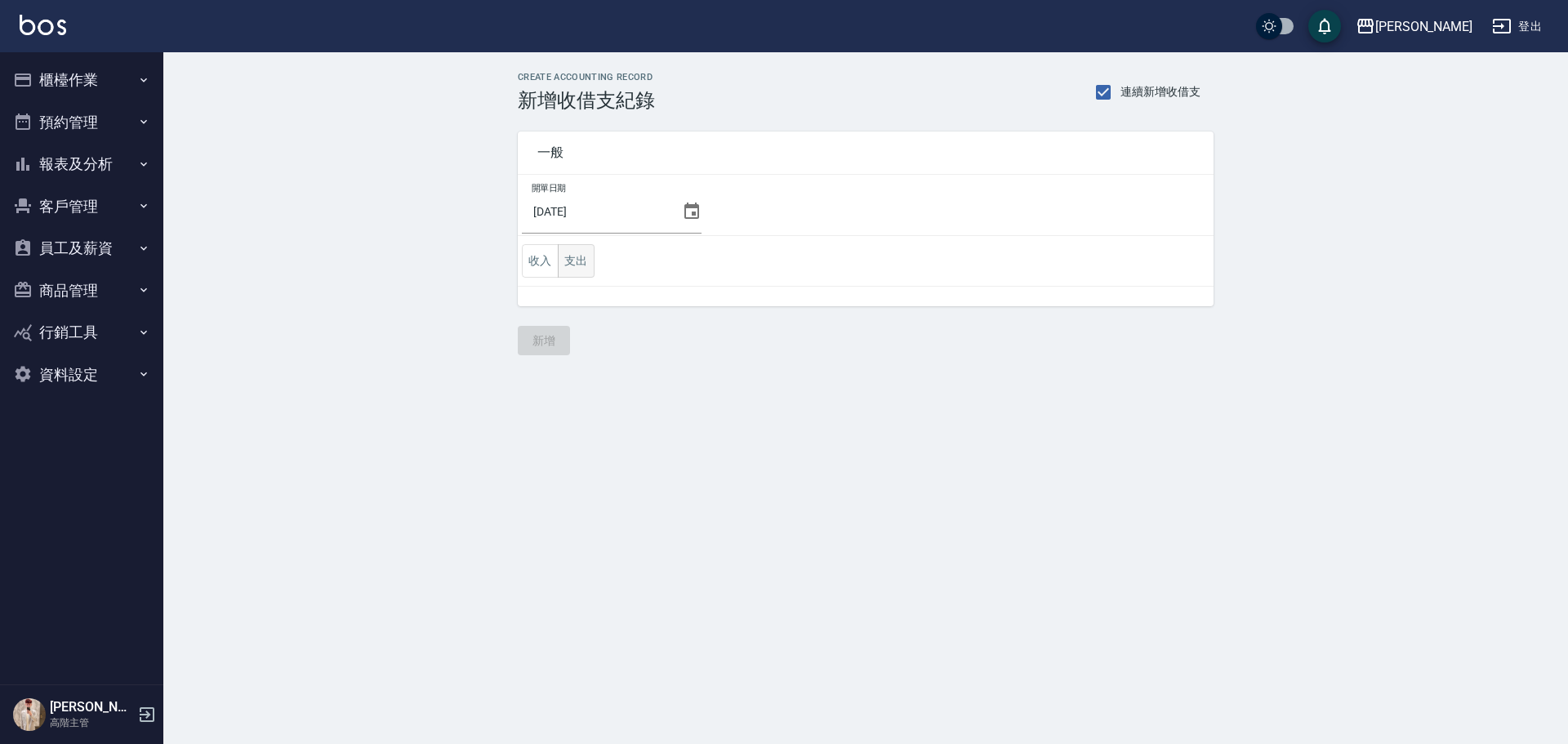
click at [585, 270] on button "支出" at bounding box center [576, 261] width 37 height 34
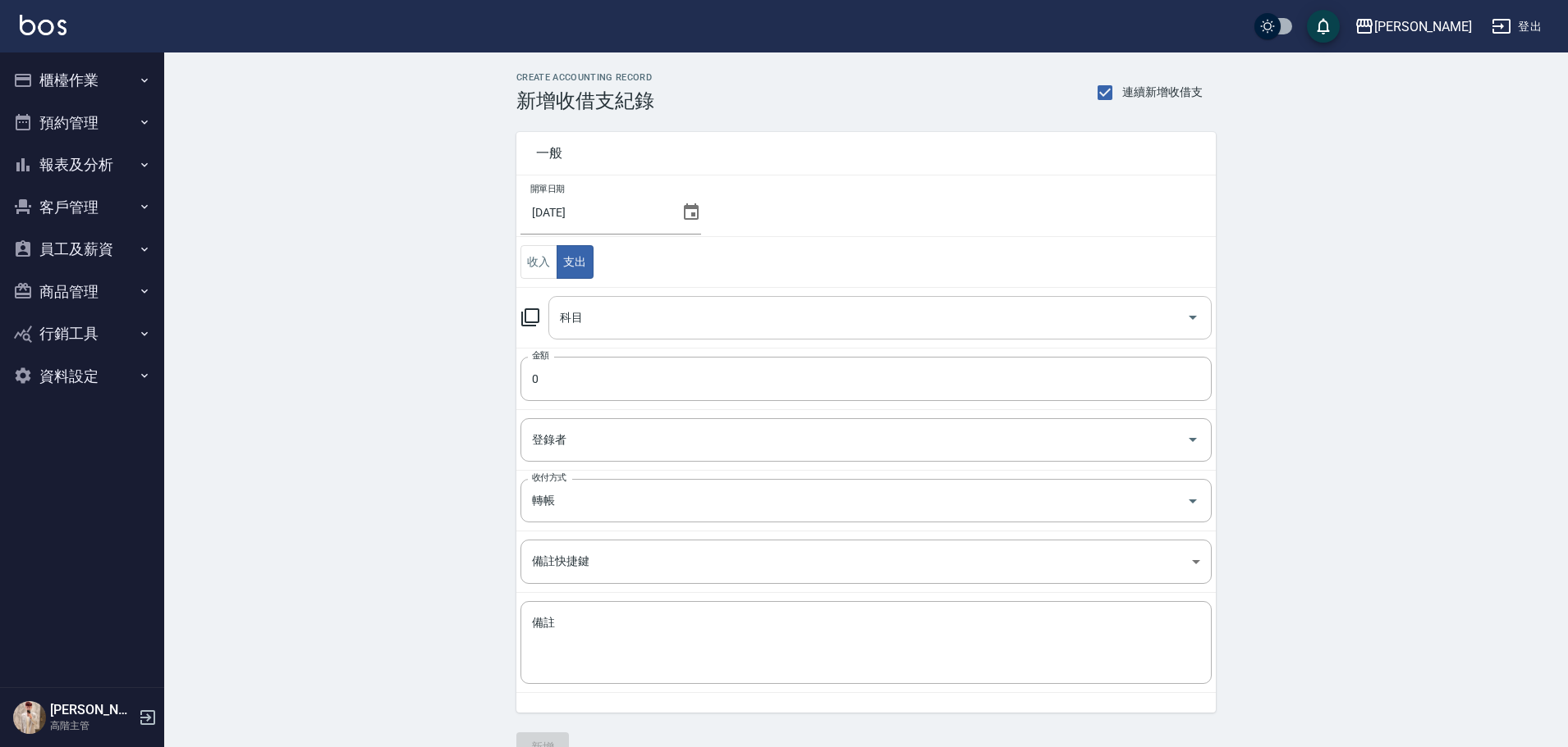
click at [637, 315] on input "科目" at bounding box center [867, 318] width 624 height 28
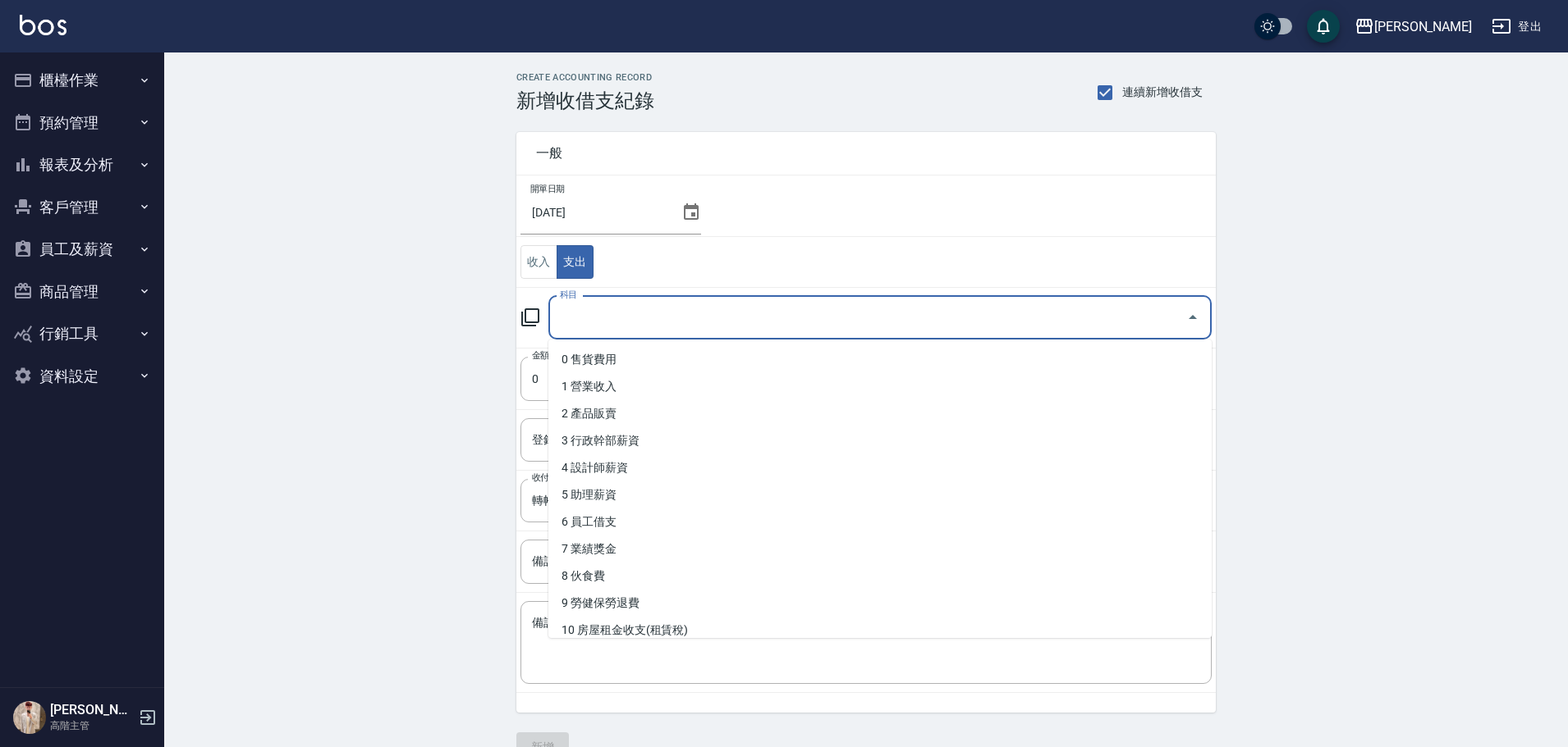
type input "ㄍ"
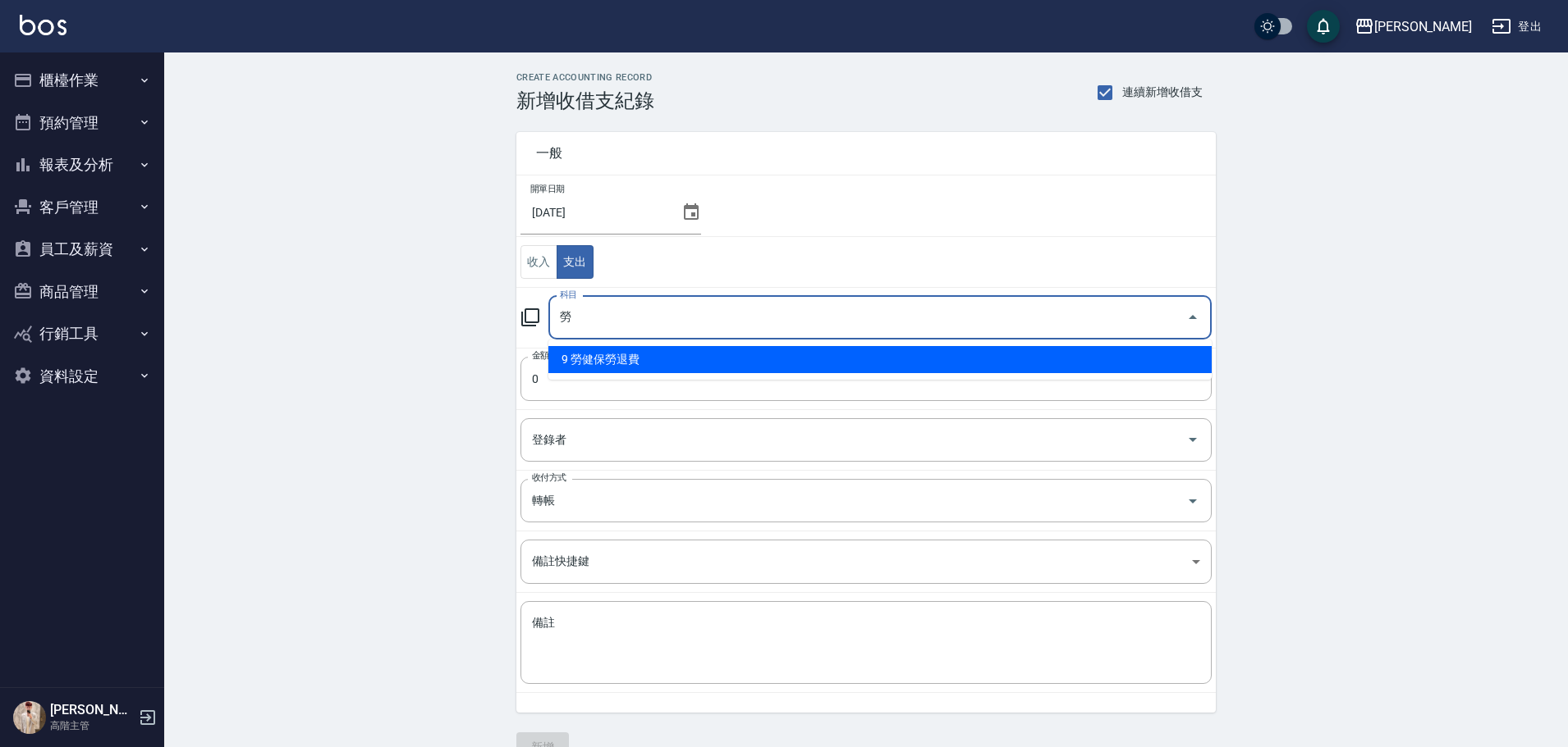
type input "9 勞健保勞退費"
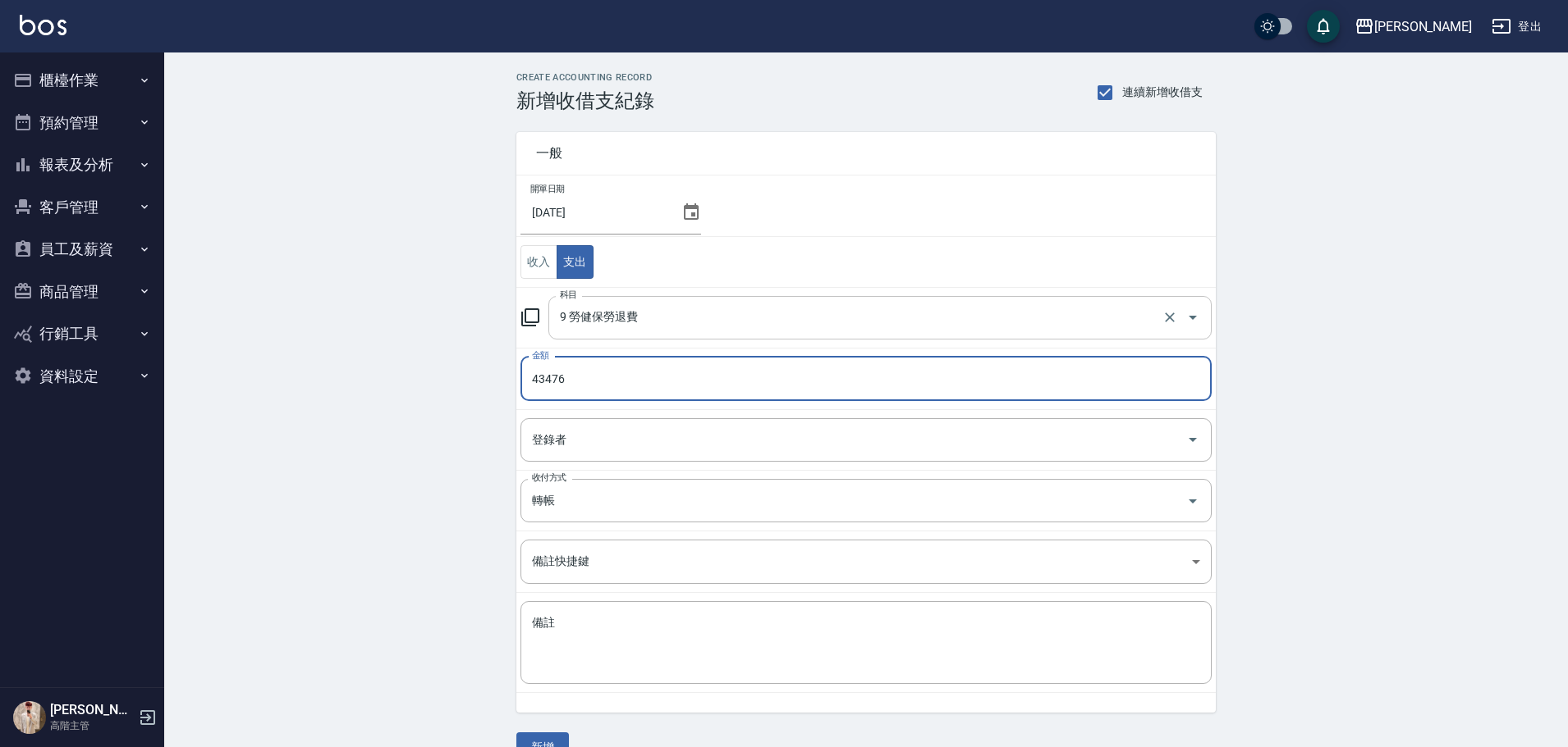
type input "43476"
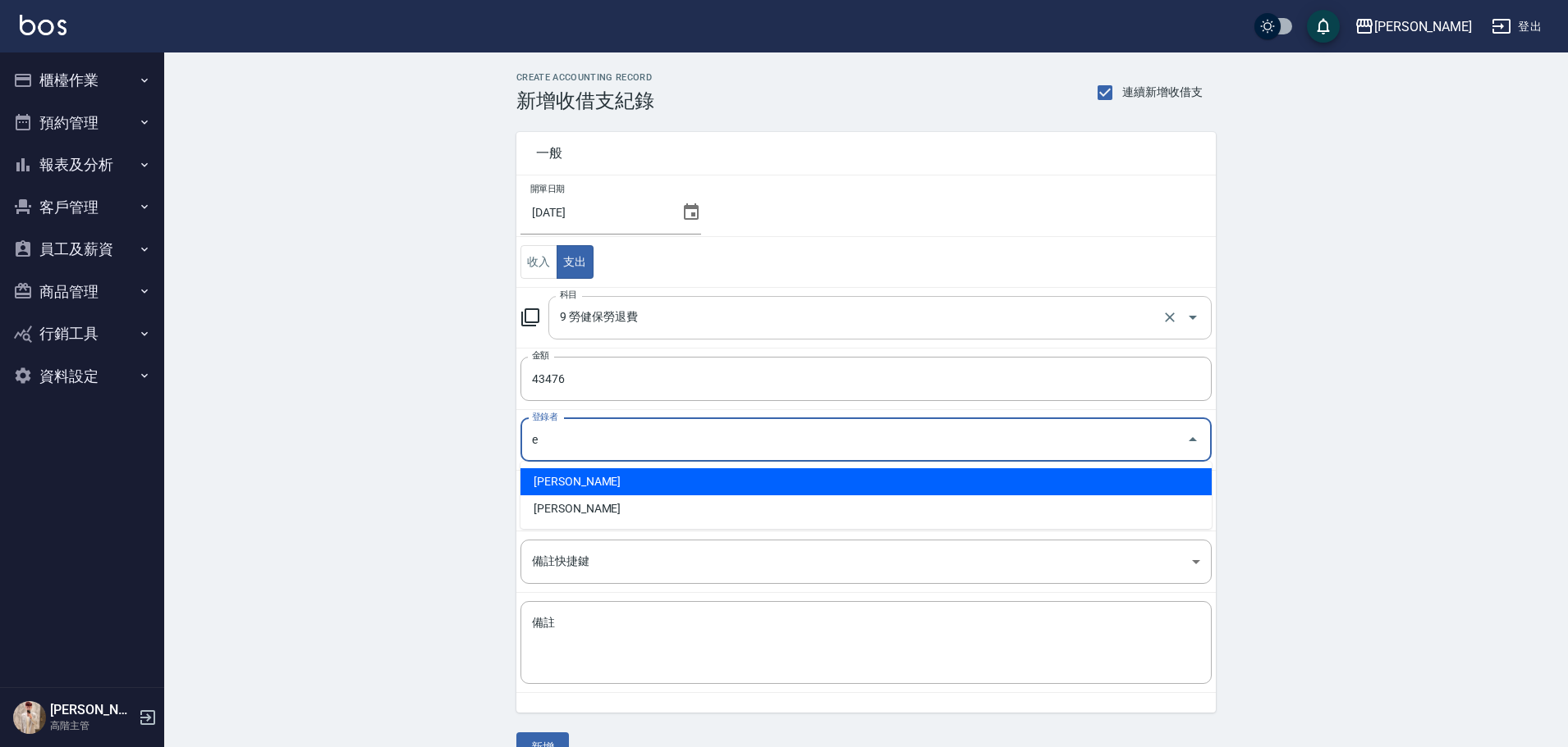
type input "[PERSON_NAME]"
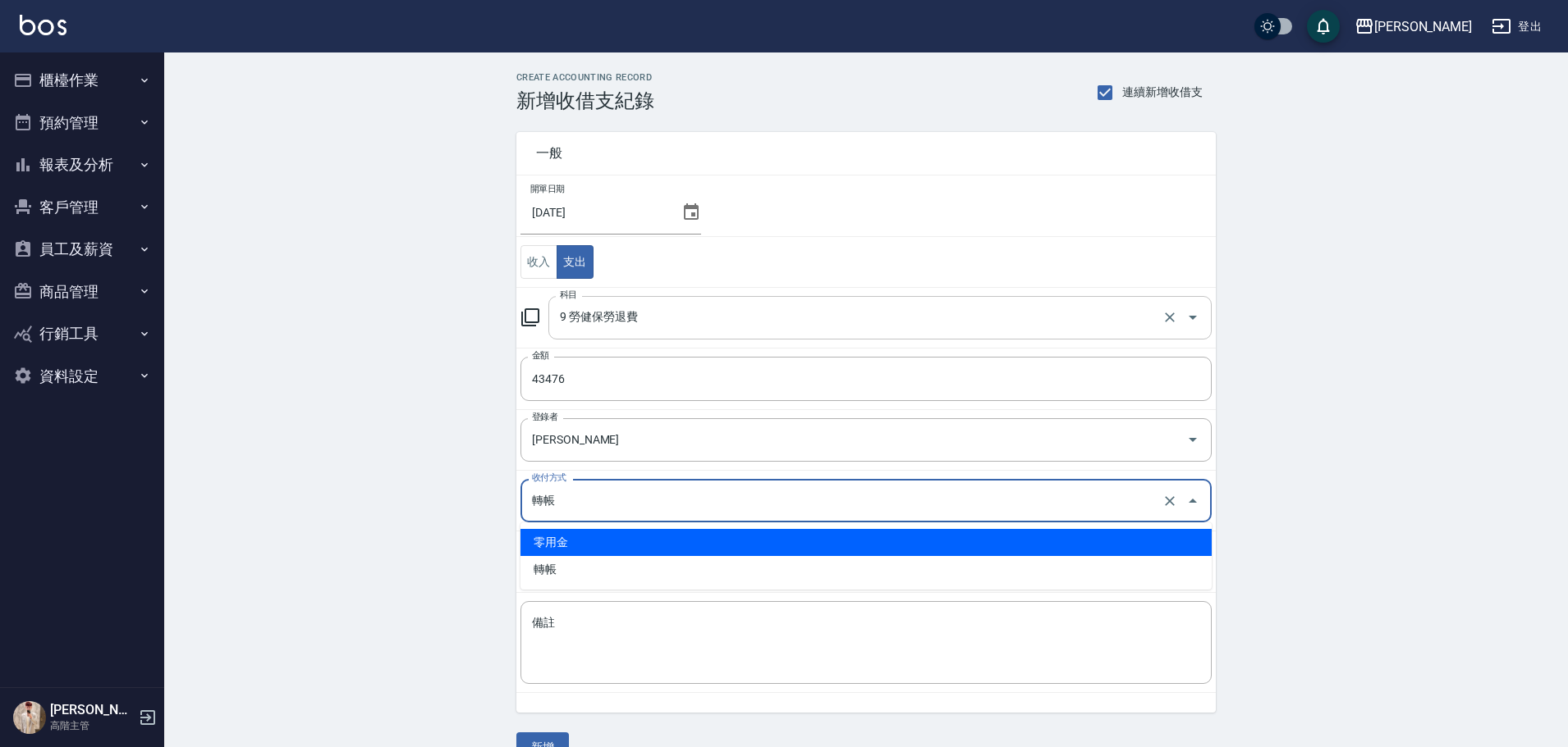
type input "零用金"
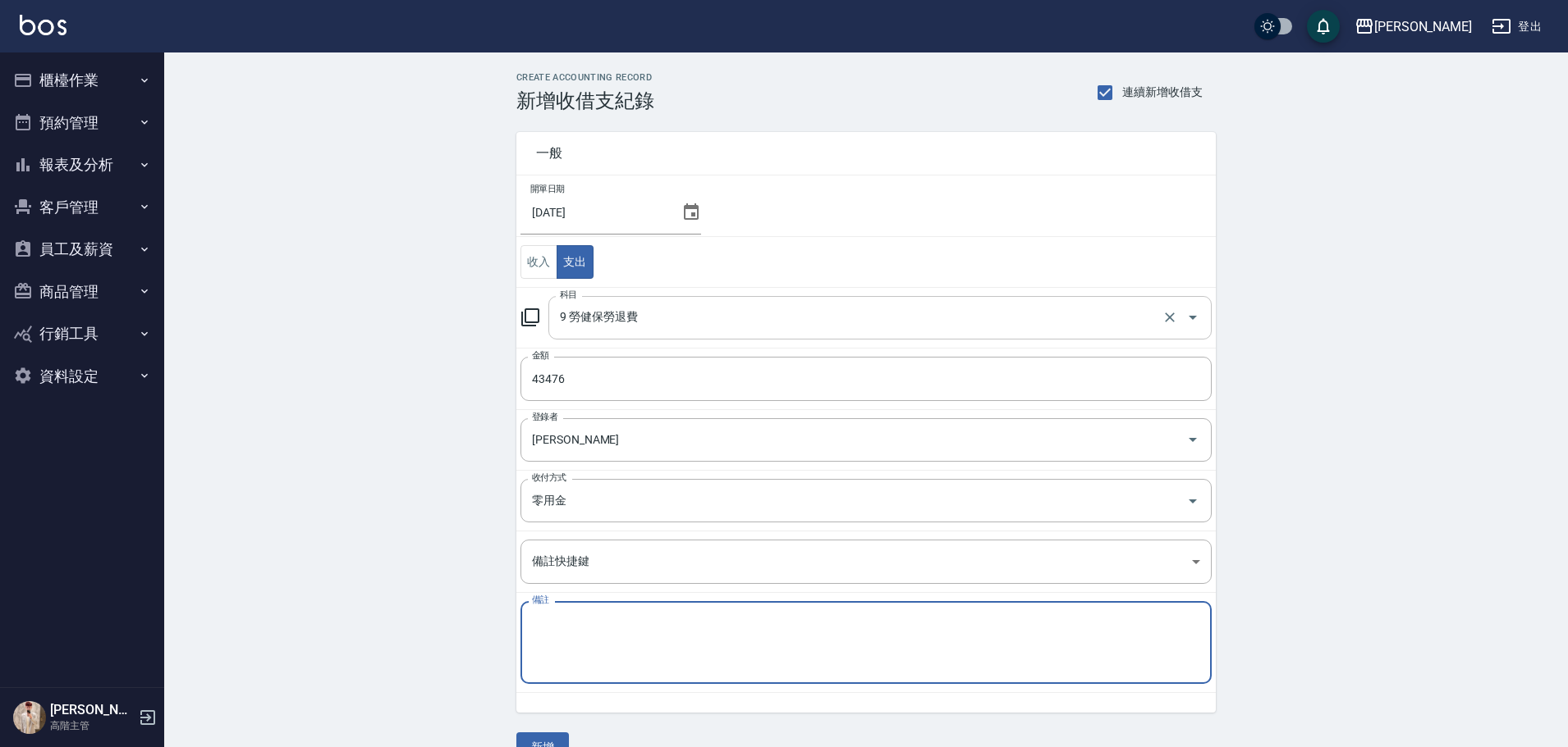
type textarea "E"
type textarea "勞健保31741 勞退11735"
click at [552, 740] on button "新增" at bounding box center [542, 748] width 53 height 30
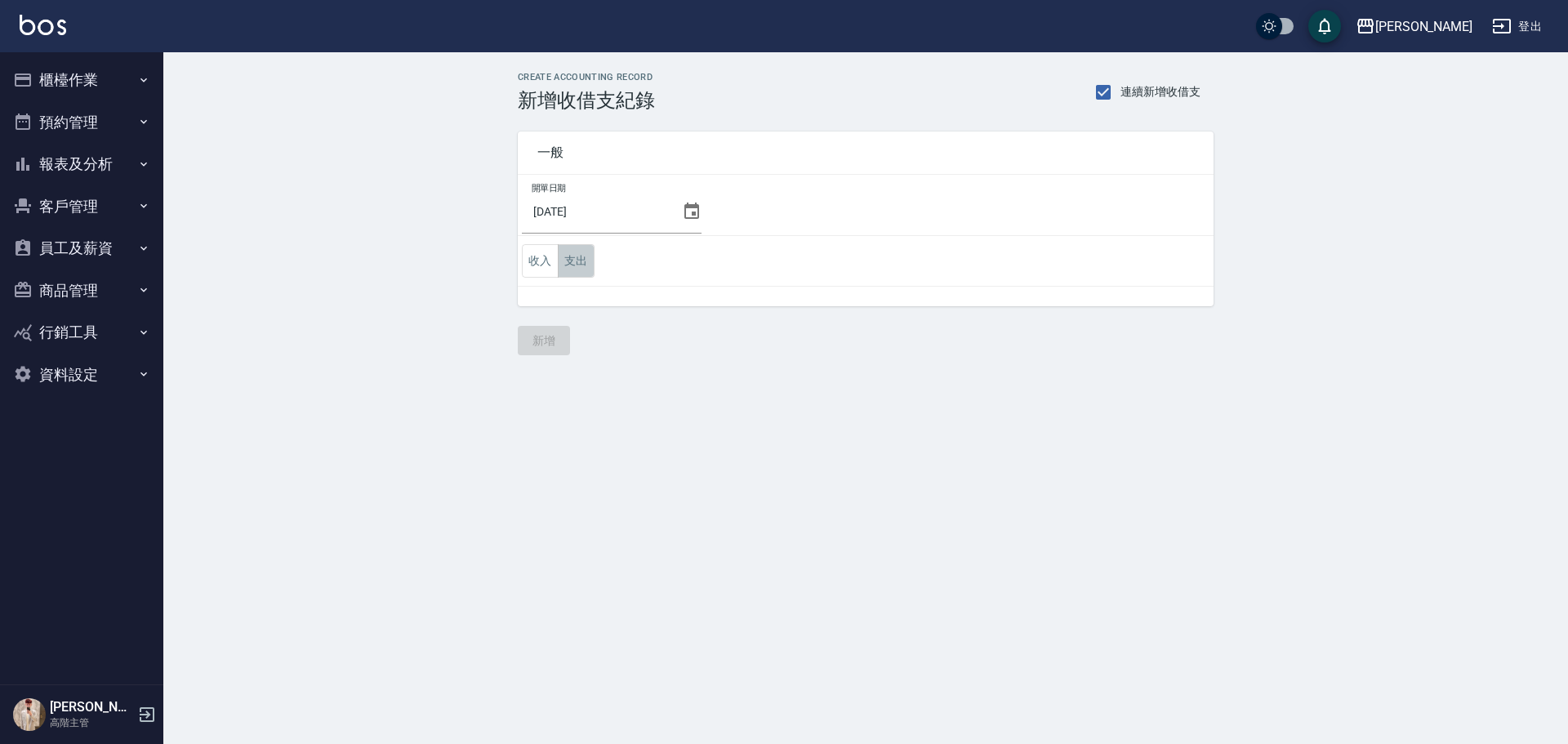
click at [592, 264] on button "支出" at bounding box center [576, 261] width 37 height 34
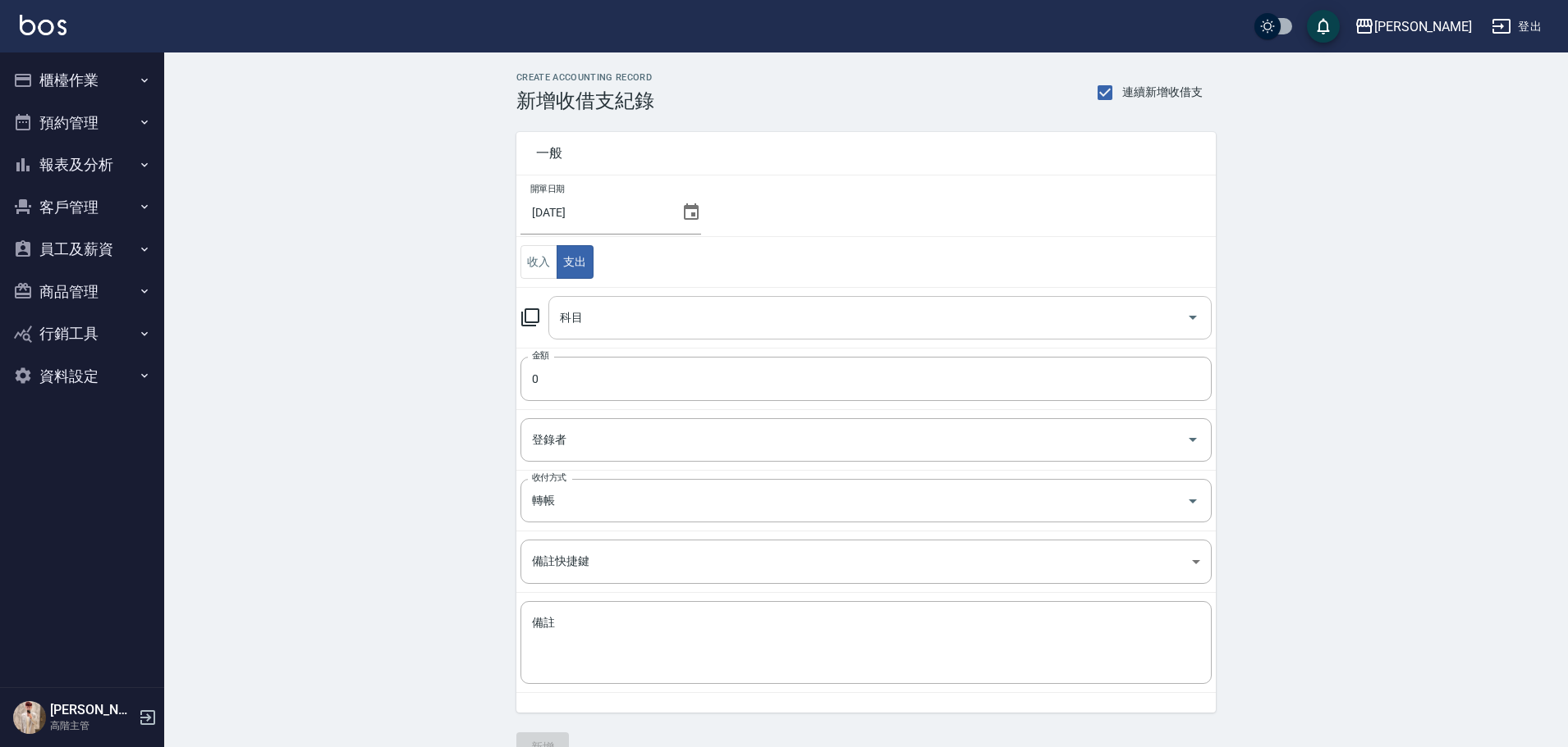
drag, startPoint x: 603, startPoint y: 278, endPoint x: 646, endPoint y: 338, distance: 73.8
click at [646, 338] on div "科目" at bounding box center [879, 318] width 663 height 43
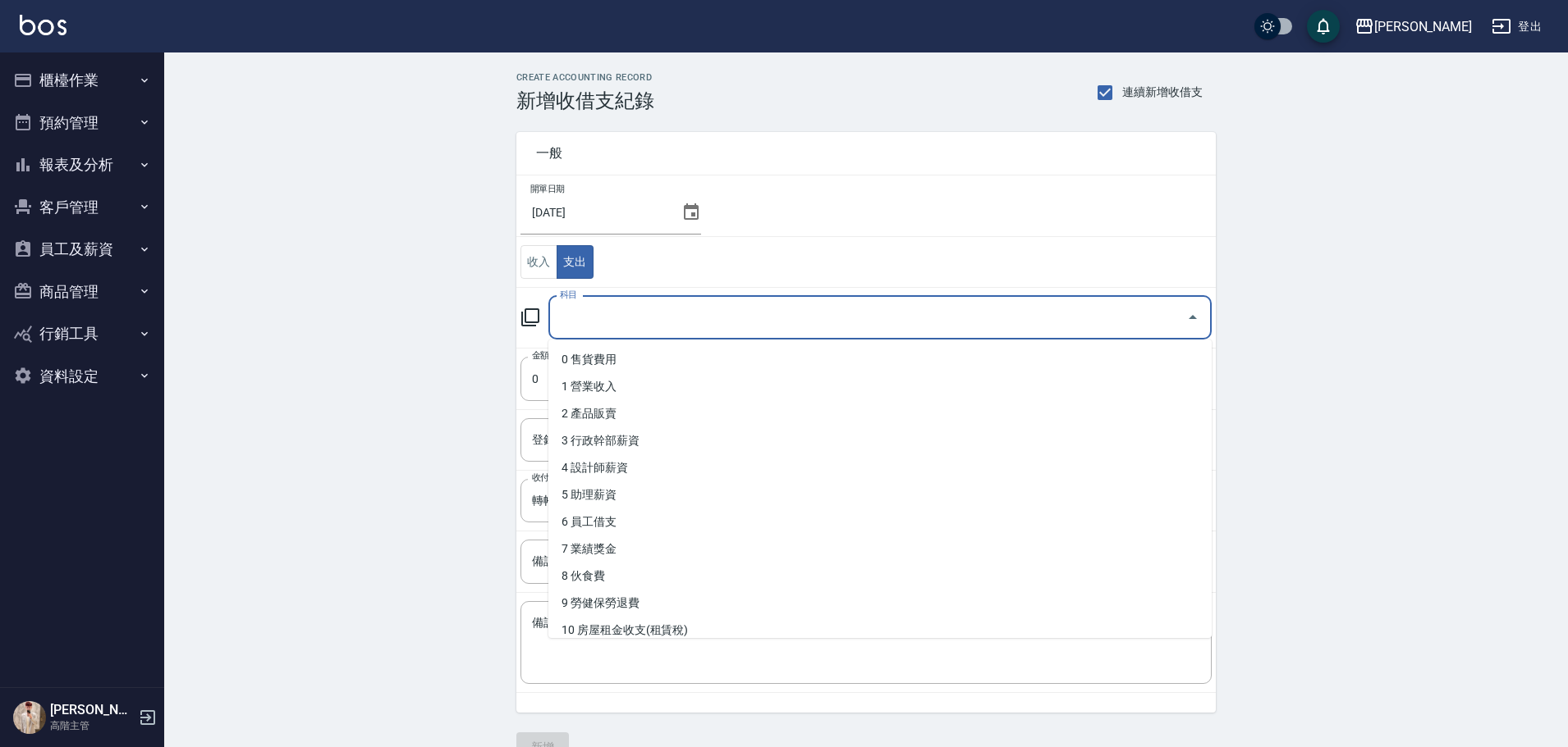
type input "ㄍ"
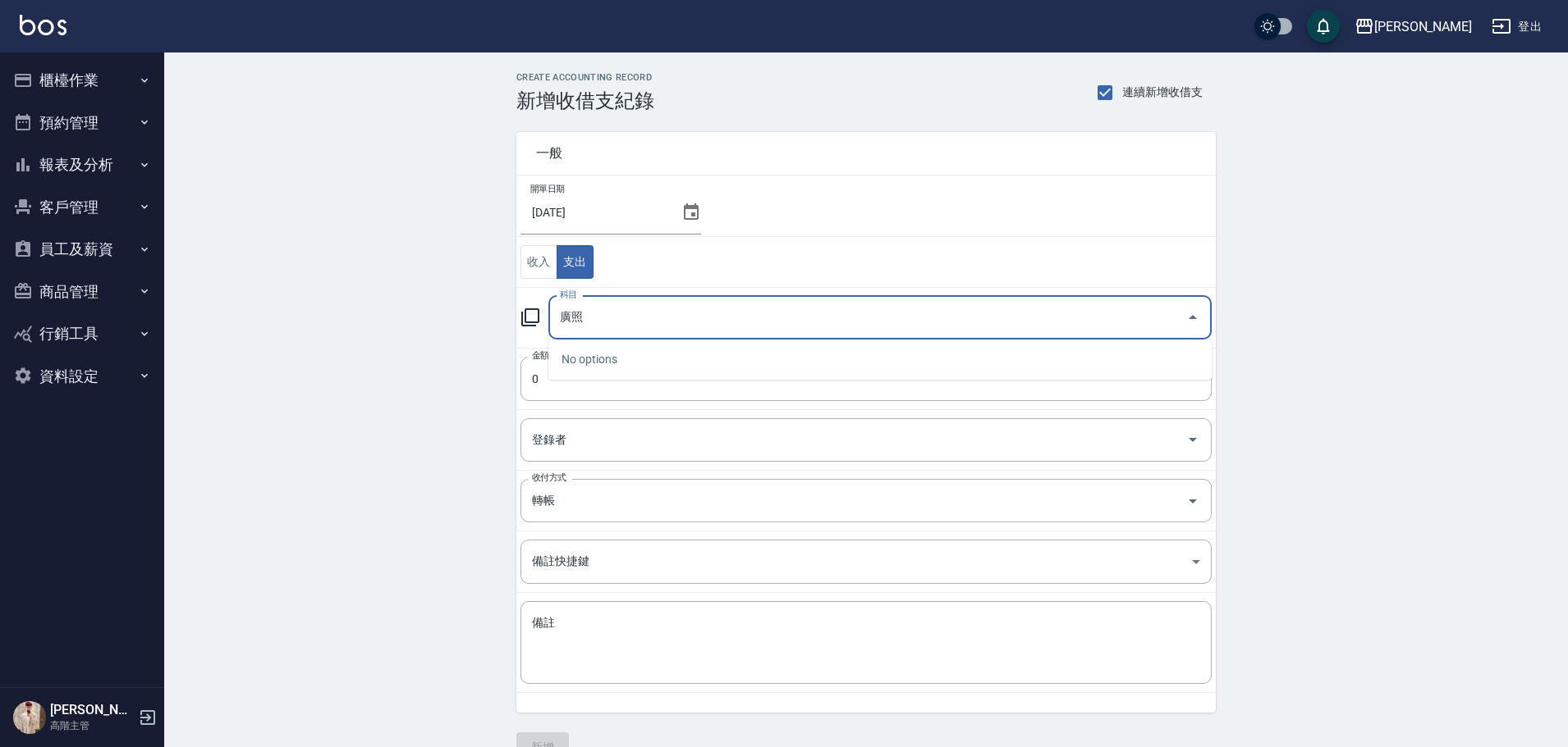
type input "廣"
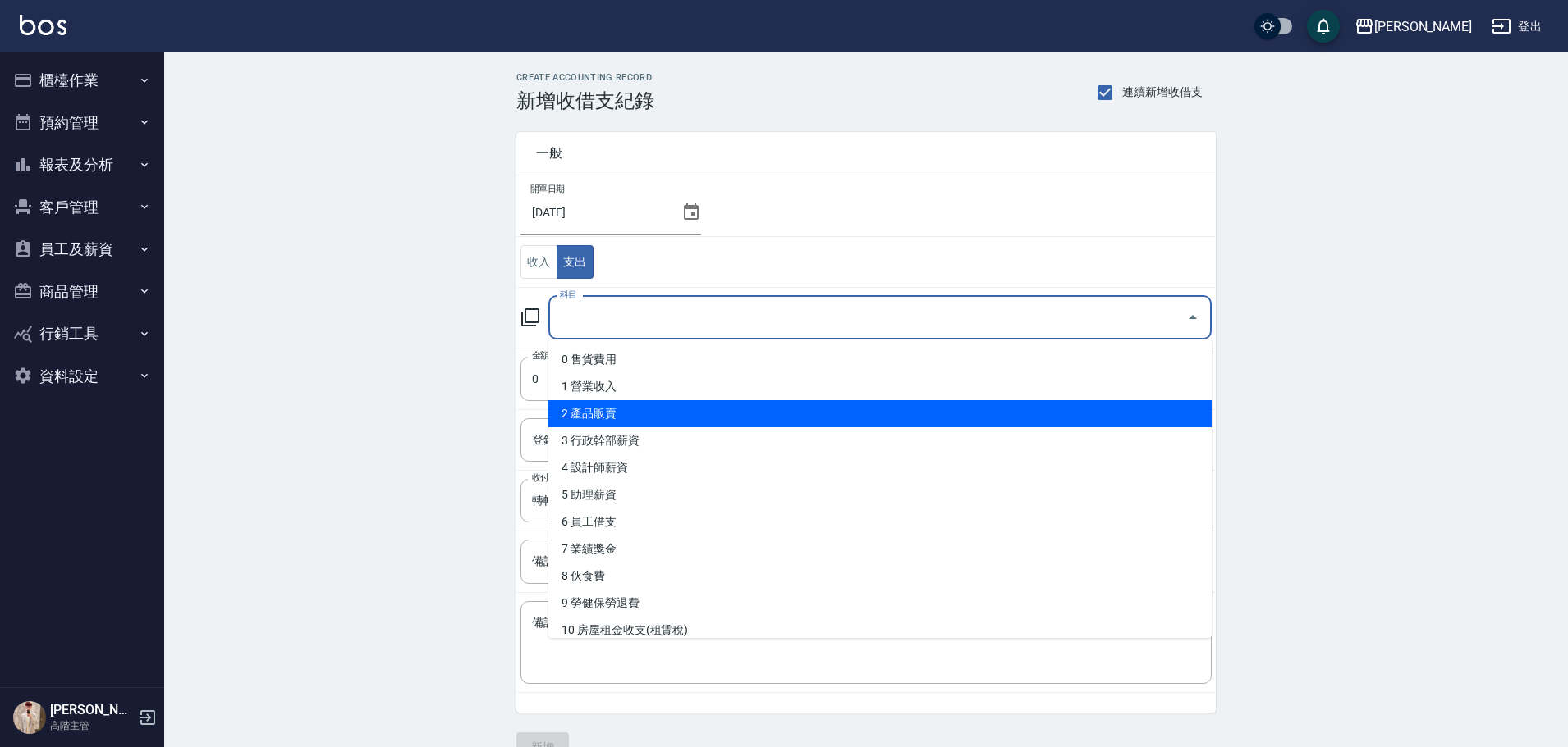
click at [112, 175] on button "報表及分析" at bounding box center [82, 164] width 151 height 42
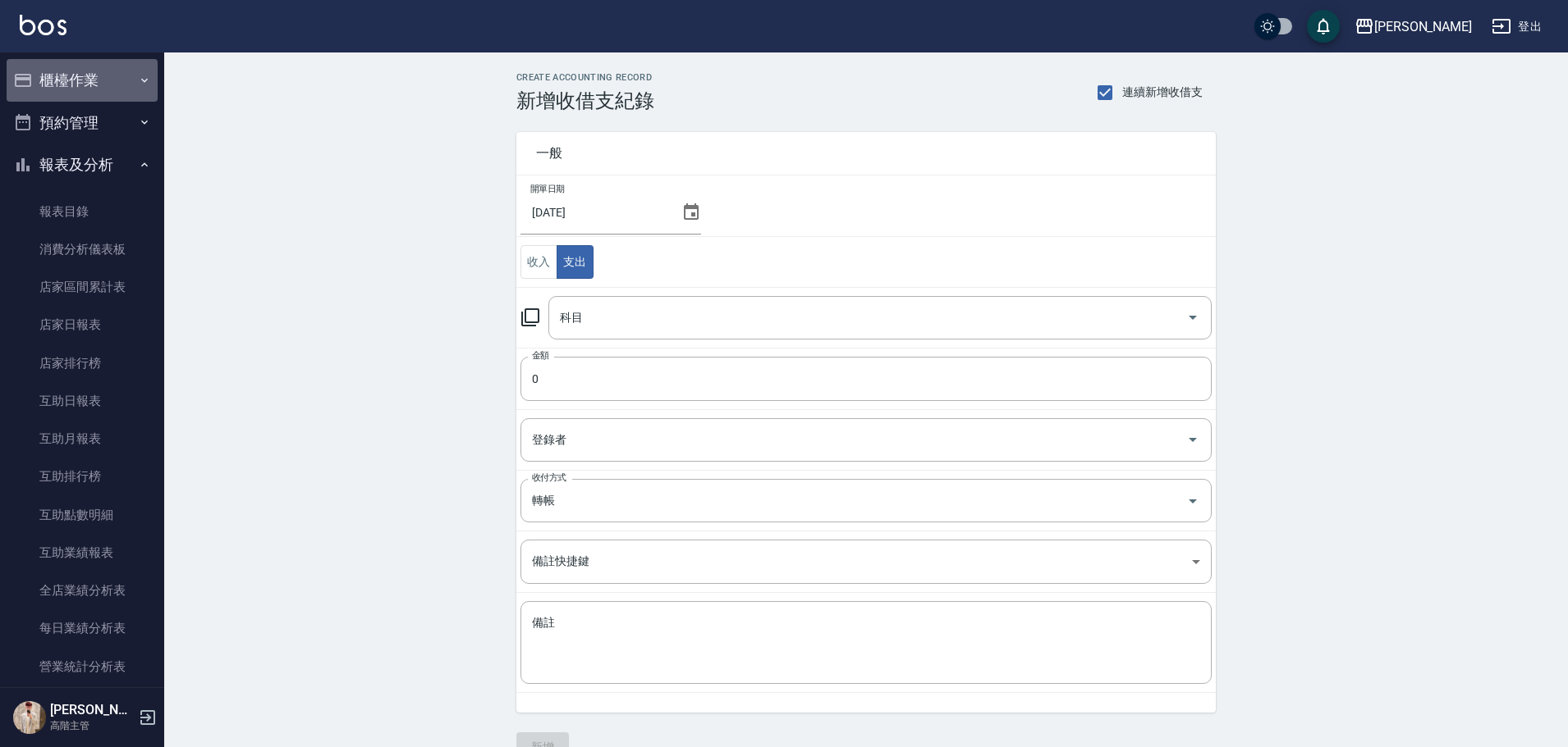
click at [115, 83] on button "櫃檯作業" at bounding box center [82, 80] width 151 height 42
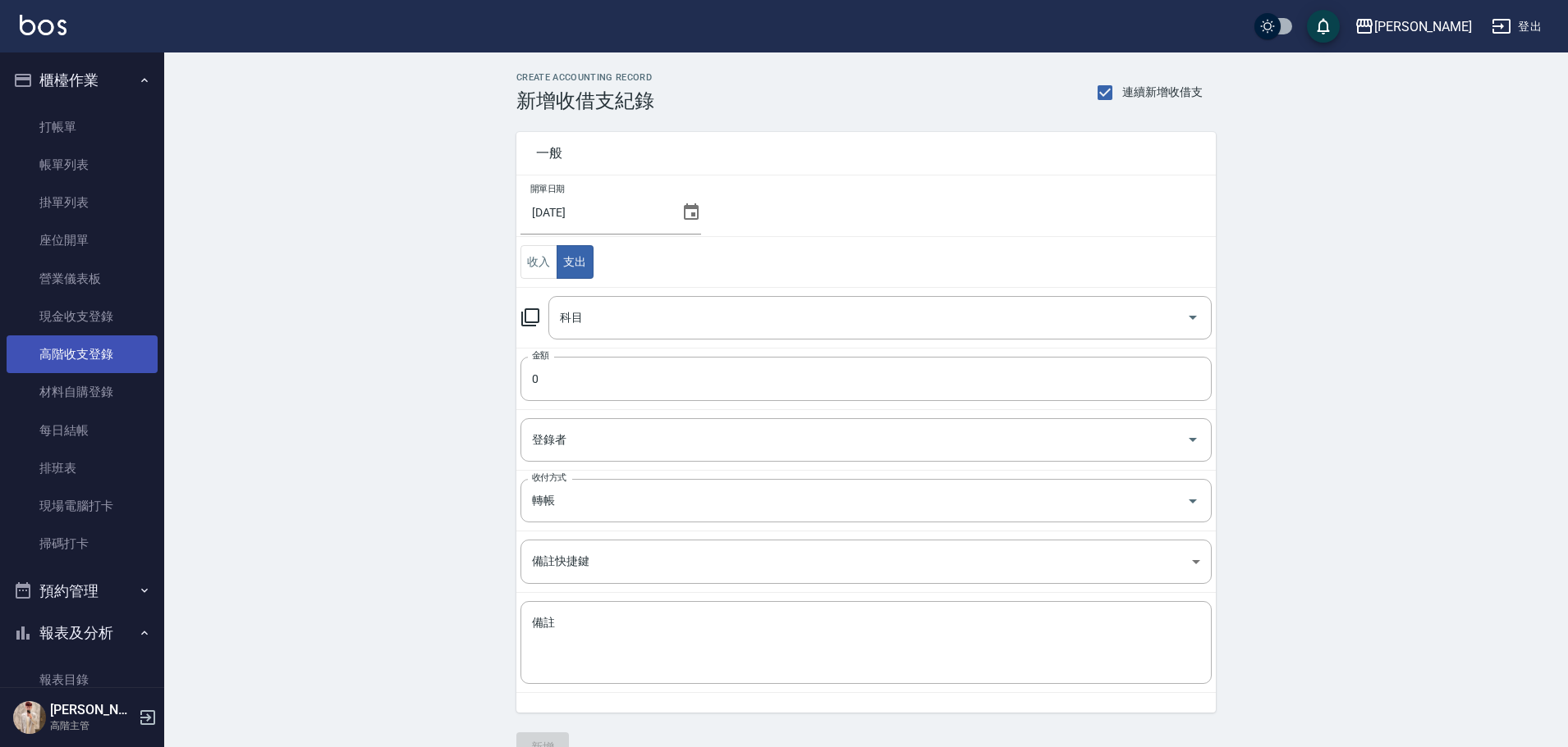
click at [100, 357] on link "高階收支登錄" at bounding box center [82, 355] width 151 height 38
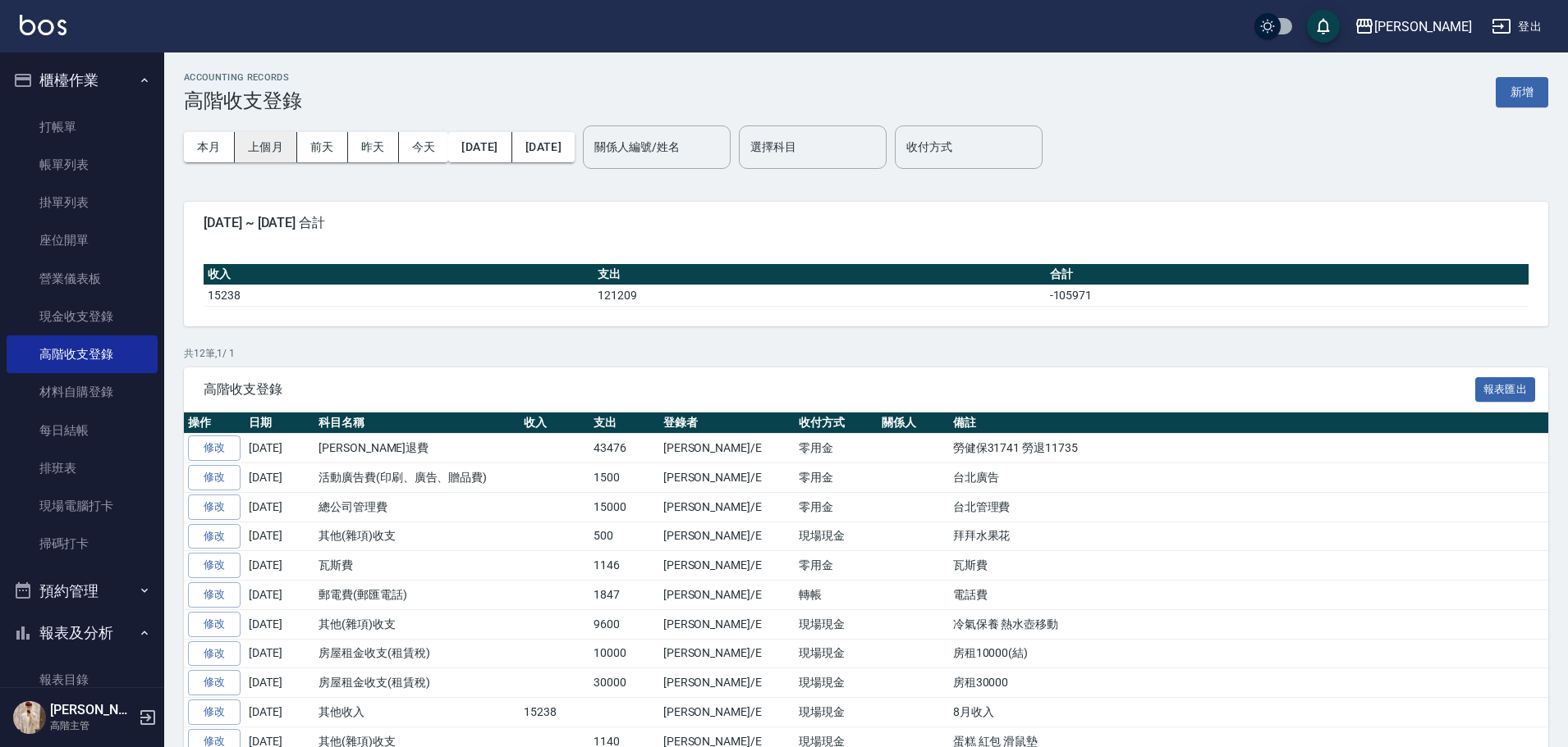
click at [270, 141] on button "上個月" at bounding box center [266, 147] width 62 height 30
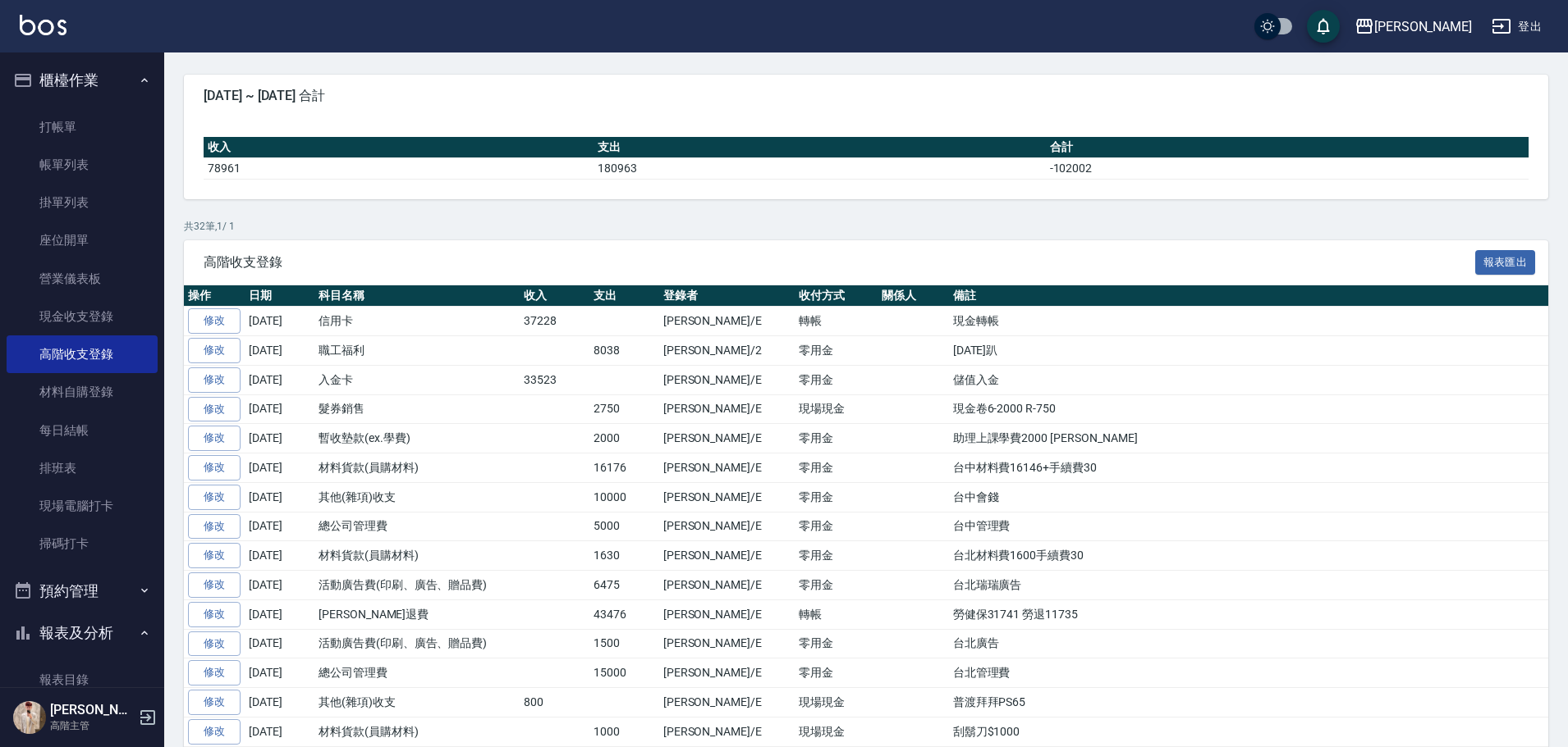
scroll to position [82, 0]
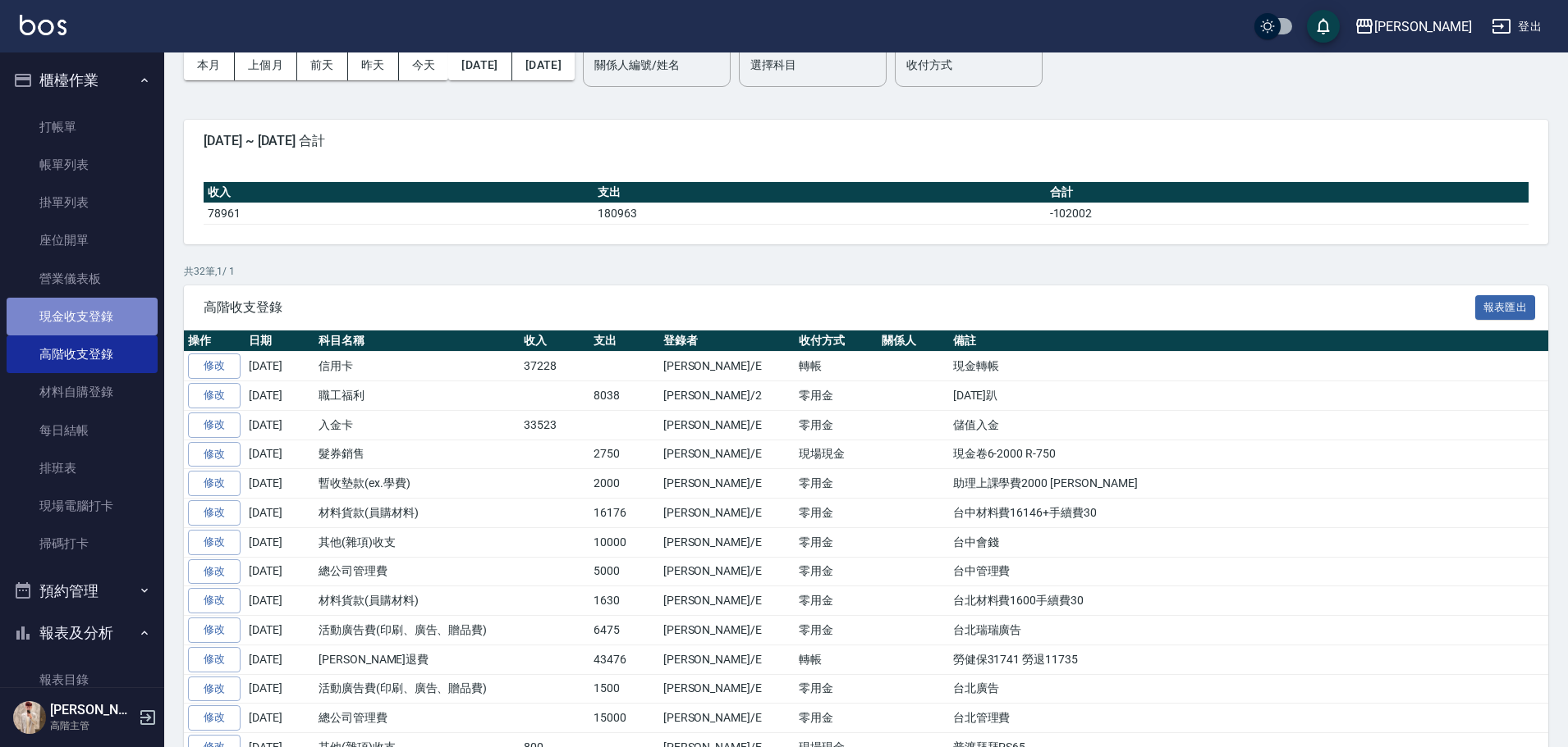
click at [113, 315] on link "現金收支登錄" at bounding box center [82, 317] width 151 height 38
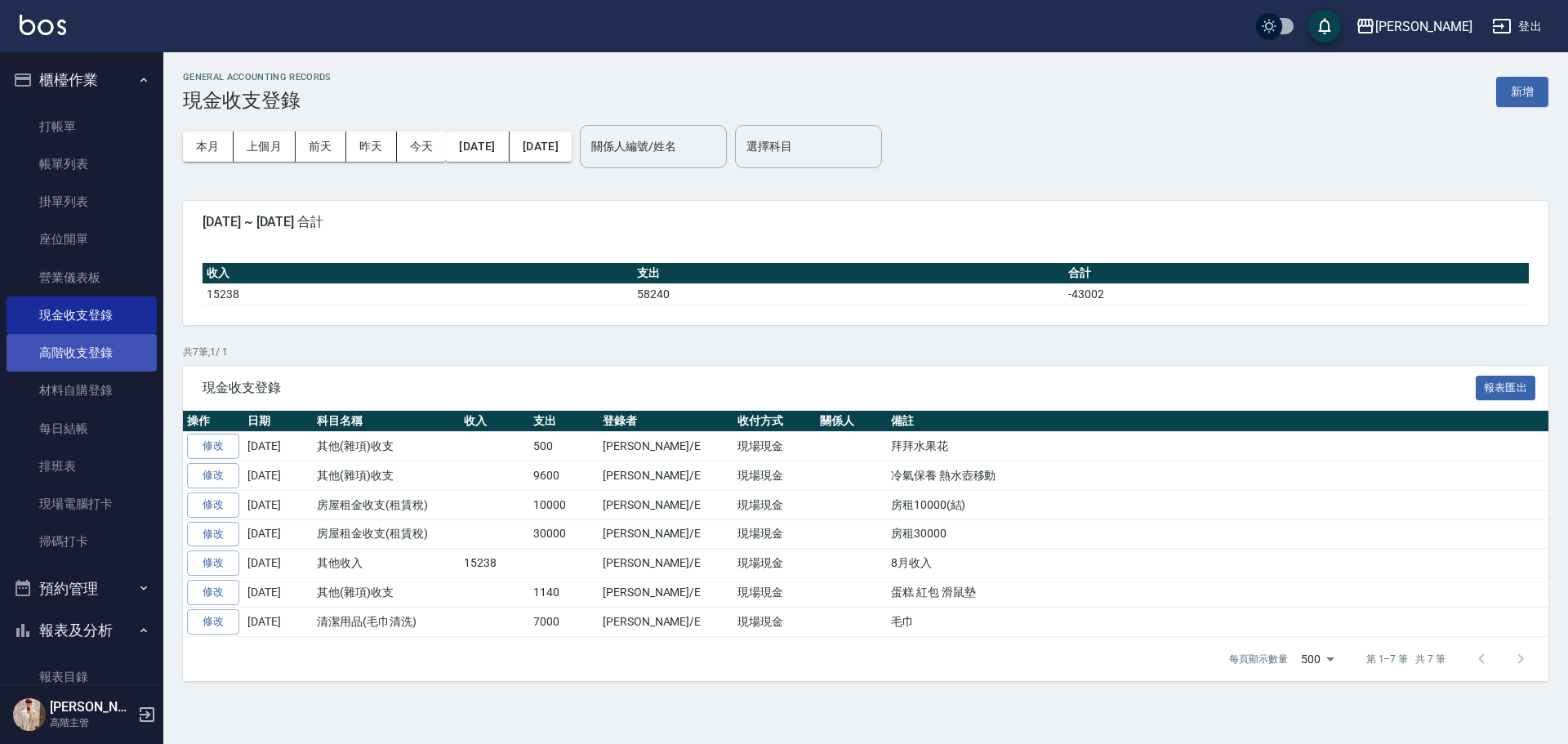
click at [116, 339] on link "高階收支登錄" at bounding box center [82, 353] width 150 height 38
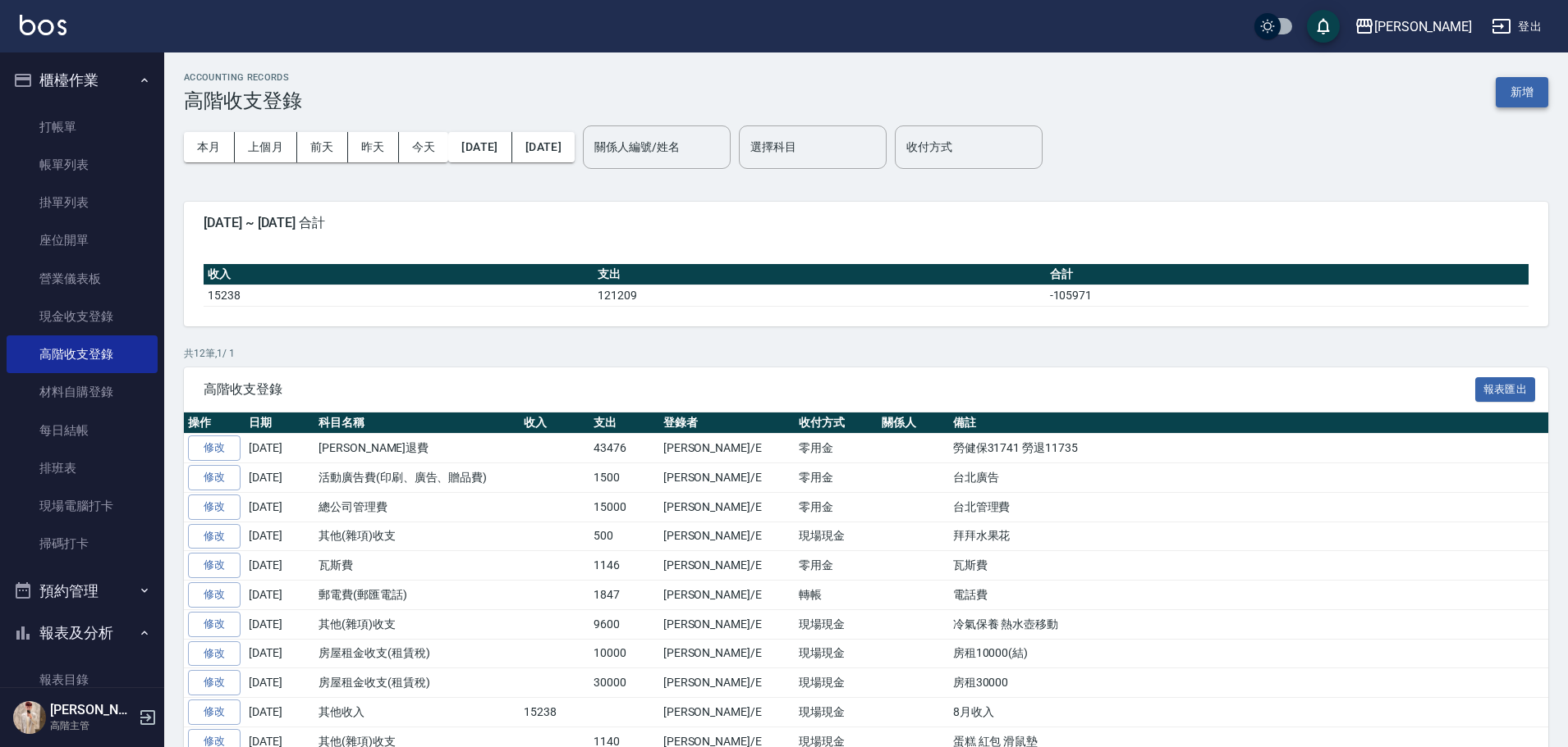
click at [1526, 94] on button "新增" at bounding box center [1522, 92] width 53 height 30
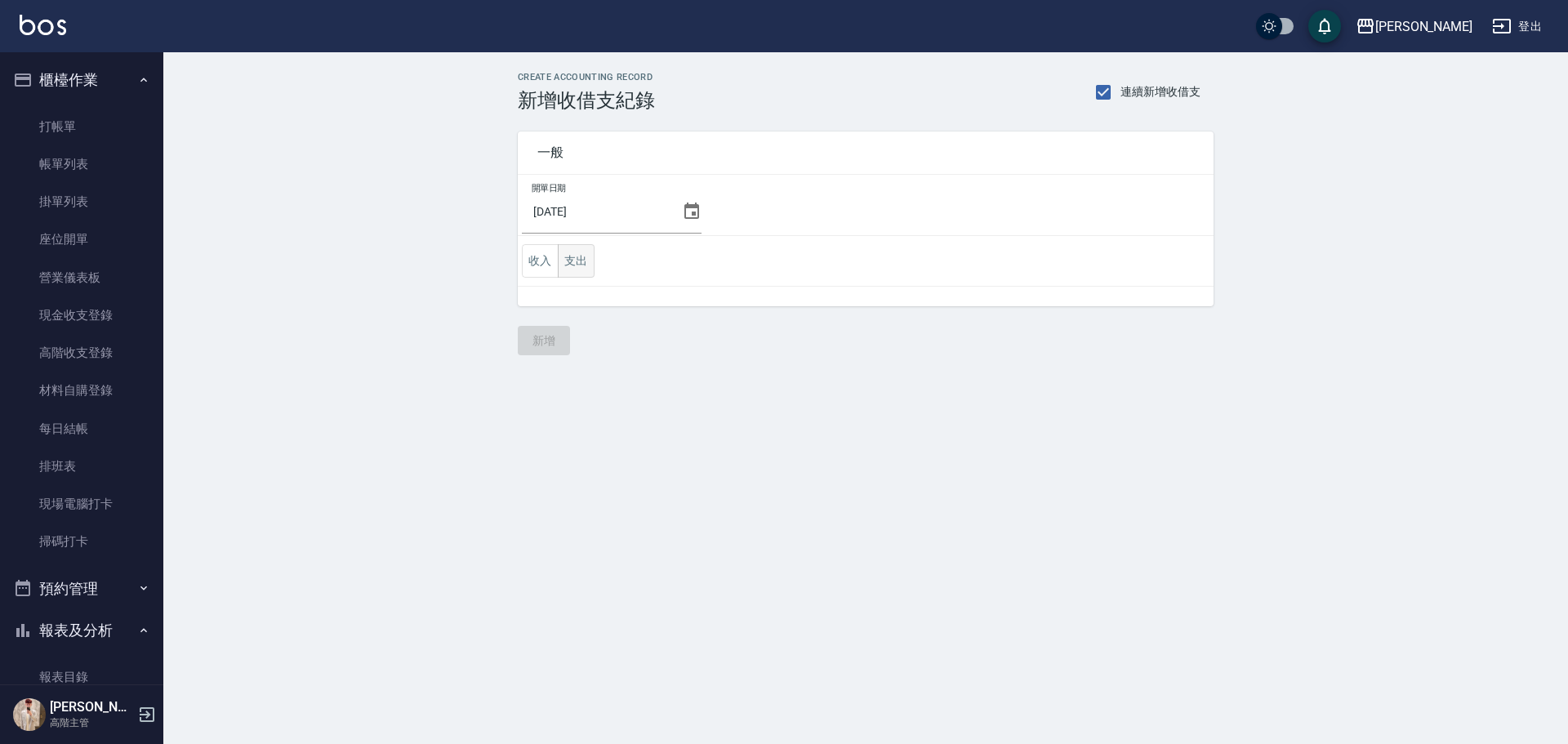
drag, startPoint x: 543, startPoint y: 264, endPoint x: 567, endPoint y: 265, distance: 24.0
click at [544, 263] on button "收入" at bounding box center [540, 261] width 37 height 34
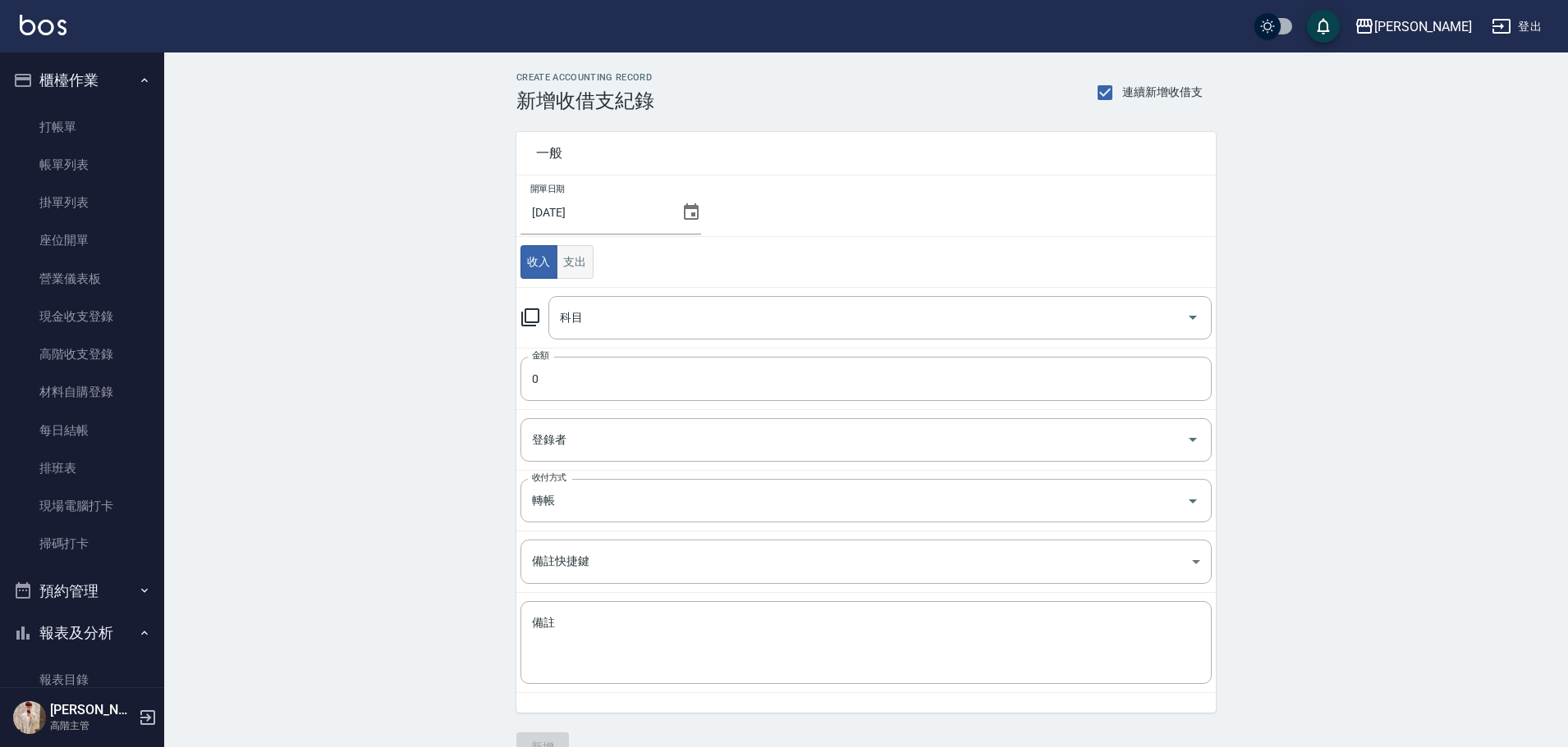
click at [572, 266] on button "支出" at bounding box center [575, 262] width 37 height 34
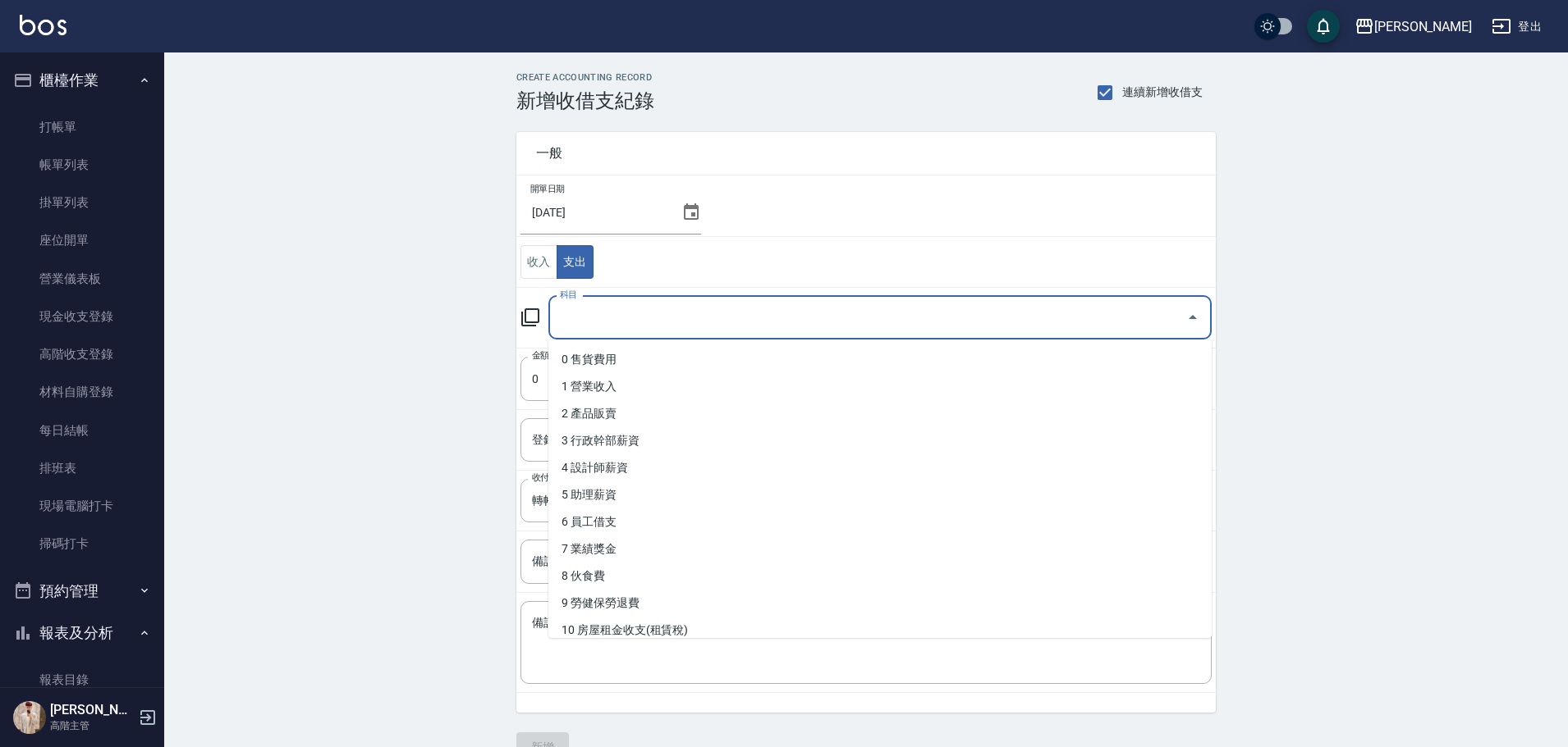
click at [611, 310] on input "科目" at bounding box center [867, 318] width 624 height 28
type input "ㄍ"
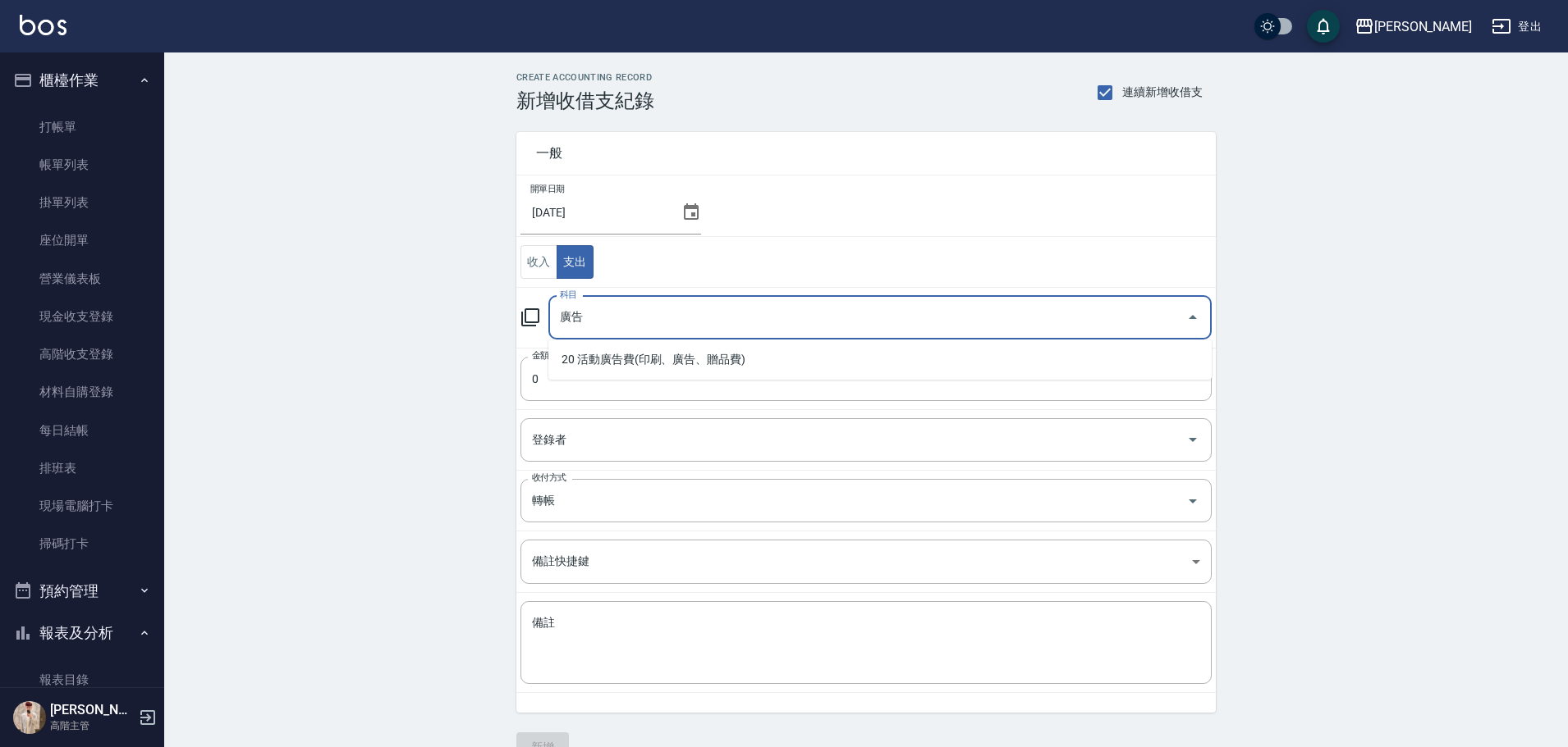
type input "20 活動廣告費(印刷、廣告、贈品費)"
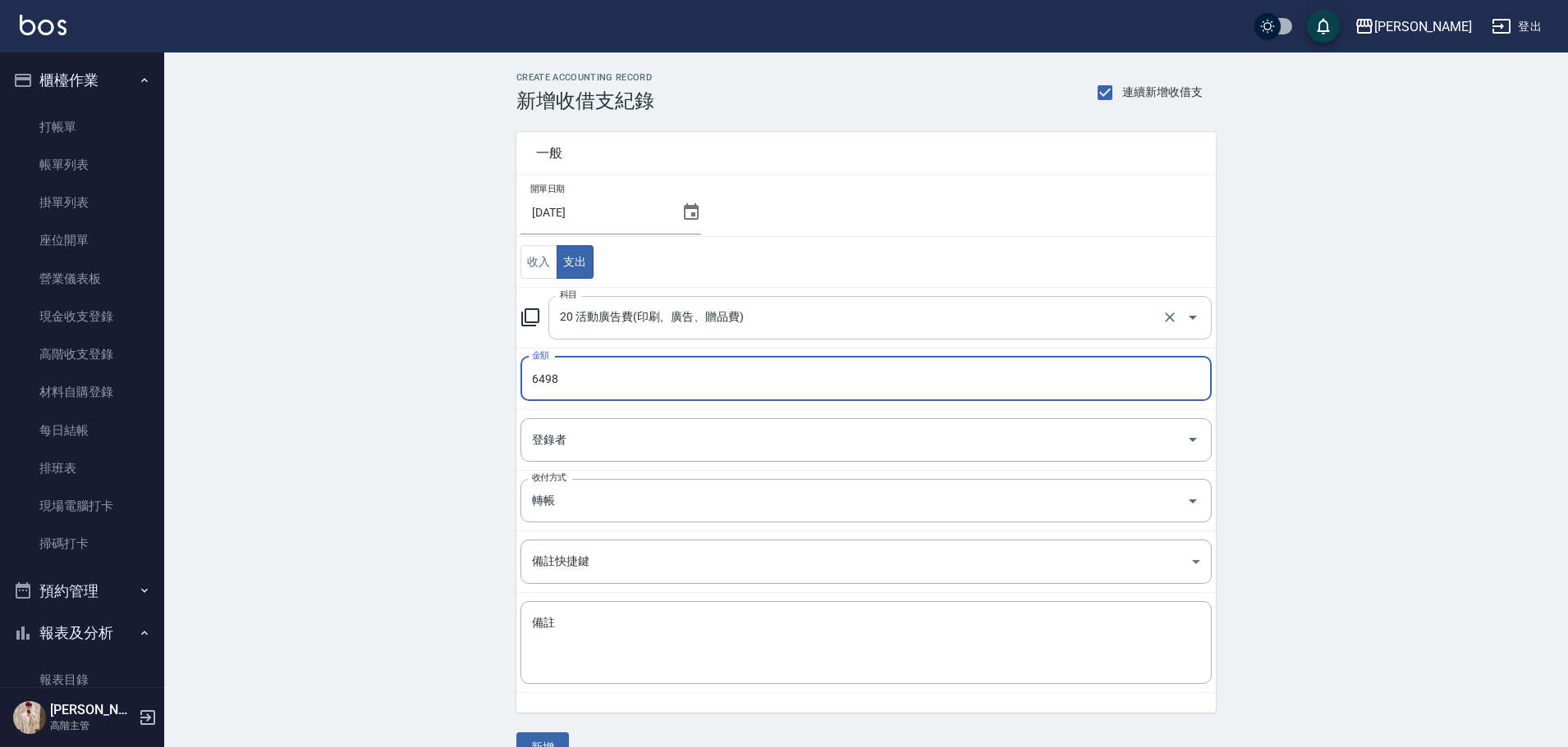
type input "6498"
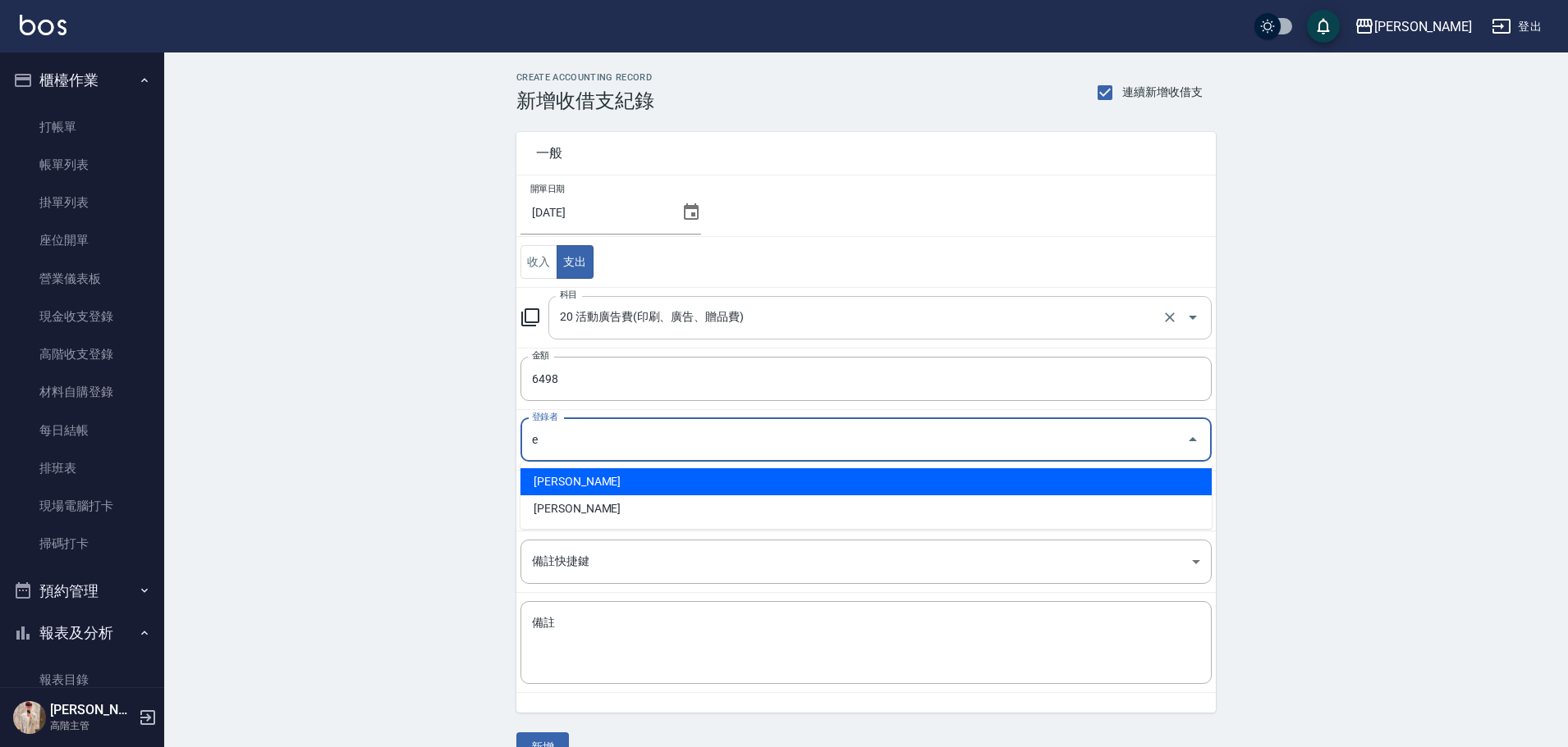
type input "Eason伊森-E"
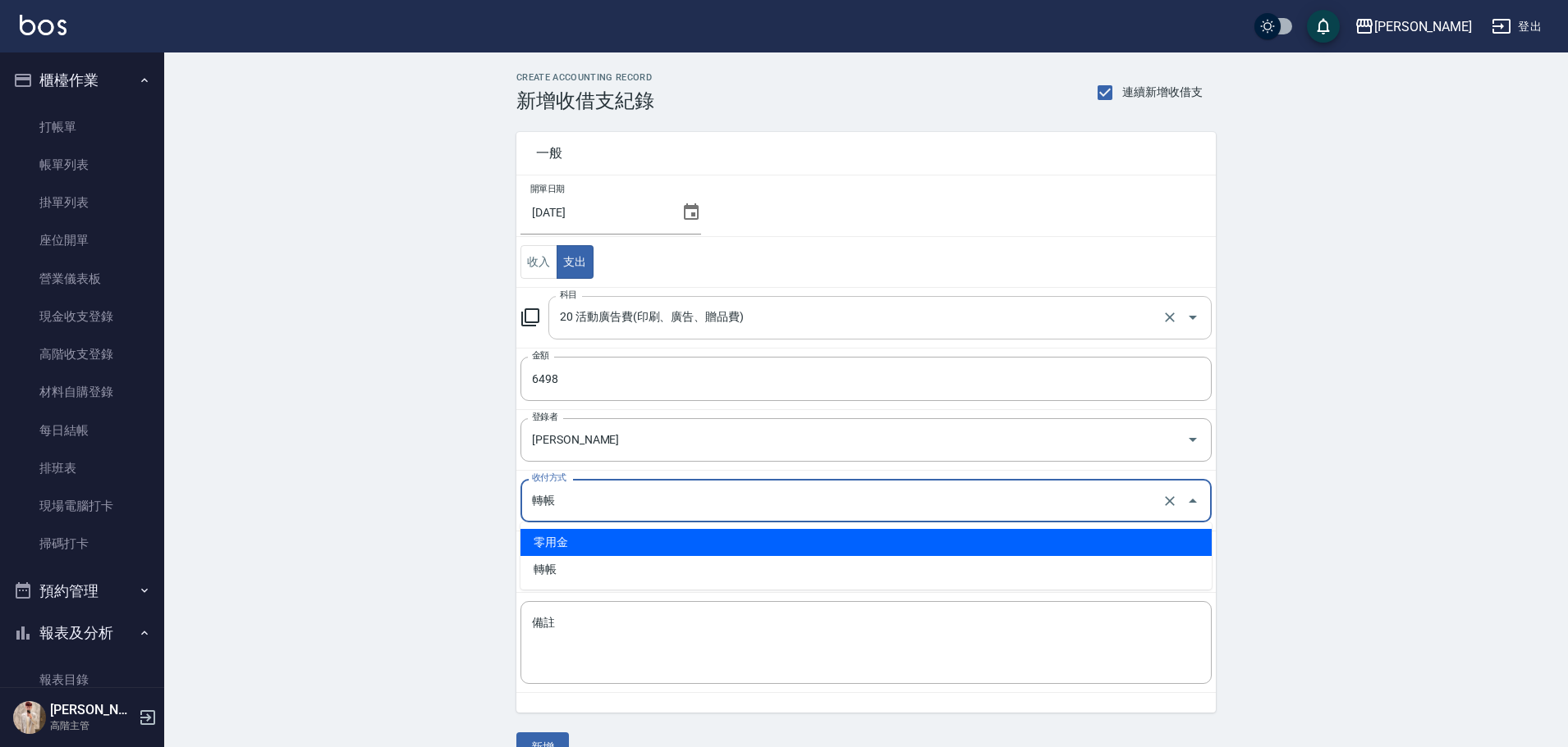
type input "零用金"
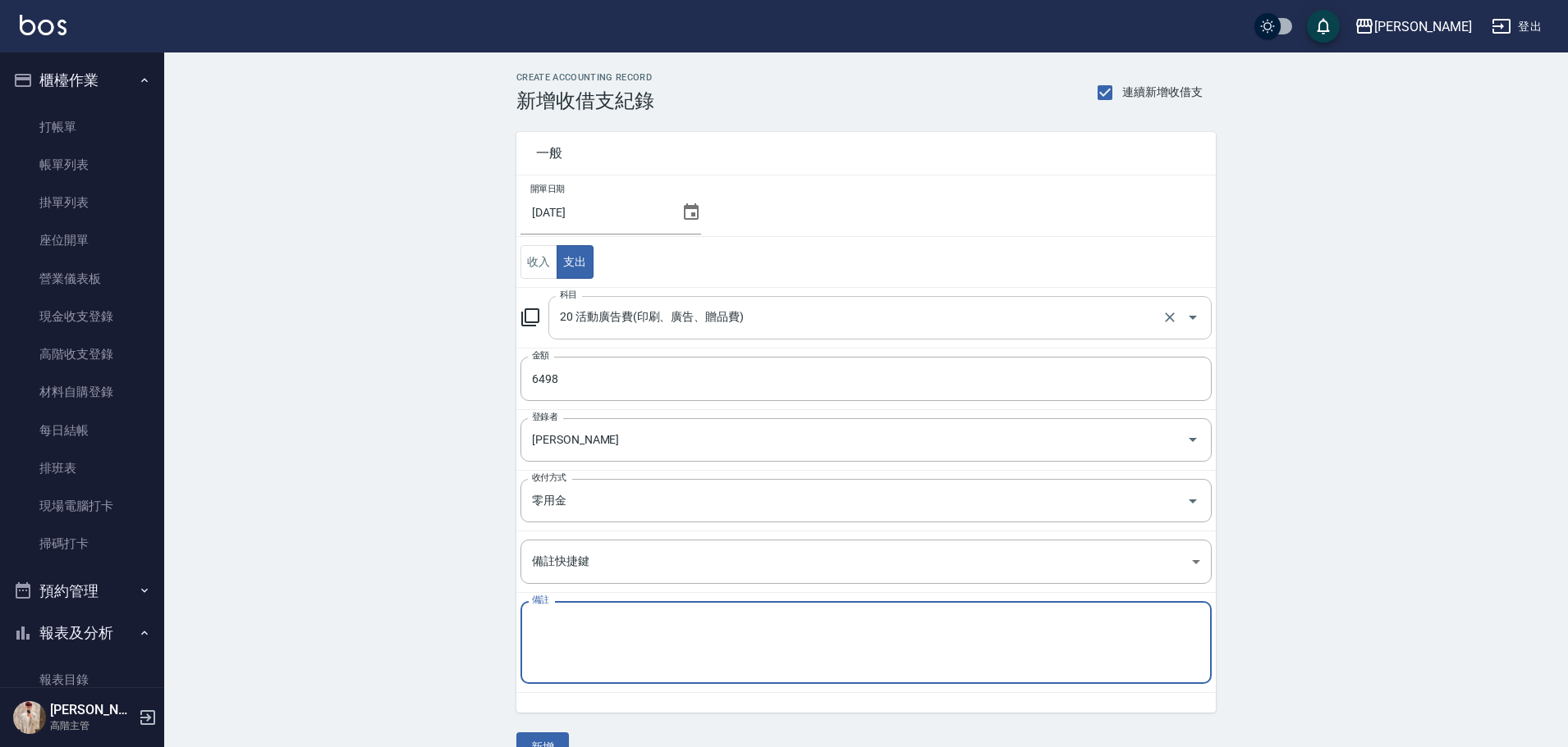
type textarea "E"
type textarea "活"
type textarea "[PERSON_NAME]廣告6498"
click at [542, 742] on button "新增" at bounding box center [542, 748] width 53 height 30
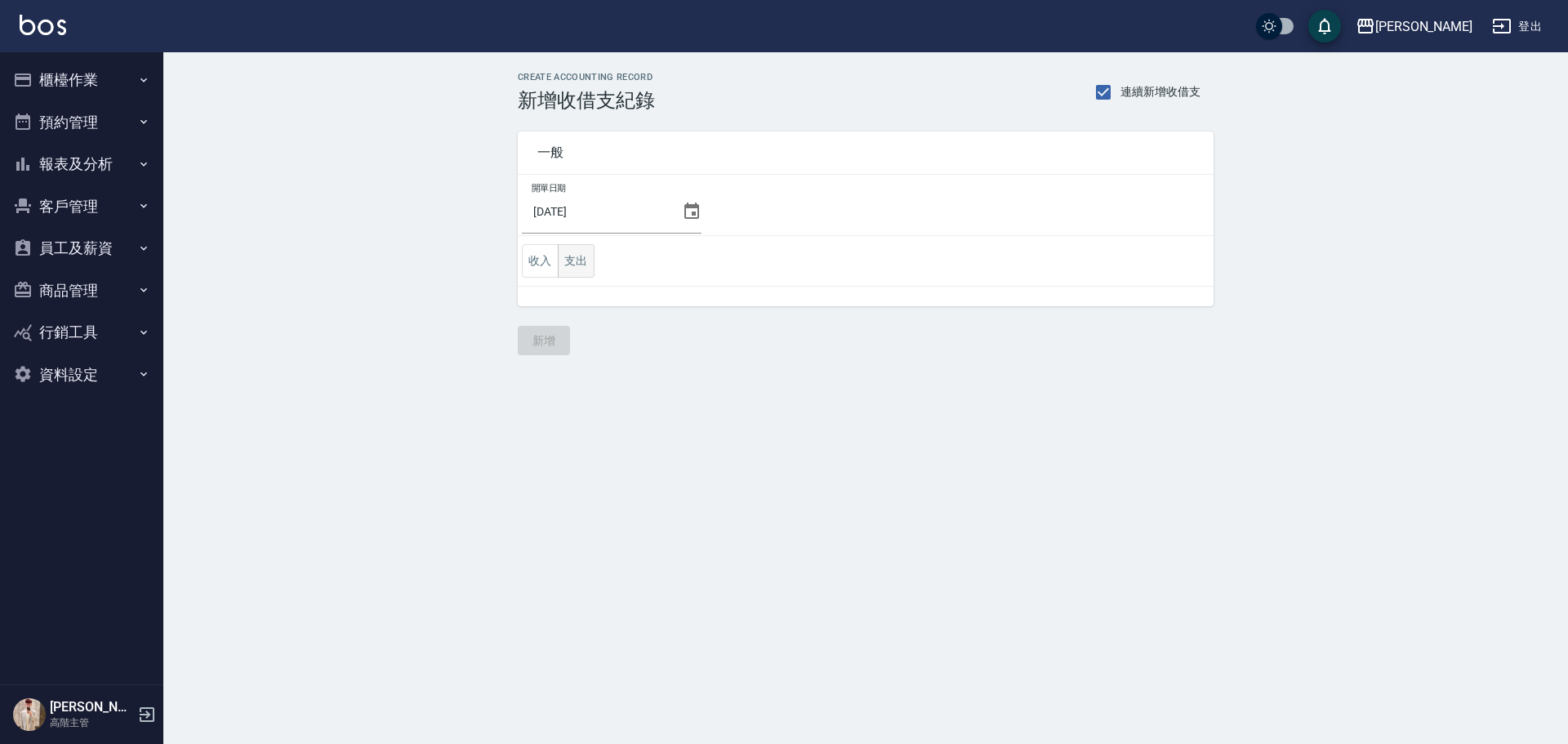
click at [587, 260] on button "支出" at bounding box center [576, 261] width 37 height 34
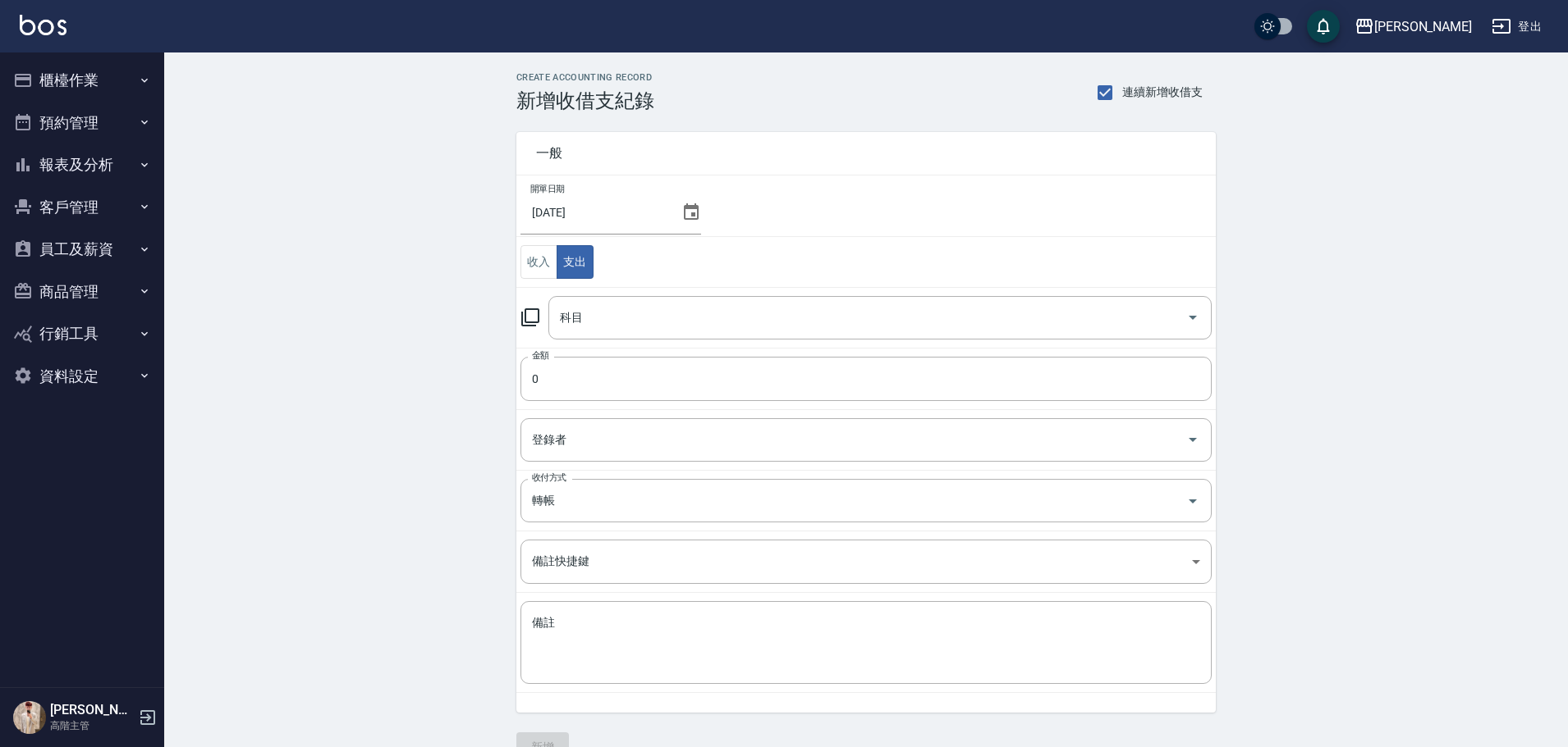
click at [679, 343] on td "科目 科目" at bounding box center [865, 317] width 699 height 60
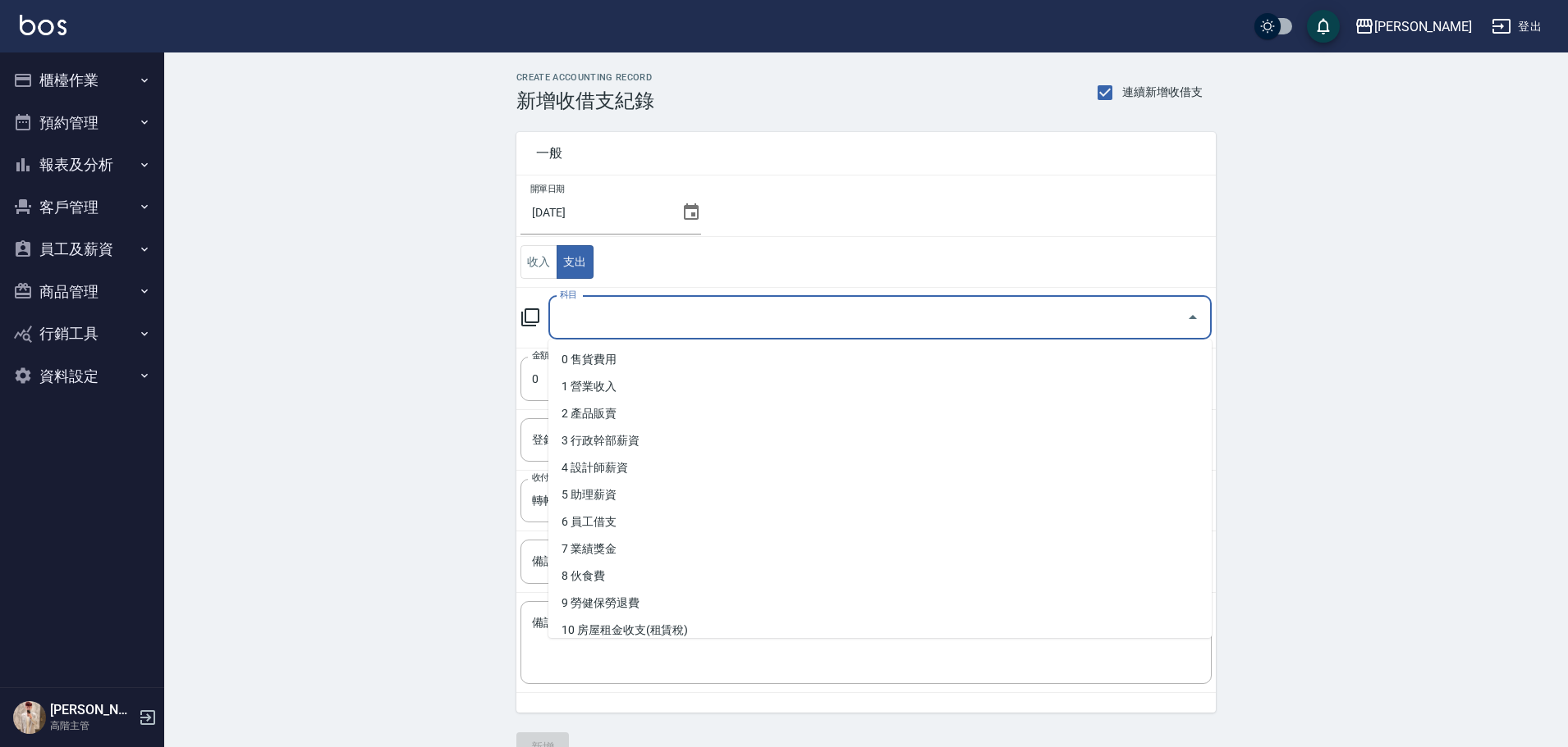
click at [691, 331] on input "科目" at bounding box center [867, 318] width 624 height 28
type input "ㄍ"
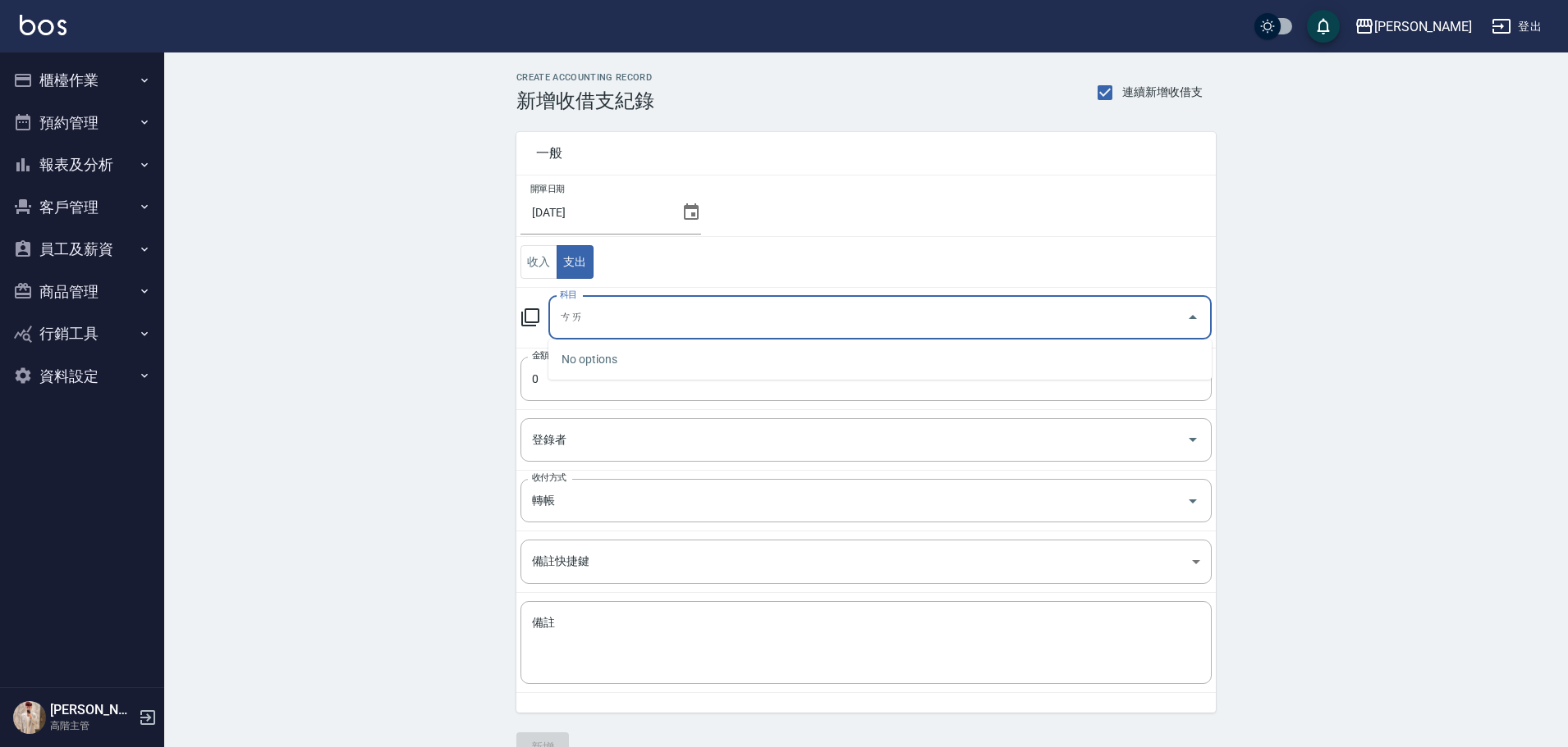
type input "才"
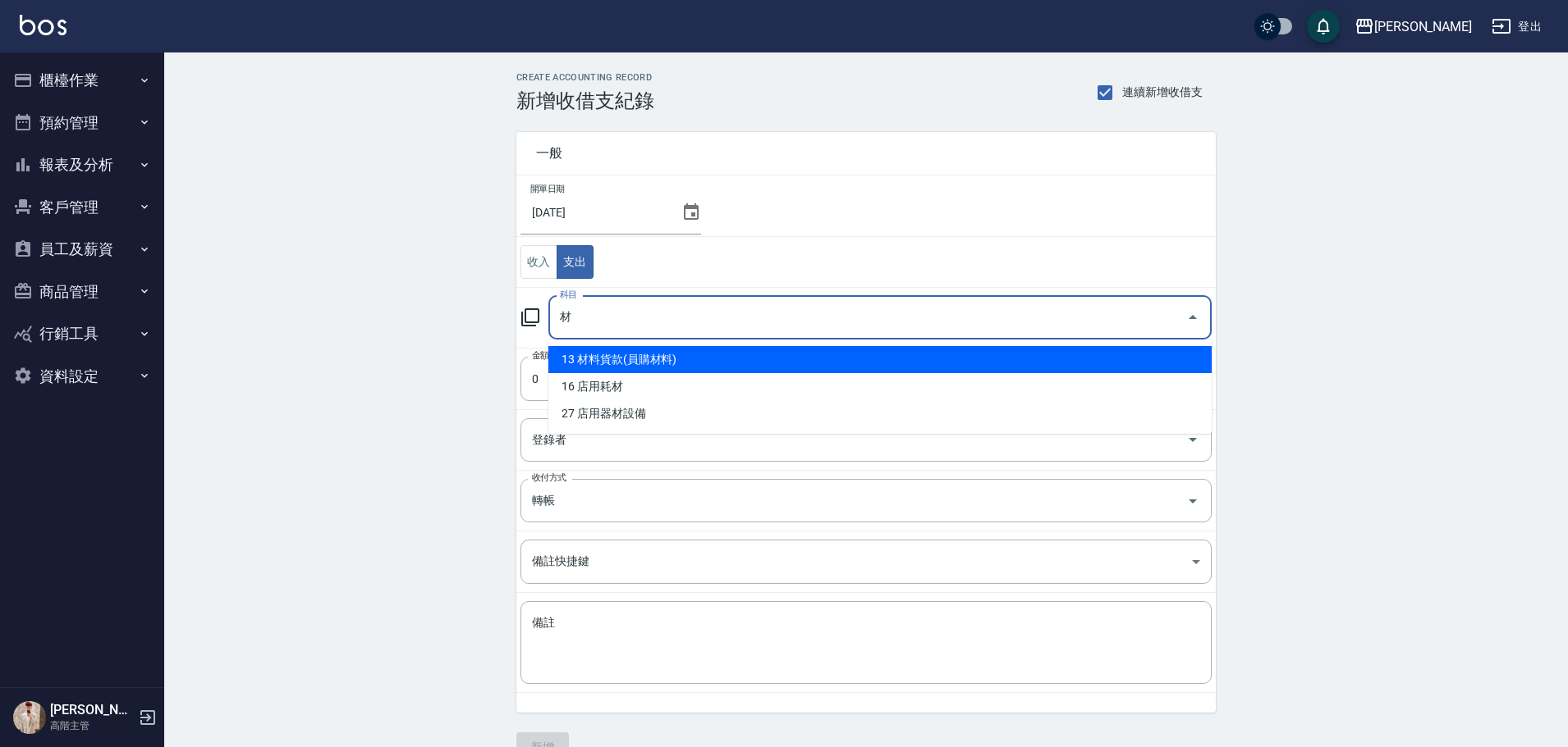
type input "13 材料貨款(員購材料)"
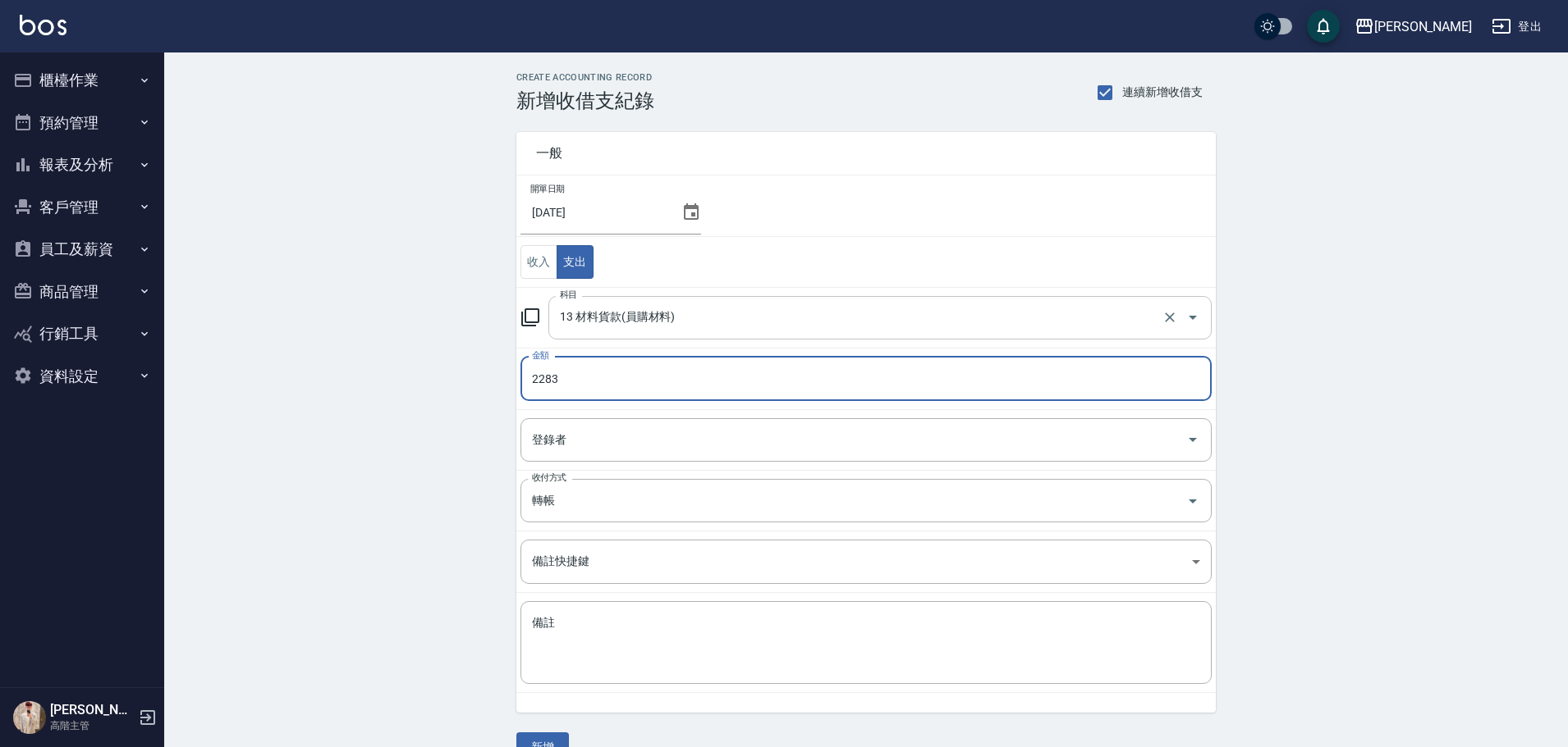
type input "2283"
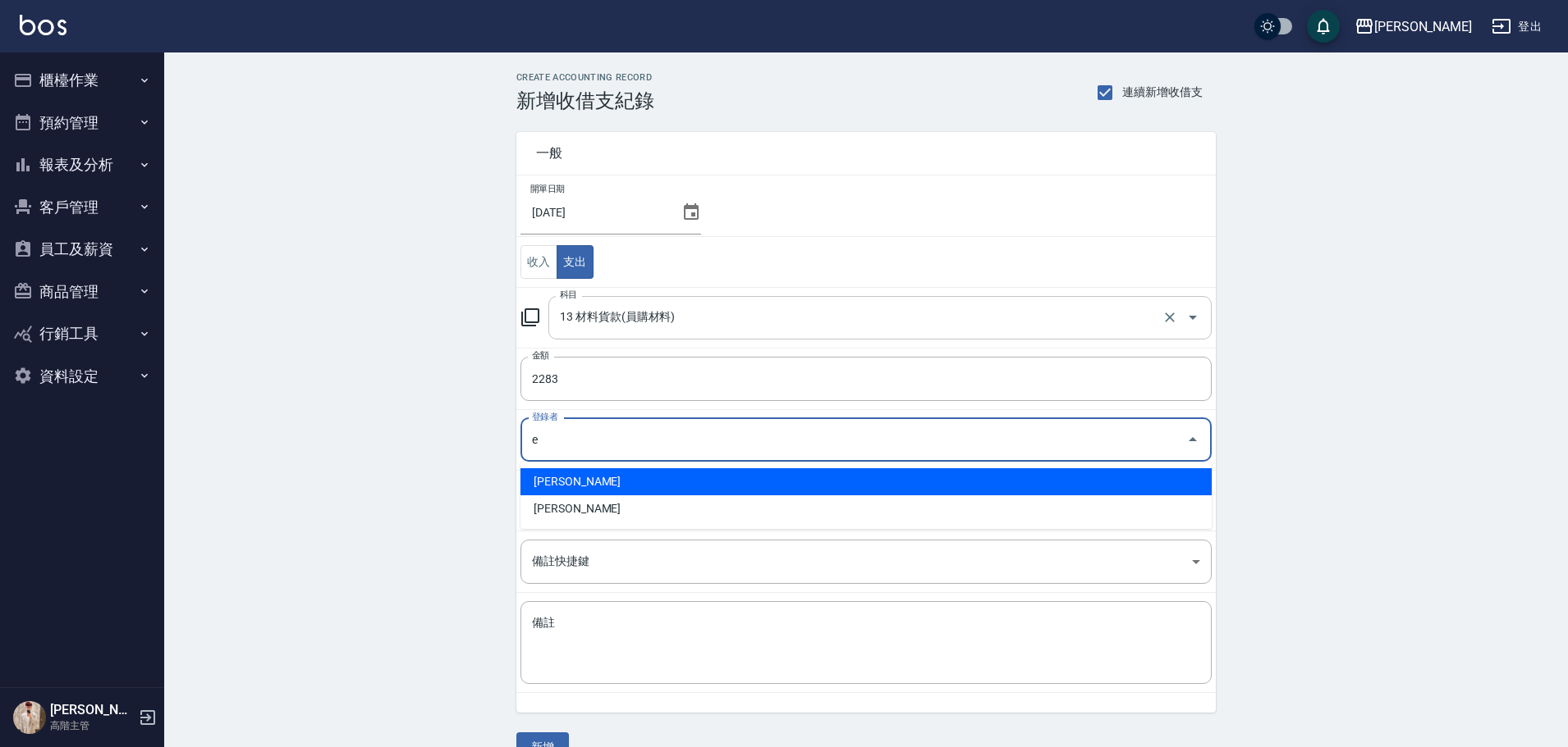
type input "[PERSON_NAME]"
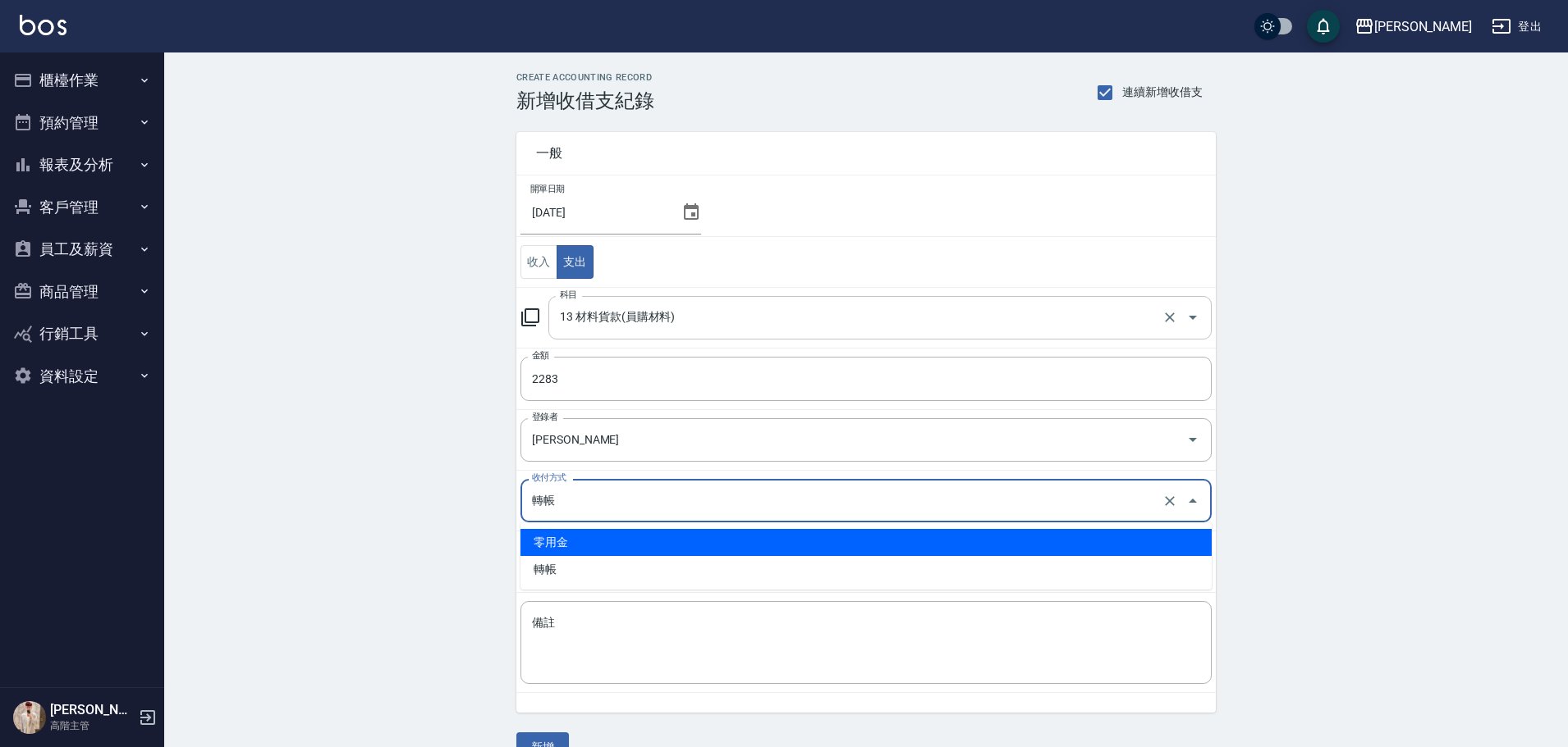
type input "零用金"
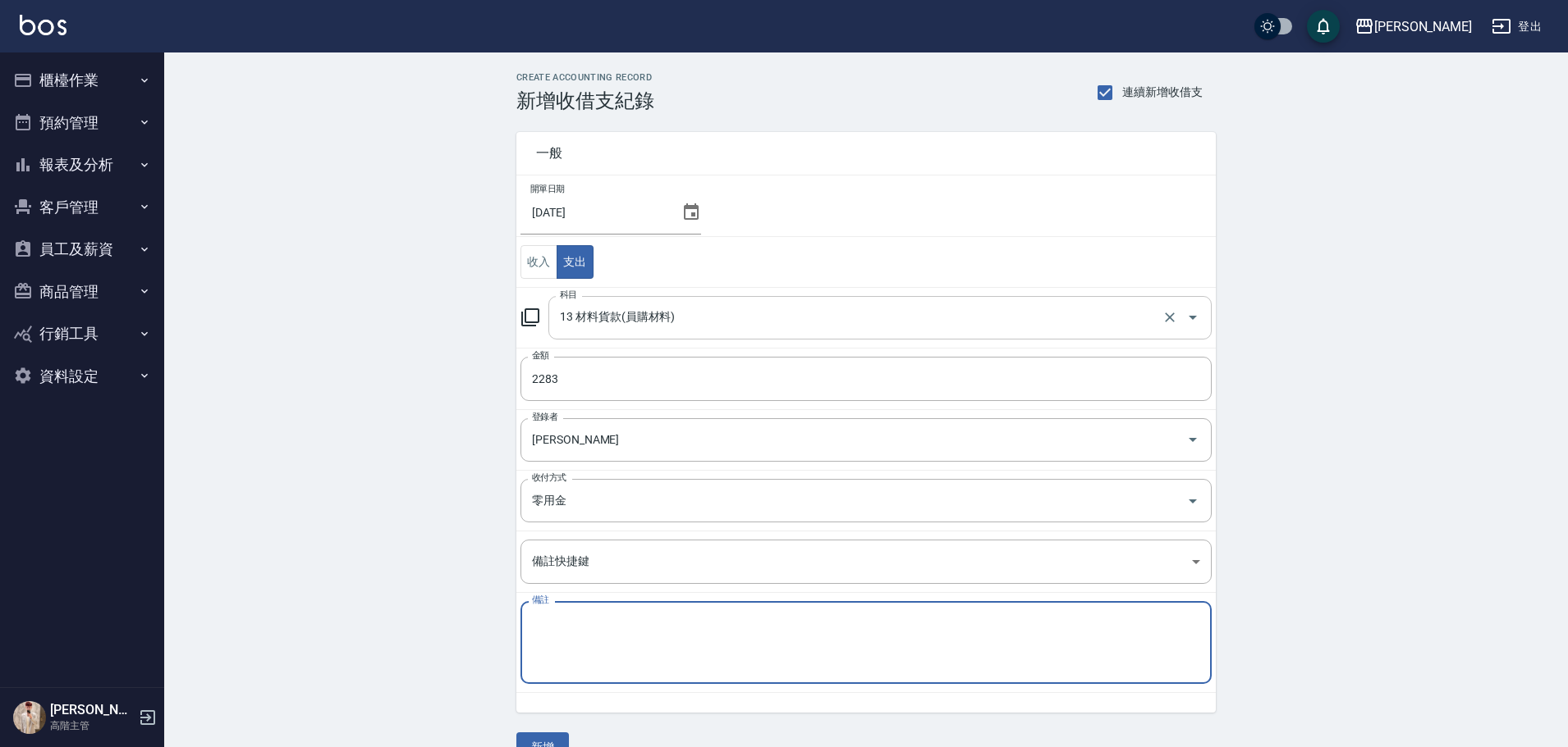
type textarea "E"
type textarea "ㄏ"
type textarea "台北材料2253 手續費30"
click at [545, 735] on button "新增" at bounding box center [542, 748] width 53 height 30
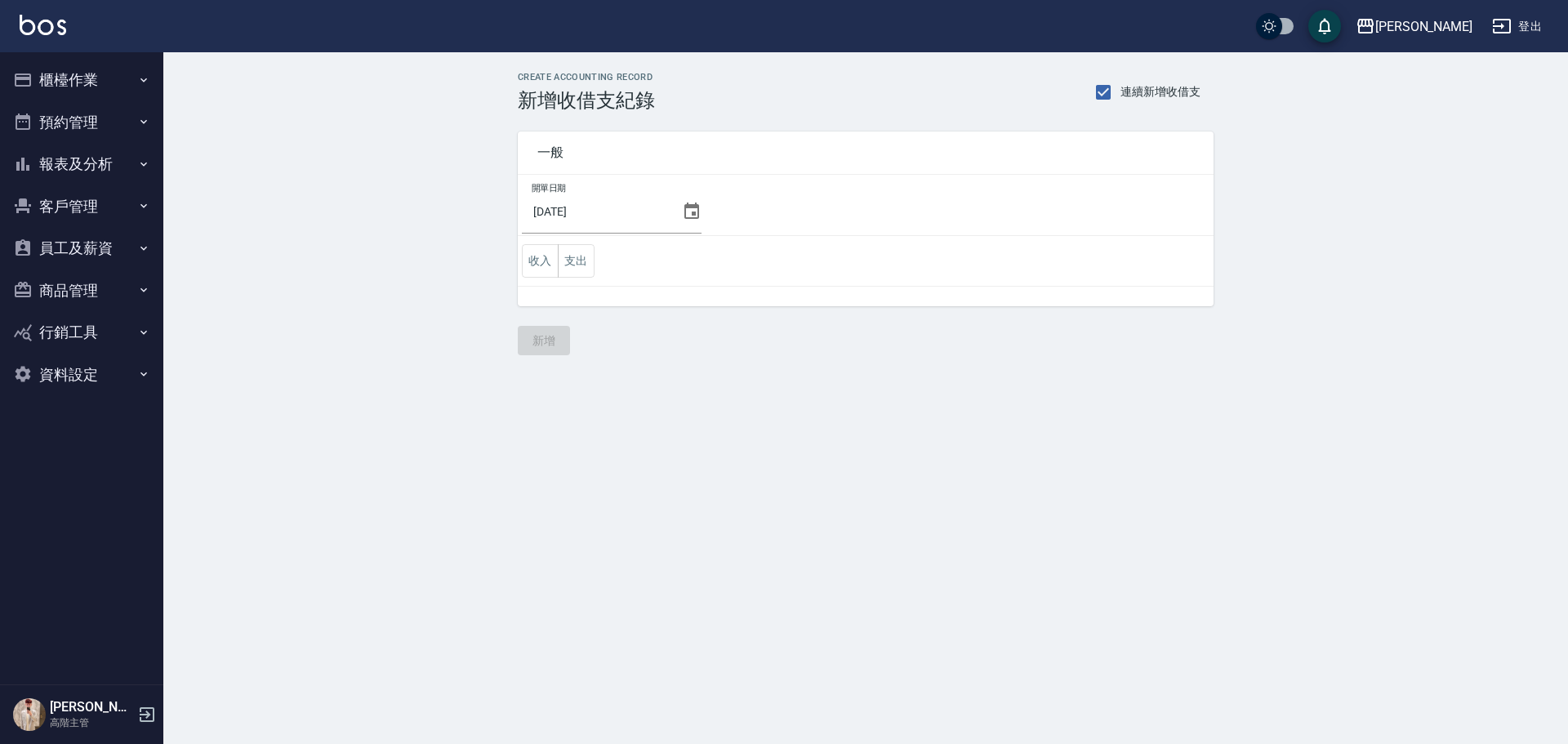
click at [108, 167] on button "報表及分析" at bounding box center [82, 163] width 150 height 42
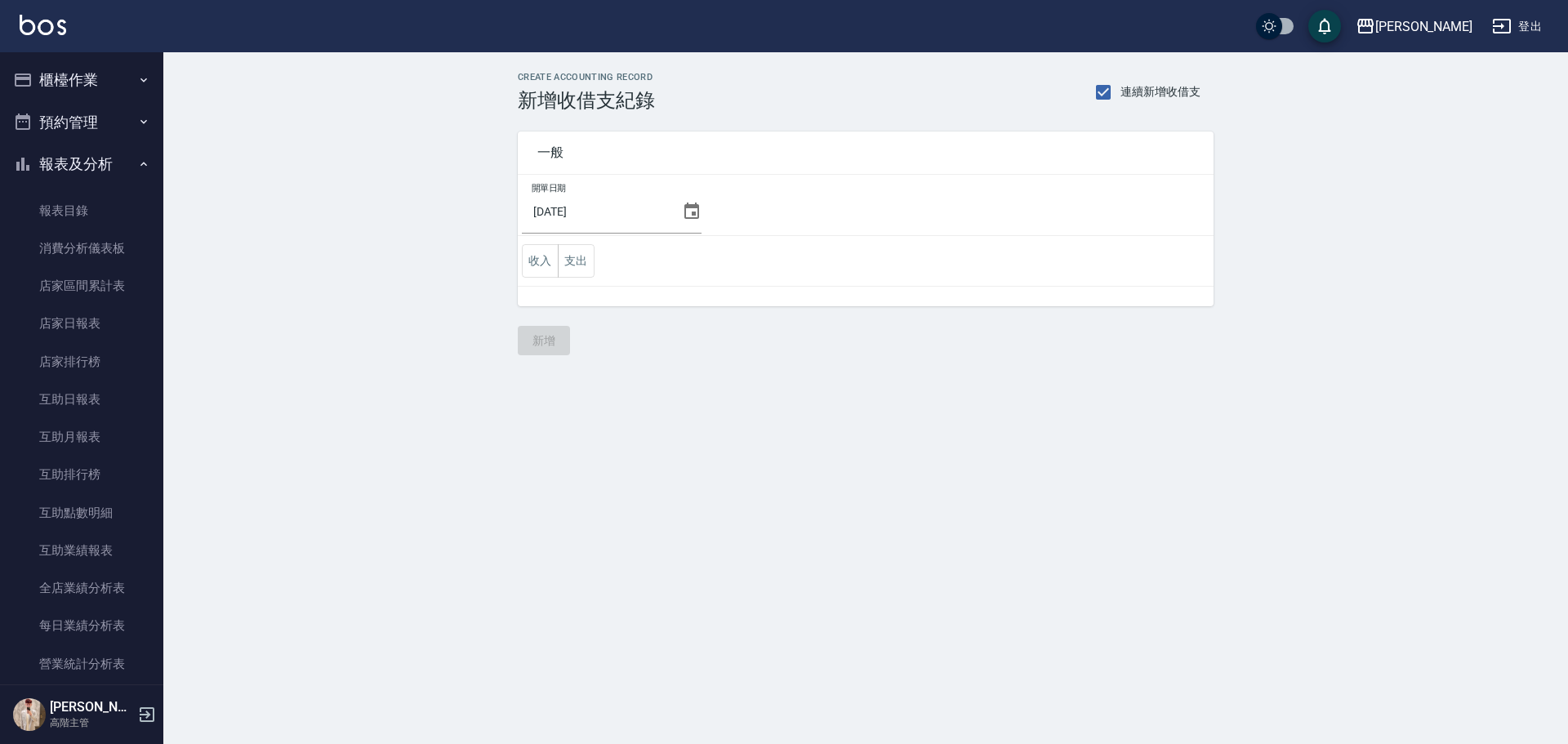
click at [120, 71] on button "櫃檯作業" at bounding box center [82, 80] width 150 height 42
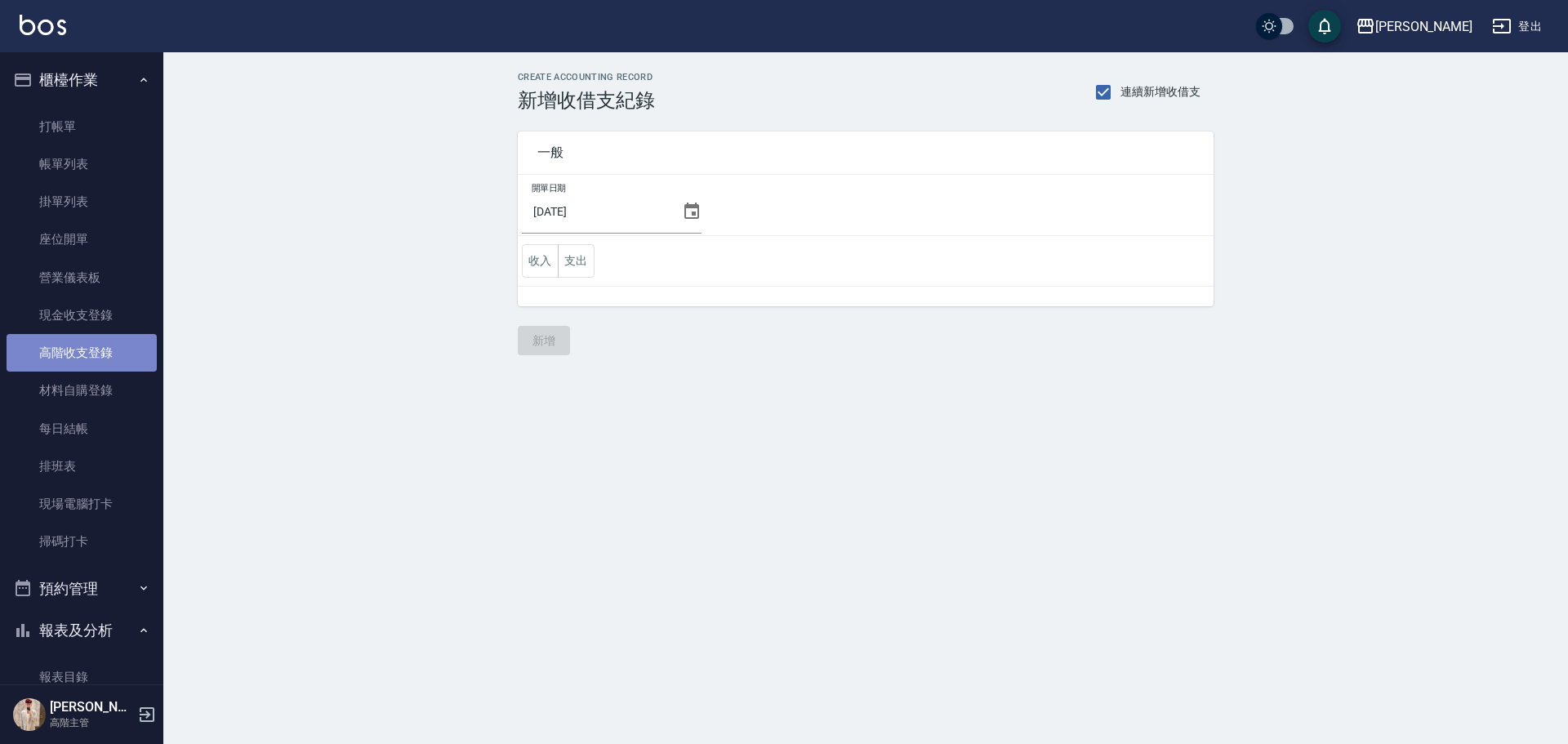
click at [101, 351] on link "高階收支登錄" at bounding box center [82, 353] width 150 height 38
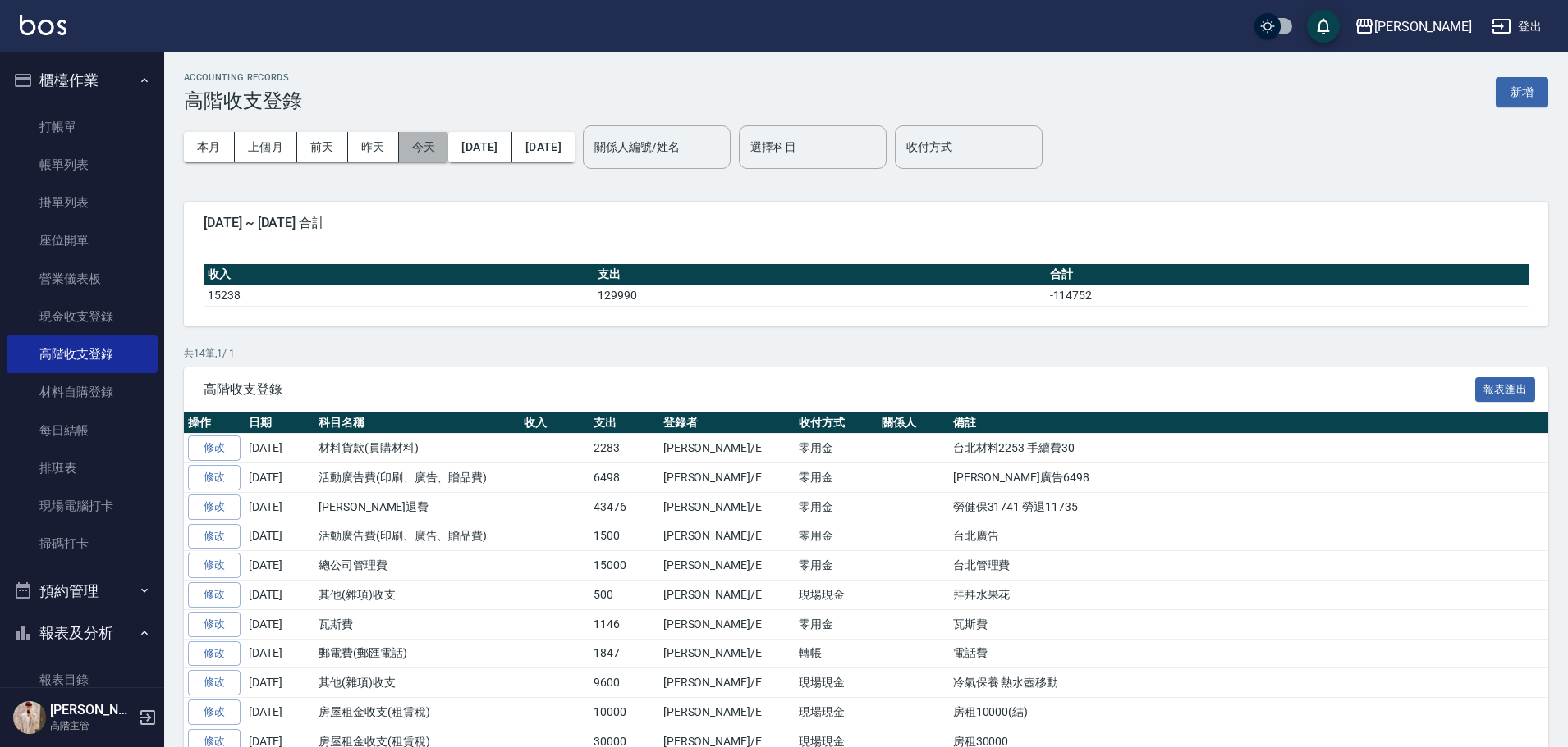
click at [430, 151] on button "今天" at bounding box center [424, 147] width 50 height 30
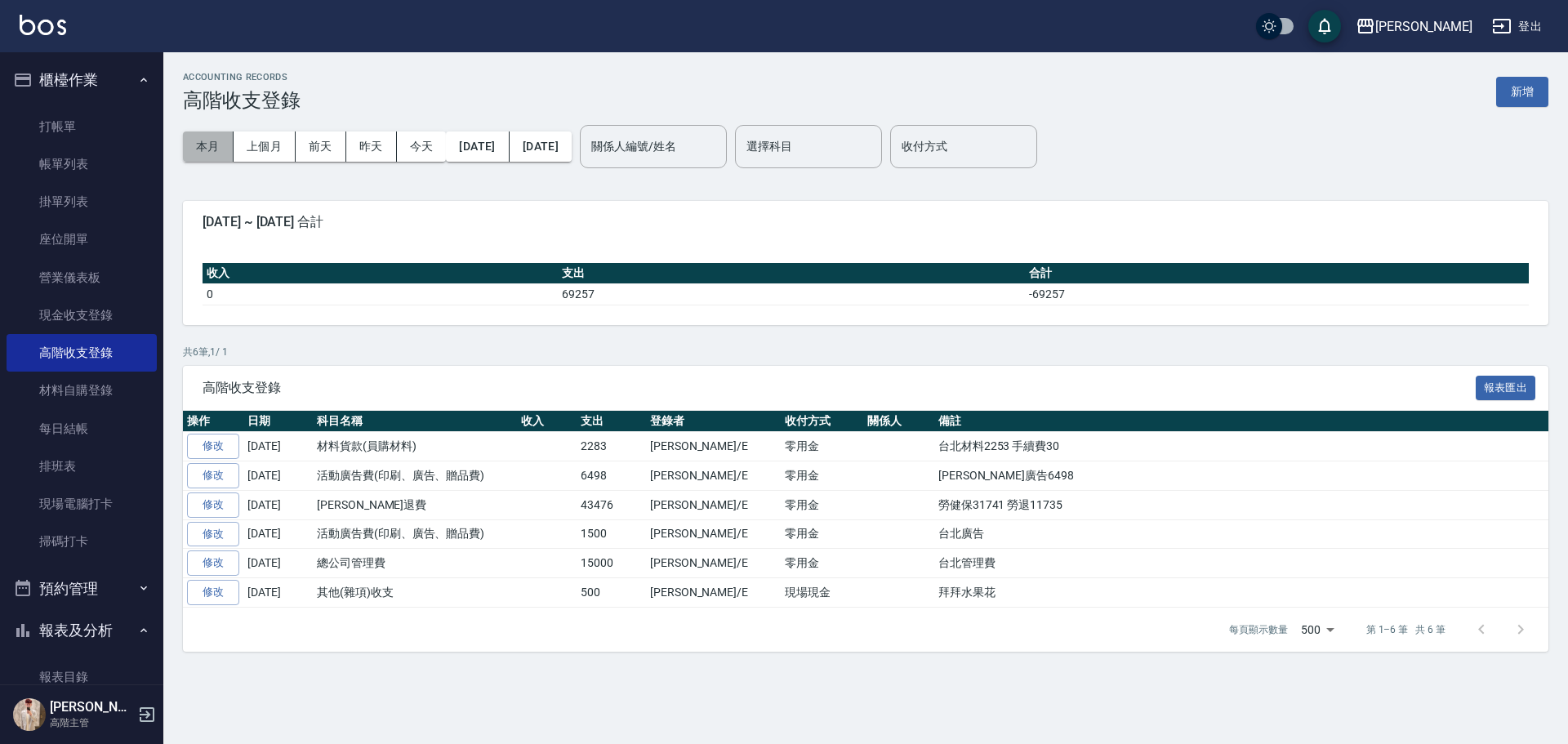
click at [228, 135] on button "本月" at bounding box center [208, 147] width 51 height 30
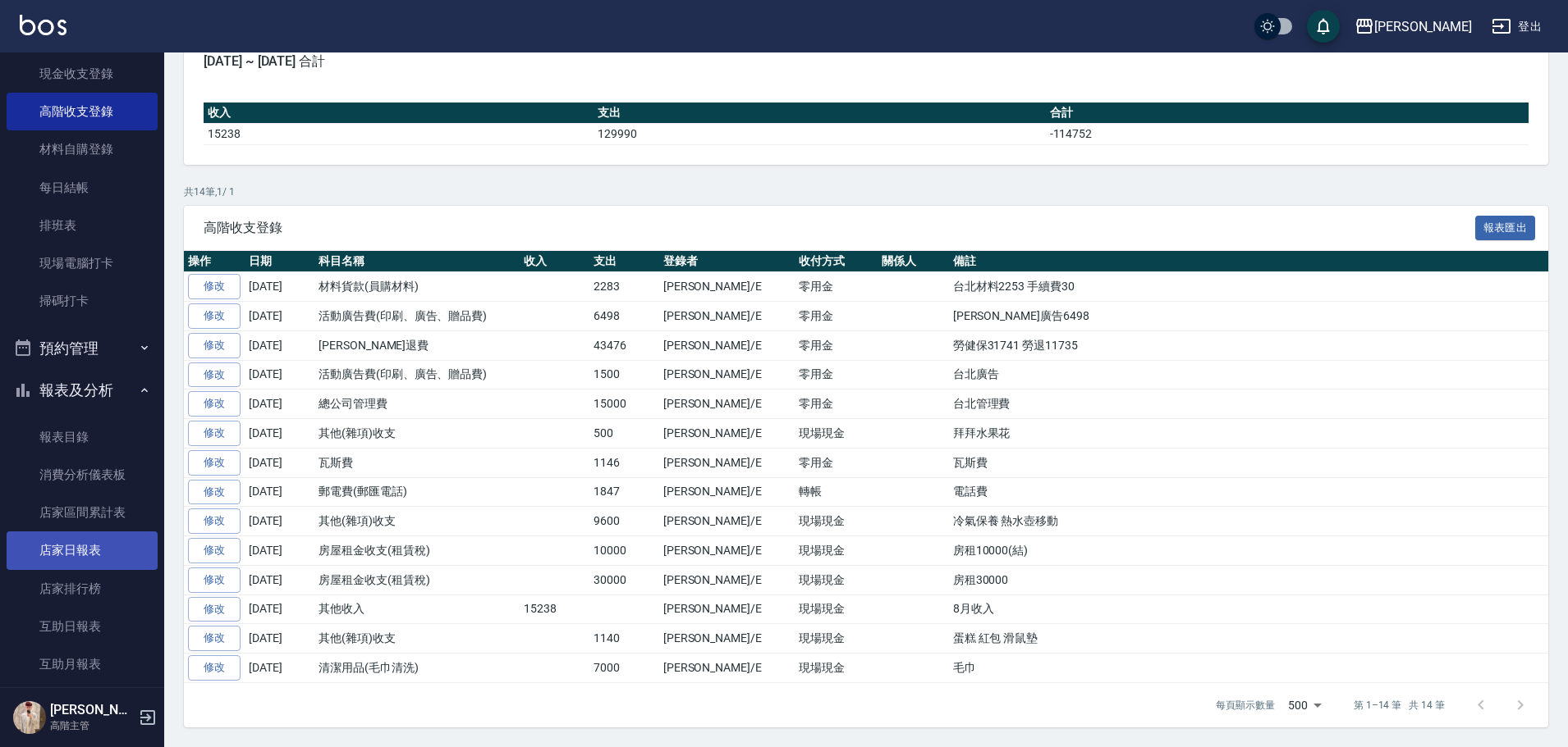
scroll to position [246, 0]
click at [132, 543] on link "店家日報表" at bounding box center [82, 547] width 151 height 38
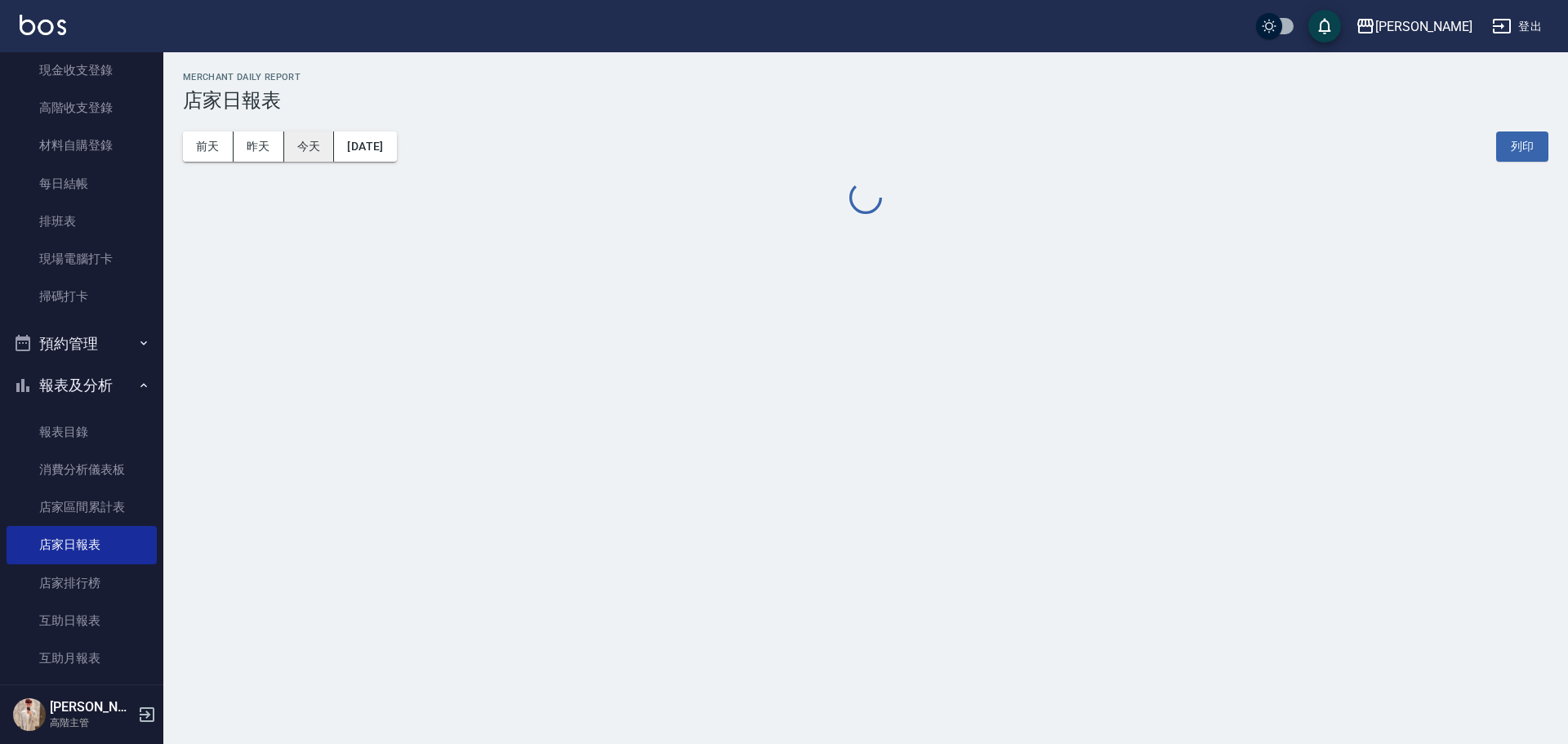
click at [309, 140] on button "今天" at bounding box center [310, 147] width 51 height 30
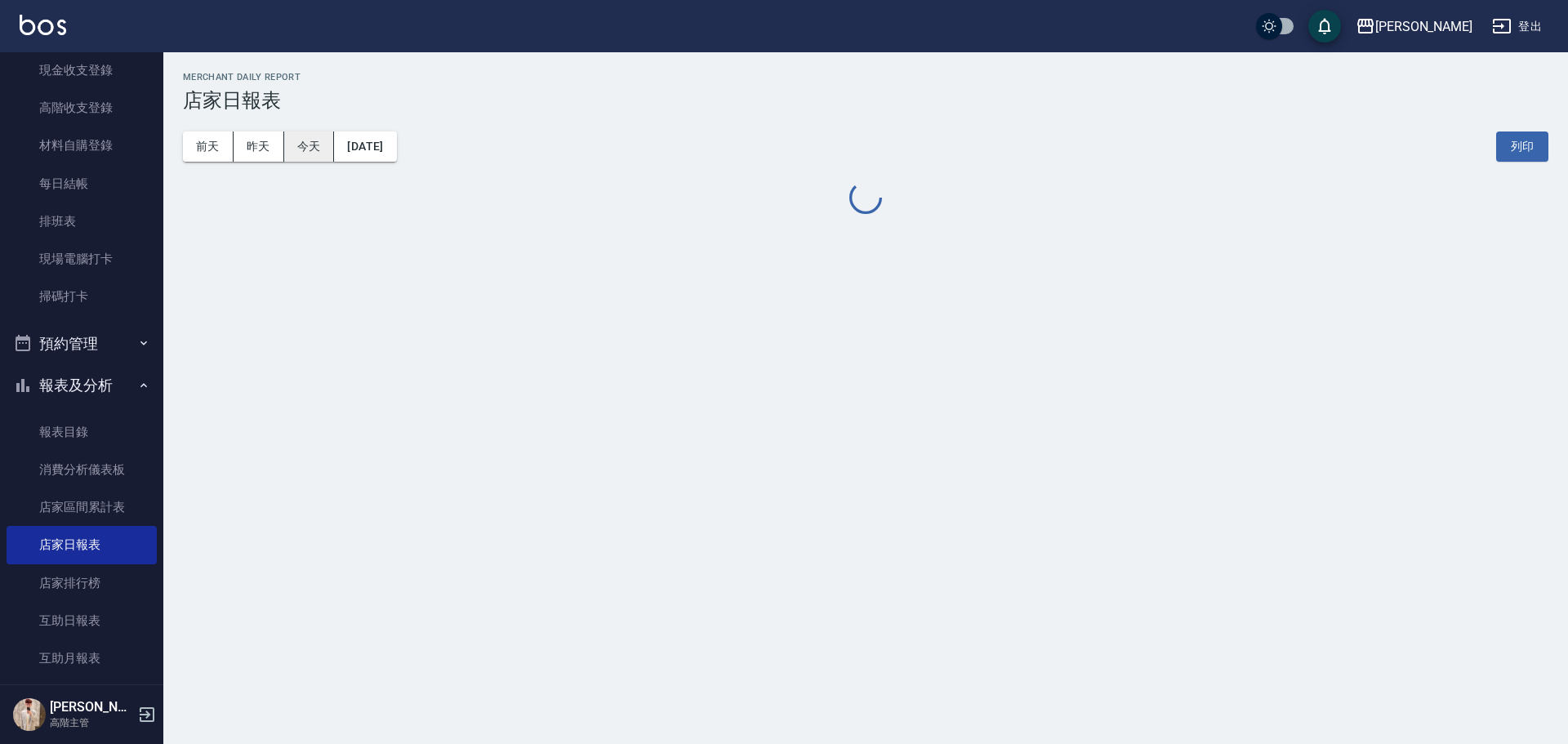
click at [309, 140] on button "今天" at bounding box center [310, 147] width 51 height 30
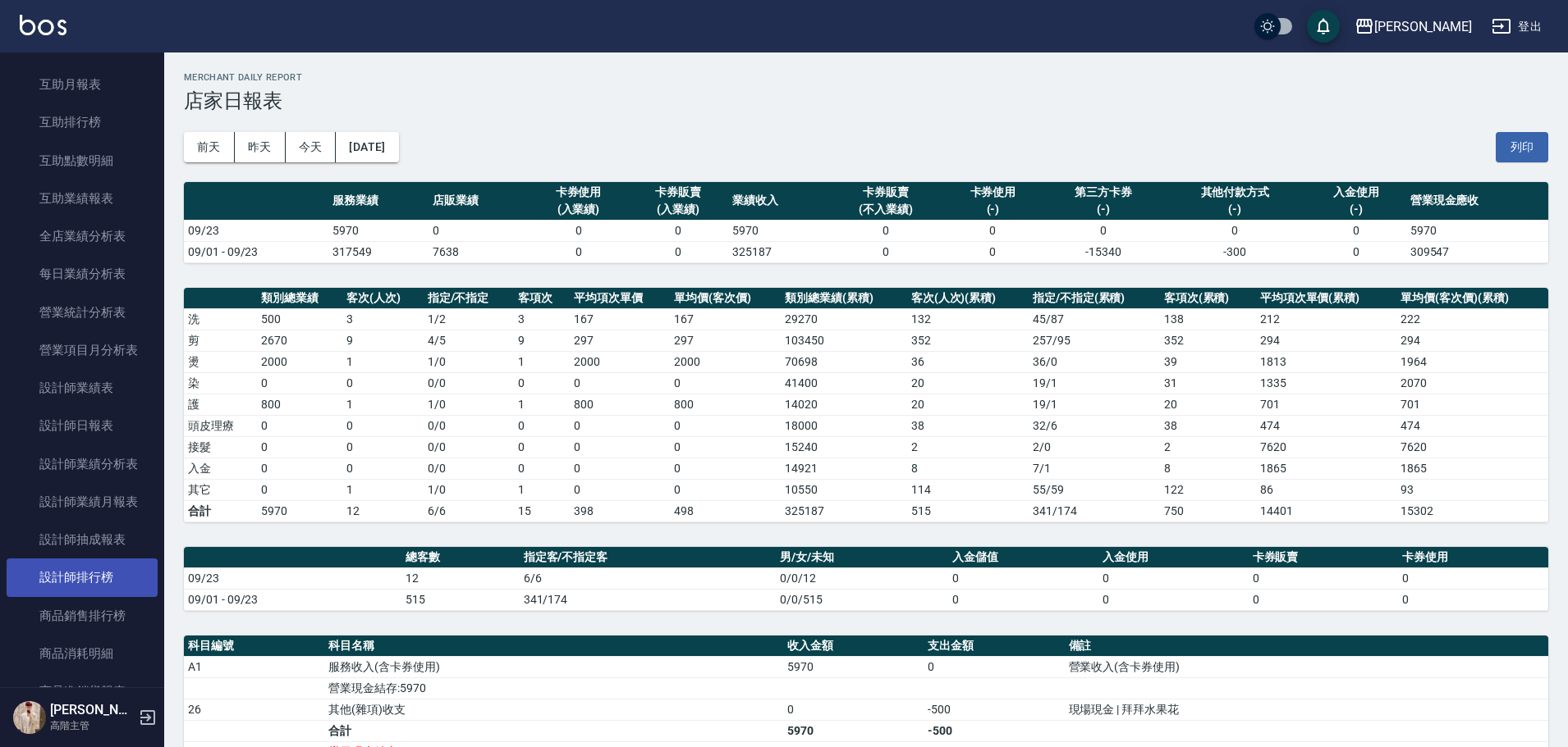
scroll to position [903, 0]
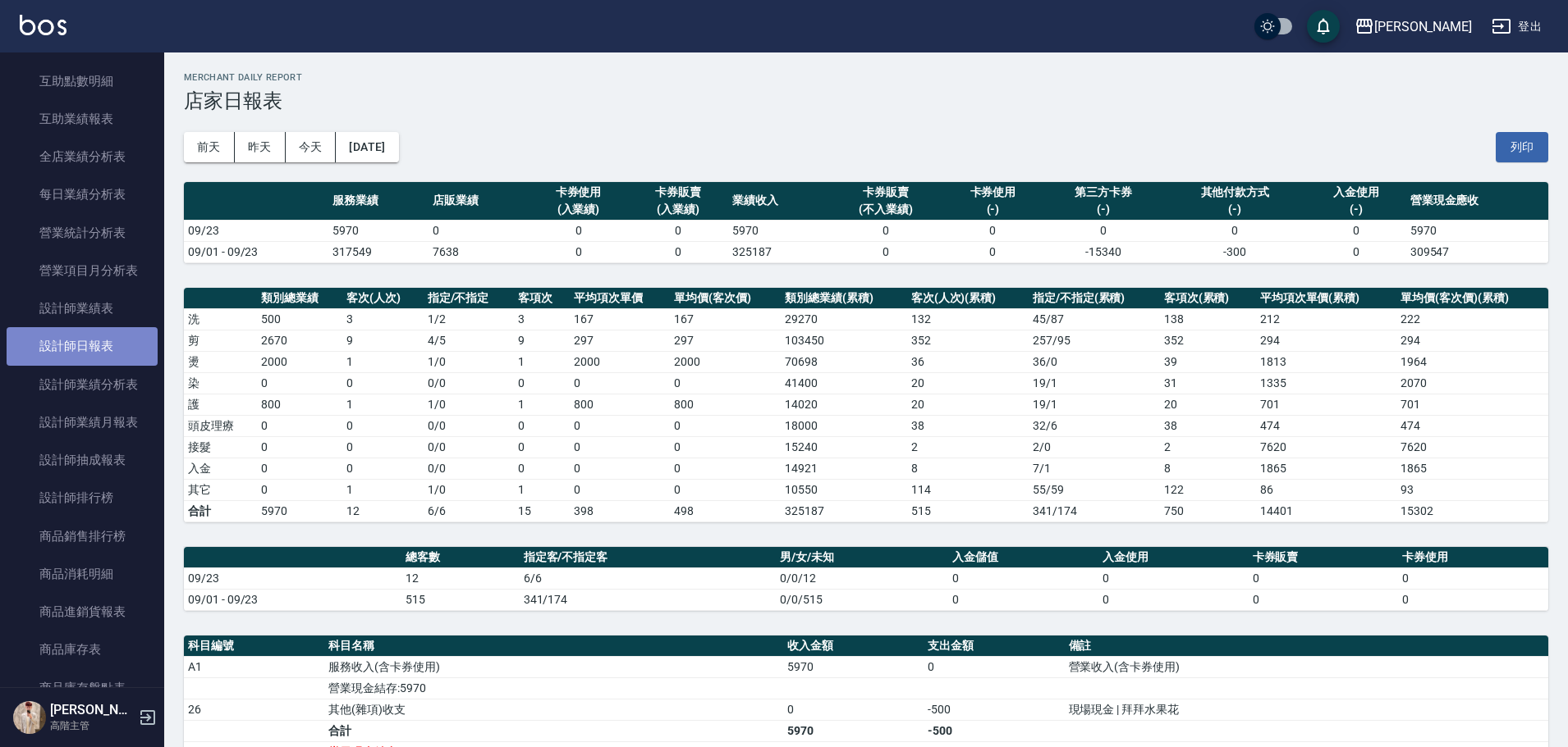
click at [109, 347] on link "設計師日報表" at bounding box center [82, 346] width 151 height 38
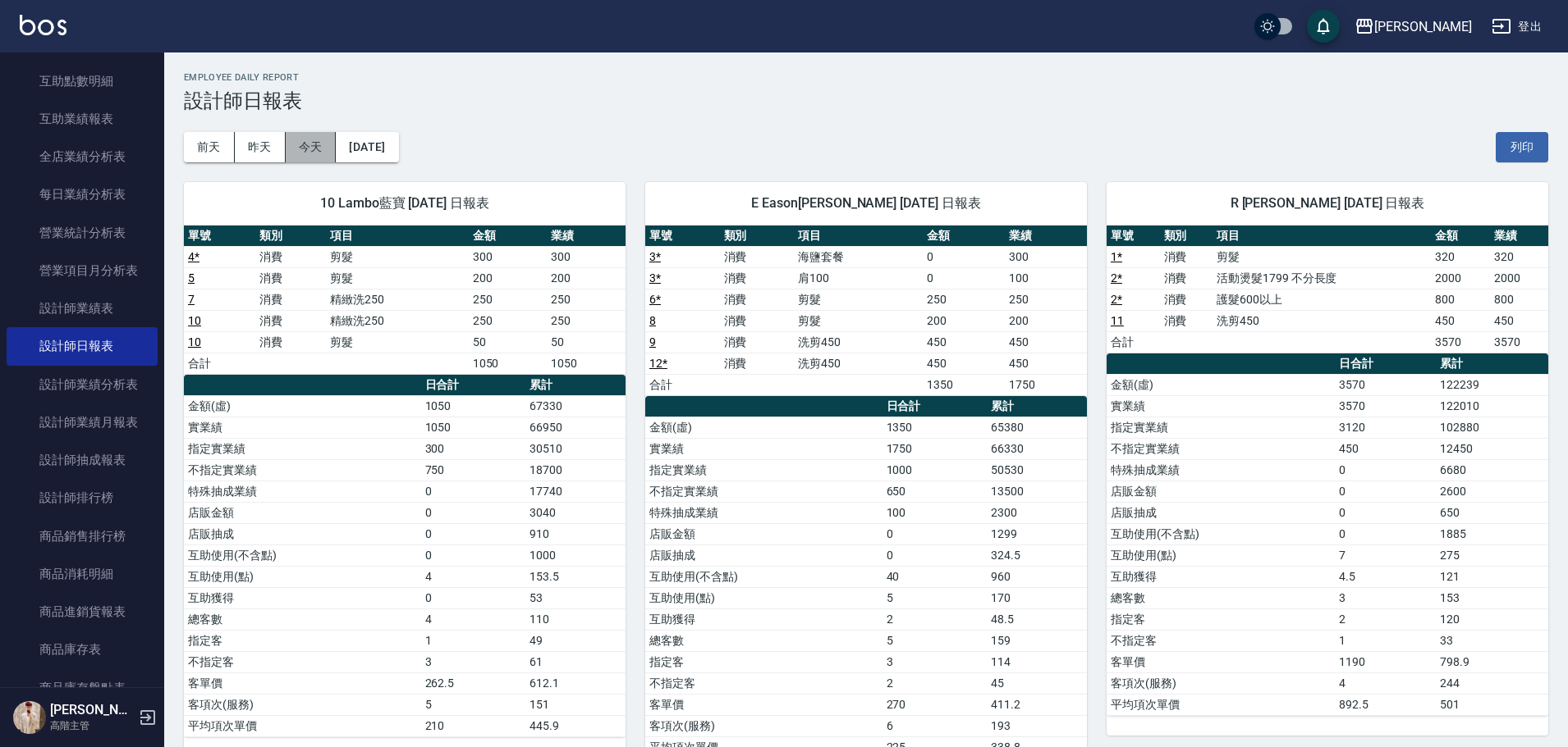
click at [325, 140] on button "今天" at bounding box center [311, 147] width 51 height 30
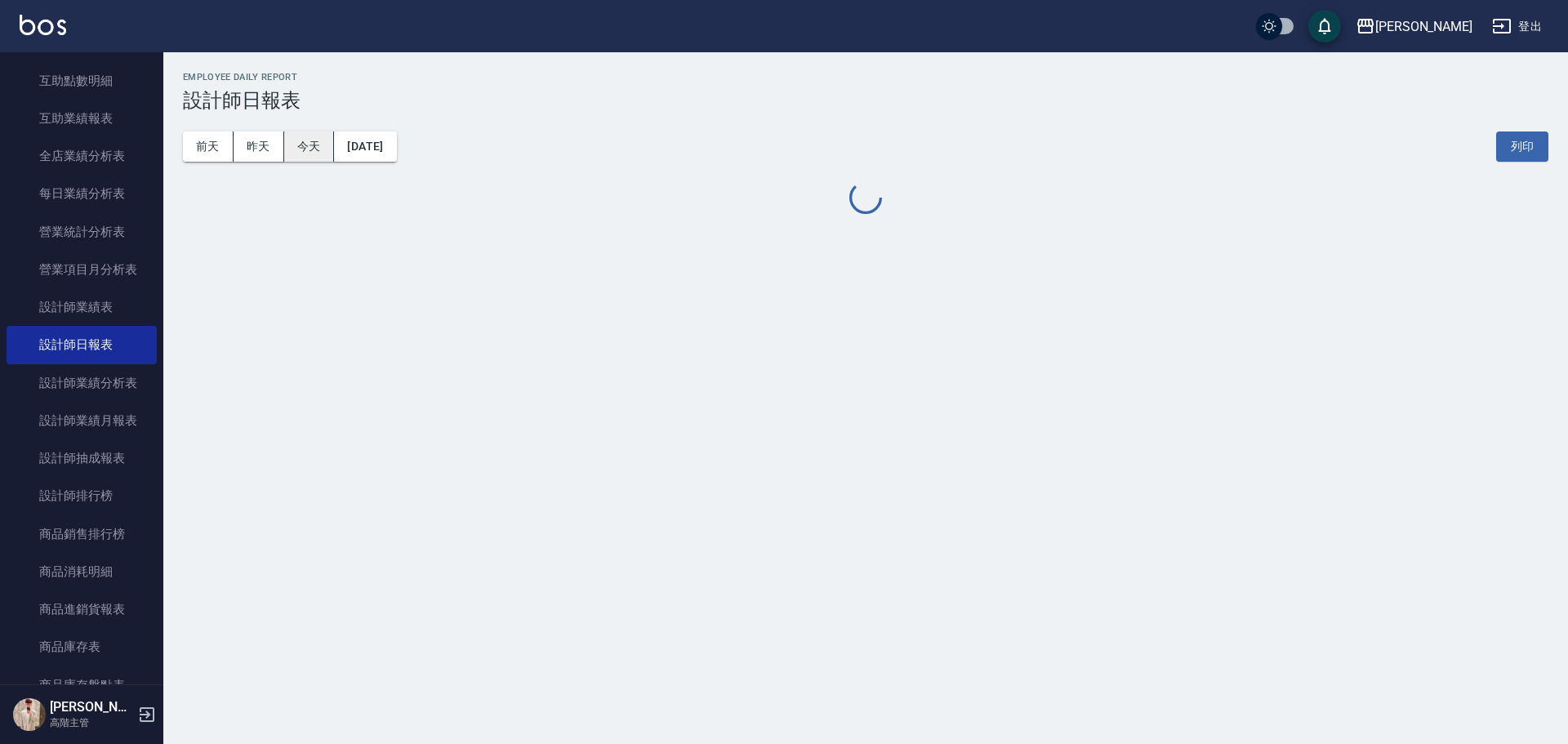
click at [324, 139] on button "今天" at bounding box center [310, 147] width 51 height 30
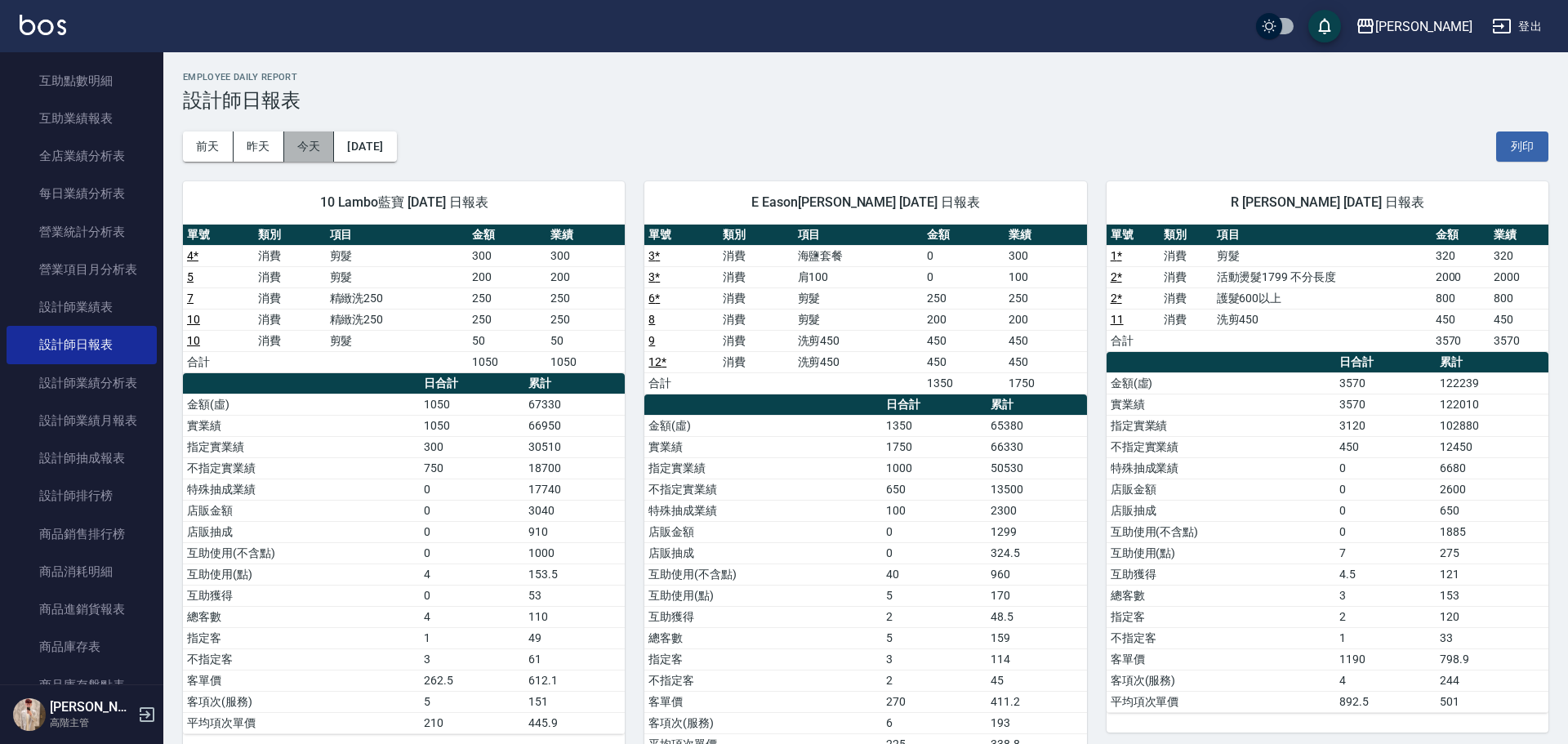
click at [324, 139] on button "今天" at bounding box center [310, 147] width 51 height 30
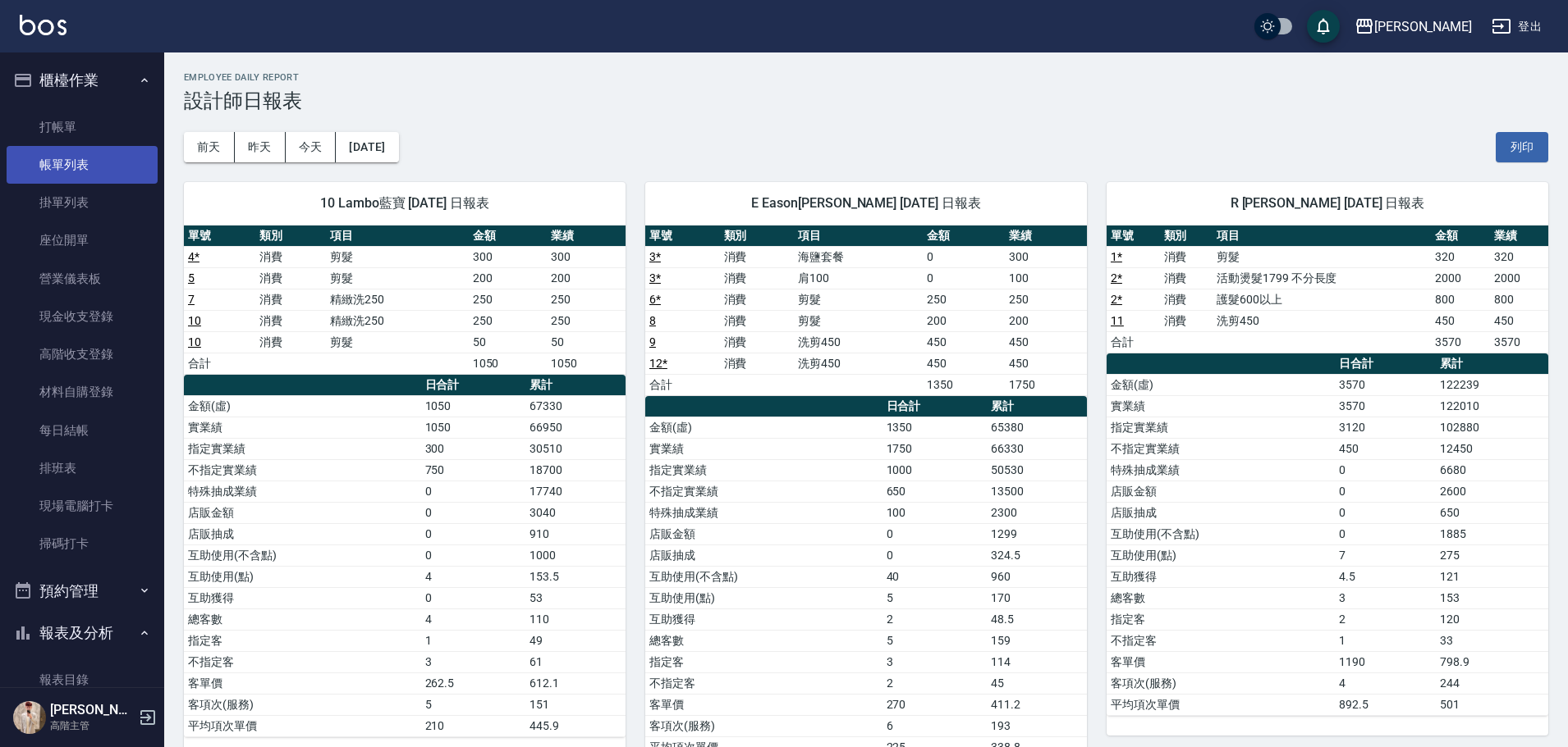
click at [120, 171] on link "帳單列表" at bounding box center [82, 165] width 151 height 38
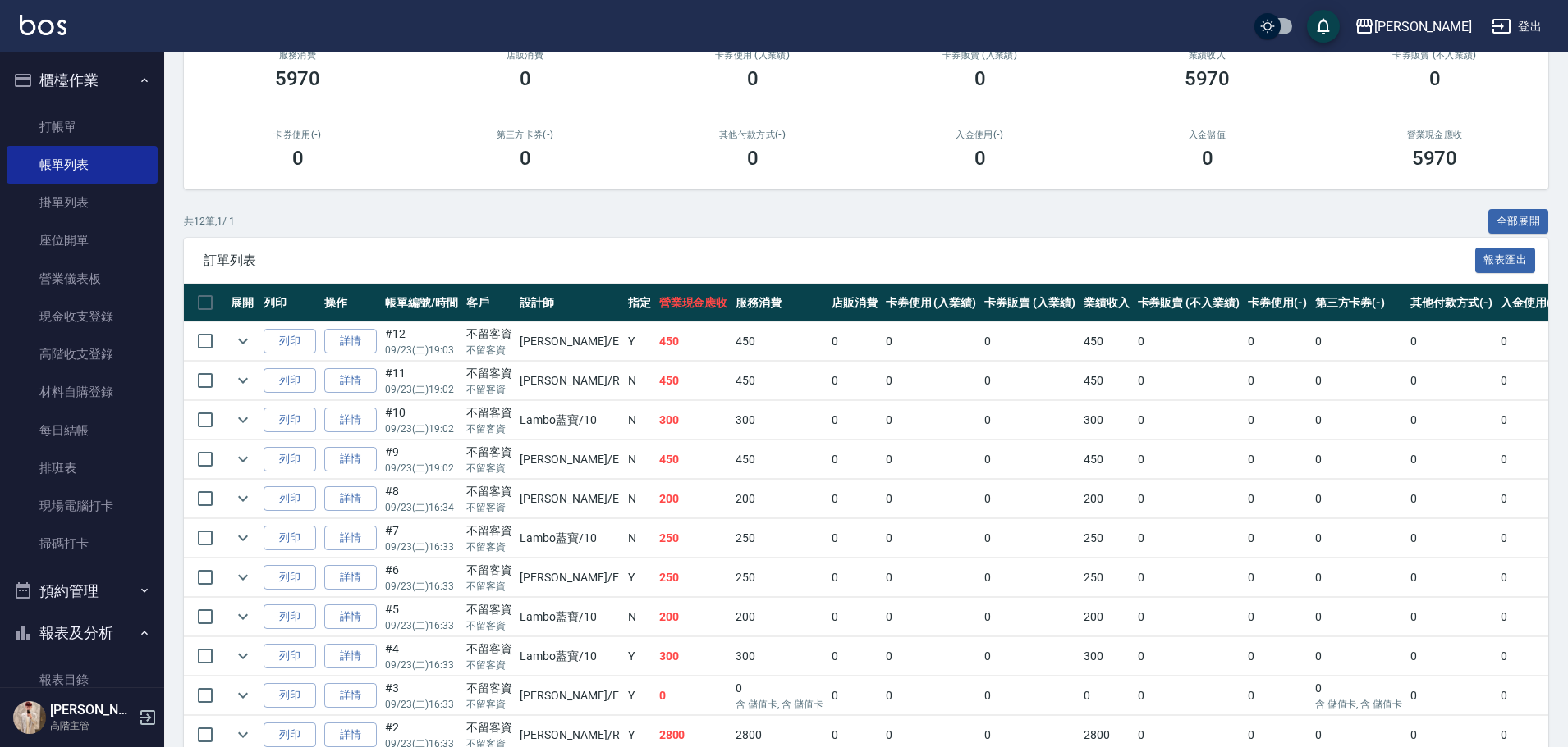
scroll to position [295, 0]
